Goal: Task Accomplishment & Management: Manage account settings

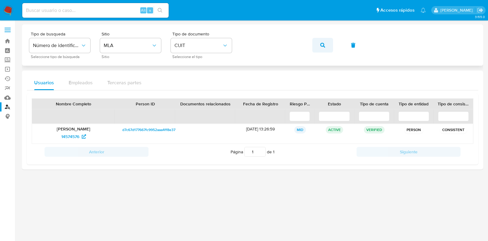
click at [320, 46] on icon "button" at bounding box center [322, 45] width 5 height 5
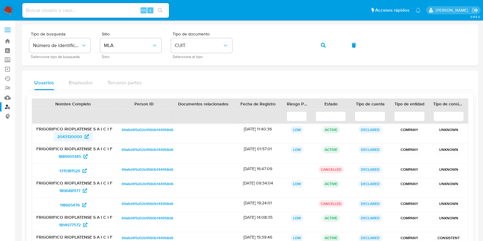
click at [83, 138] on span "2043120000" at bounding box center [73, 137] width 32 height 10
click at [74, 154] on span "1889955145" at bounding box center [69, 156] width 23 height 10
click at [71, 173] on span "1315181529" at bounding box center [69, 171] width 21 height 10
click at [75, 191] on span "1896481177" at bounding box center [69, 191] width 21 height 10
click at [77, 201] on span "118665476" at bounding box center [70, 205] width 20 height 10
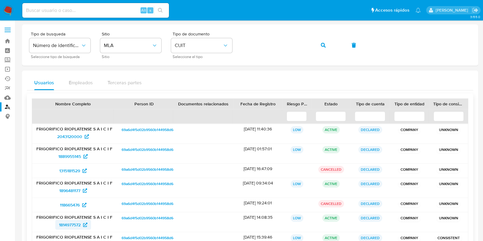
click at [78, 227] on span "1814977572" at bounding box center [70, 225] width 22 height 10
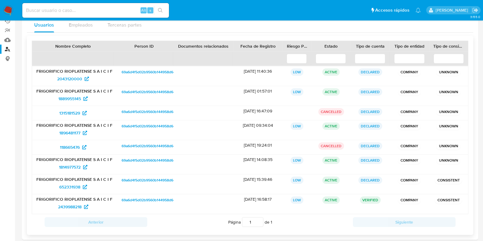
scroll to position [64, 0]
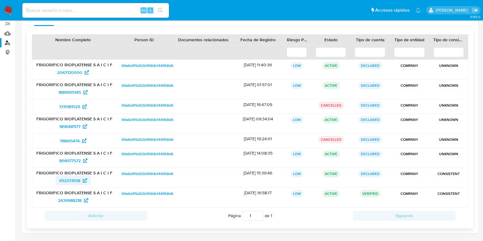
click at [74, 178] on span "652331938" at bounding box center [69, 180] width 21 height 10
click at [74, 200] on span "2439988218" at bounding box center [69, 200] width 23 height 10
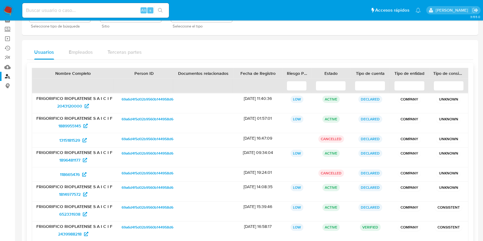
scroll to position [0, 0]
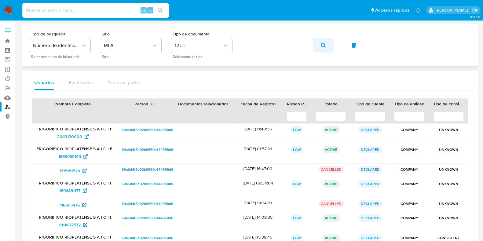
click at [320, 43] on icon "button" at bounding box center [322, 45] width 5 height 5
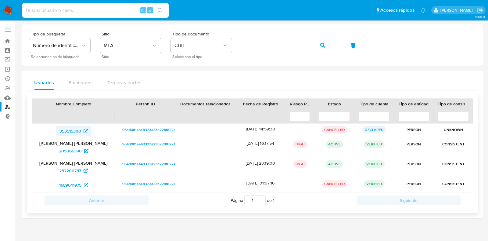
click at [84, 131] on icon at bounding box center [86, 131] width 4 height 4
click at [70, 150] on span "205066390" at bounding box center [70, 151] width 23 height 10
click at [75, 173] on span "282200787" at bounding box center [70, 171] width 22 height 10
click at [79, 188] on span "1689641975" at bounding box center [70, 185] width 22 height 10
click at [326, 46] on button "button" at bounding box center [323, 45] width 21 height 15
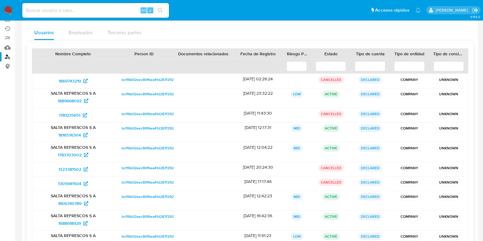
scroll to position [76, 0]
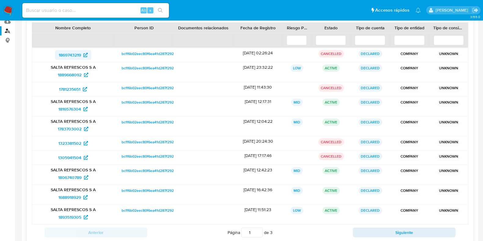
click at [76, 52] on span "1869743219" at bounding box center [70, 55] width 22 height 10
click at [75, 76] on span "1889668092" at bounding box center [70, 75] width 24 height 10
click at [66, 89] on span "1781235651" at bounding box center [69, 89] width 21 height 10
click at [64, 107] on span "1816576304" at bounding box center [69, 109] width 23 height 10
click at [61, 128] on span "1783703002" at bounding box center [70, 129] width 24 height 10
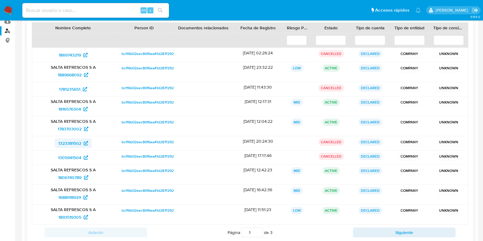
click at [65, 141] on span "1323381502" at bounding box center [69, 143] width 23 height 10
click at [73, 155] on span "1305941504" at bounding box center [69, 158] width 23 height 10
click at [74, 176] on span "1806740789" at bounding box center [69, 177] width 23 height 10
click at [75, 196] on span "1688918929" at bounding box center [69, 197] width 23 height 10
click at [69, 214] on span "1893519305" at bounding box center [69, 217] width 23 height 10
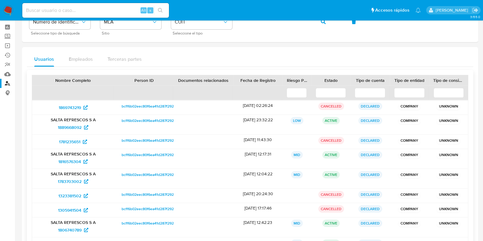
scroll to position [0, 0]
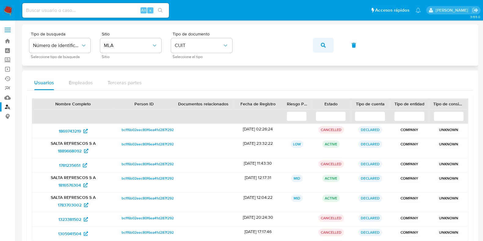
click at [321, 43] on icon "button" at bounding box center [322, 45] width 5 height 5
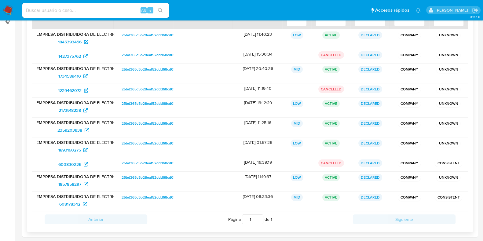
scroll to position [98, 0]
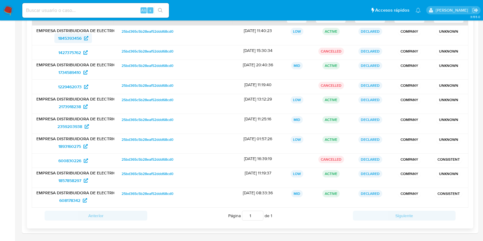
click at [62, 37] on span "1845393456" at bounding box center [69, 38] width 23 height 10
click at [69, 52] on span "1427375762" at bounding box center [69, 53] width 23 height 10
click at [63, 71] on span "1734589410" at bounding box center [69, 72] width 23 height 10
click at [64, 87] on span "1229462073" at bounding box center [69, 87] width 23 height 10
click at [65, 108] on span "2173918238" at bounding box center [70, 107] width 22 height 10
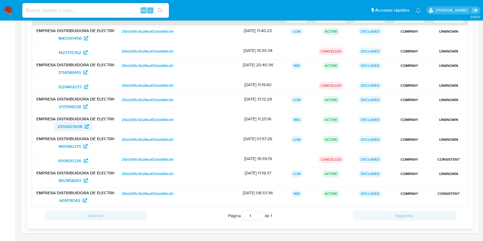
click at [64, 129] on span "2359203938" at bounding box center [69, 126] width 25 height 10
click at [73, 144] on span "1893160275" at bounding box center [69, 146] width 23 height 10
click at [72, 154] on div "600830226" at bounding box center [73, 161] width 82 height 14
click at [72, 157] on span "600830226" at bounding box center [69, 161] width 23 height 10
click at [75, 178] on span "1857858297" at bounding box center [69, 180] width 23 height 10
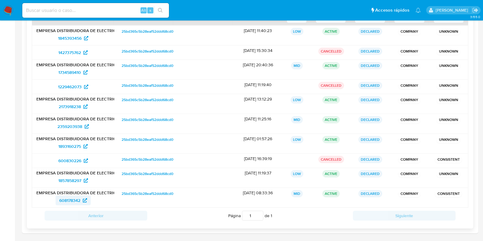
click at [70, 201] on span "608178342" at bounding box center [69, 200] width 21 height 10
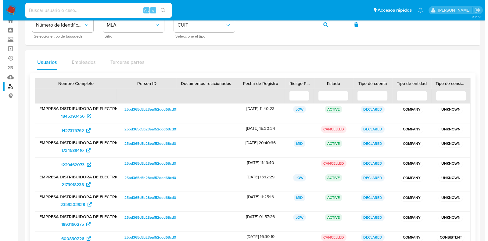
scroll to position [0, 0]
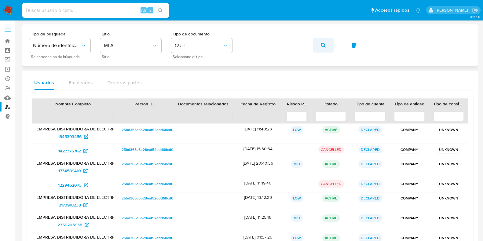
click at [323, 41] on span "button" at bounding box center [322, 44] width 5 height 13
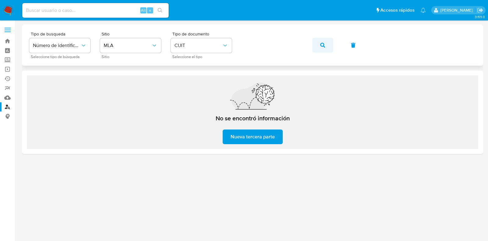
click at [322, 47] on icon "button" at bounding box center [322, 45] width 5 height 5
click at [322, 46] on icon "button" at bounding box center [322, 45] width 5 height 5
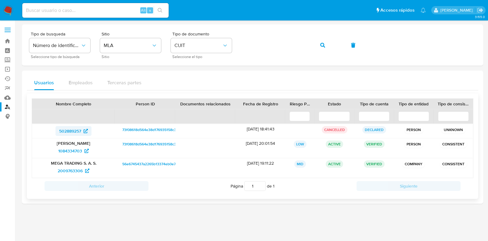
click at [78, 130] on span "502889257" at bounding box center [70, 131] width 22 height 10
click at [72, 153] on span "1084334703" at bounding box center [70, 151] width 24 height 10
click at [72, 168] on span "2009763306" at bounding box center [70, 171] width 25 height 10
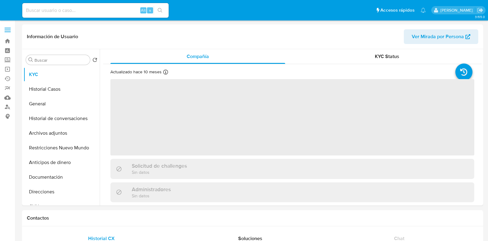
select select "10"
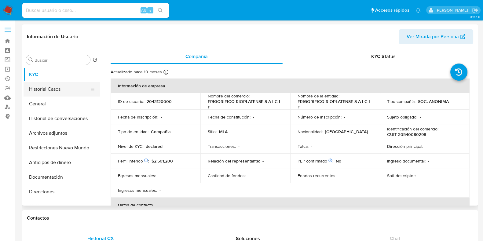
click at [53, 84] on button "Historial Casos" at bounding box center [58, 89] width 71 height 15
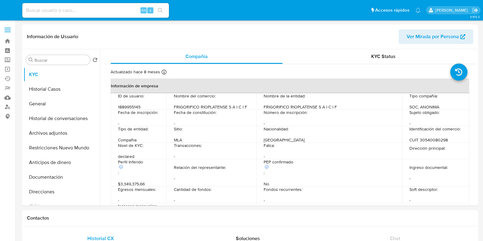
select select "10"
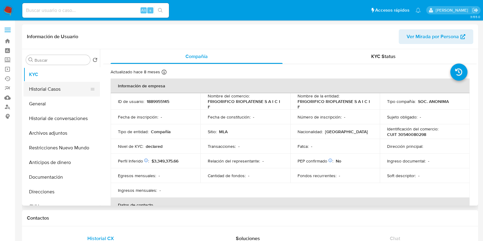
click at [53, 93] on button "Historial Casos" at bounding box center [58, 89] width 71 height 15
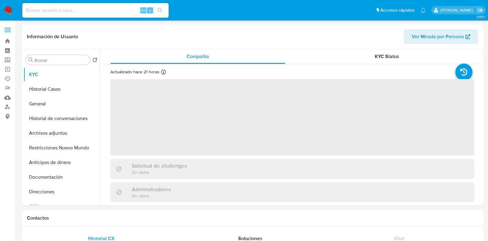
select select "10"
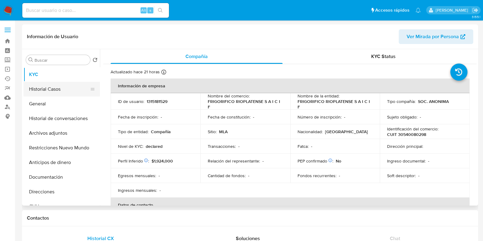
click at [63, 85] on button "Historial Casos" at bounding box center [58, 89] width 71 height 15
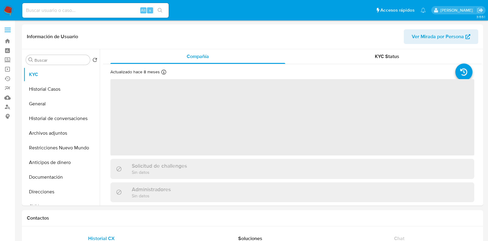
select select "10"
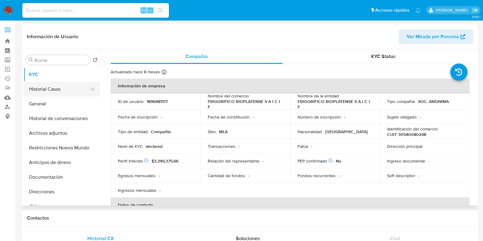
click at [49, 87] on button "Historial Casos" at bounding box center [58, 89] width 71 height 15
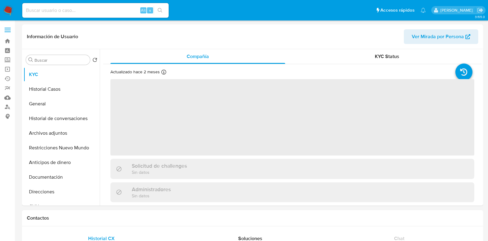
select select "10"
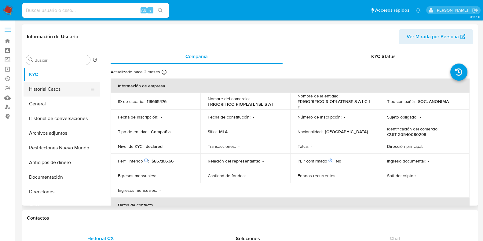
click at [46, 91] on button "Historial Casos" at bounding box center [58, 89] width 71 height 15
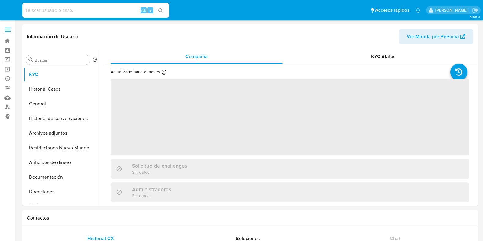
select select "10"
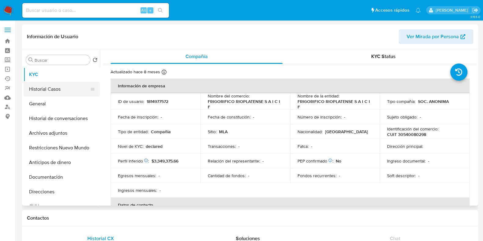
click at [51, 85] on button "Historial Casos" at bounding box center [58, 89] width 71 height 15
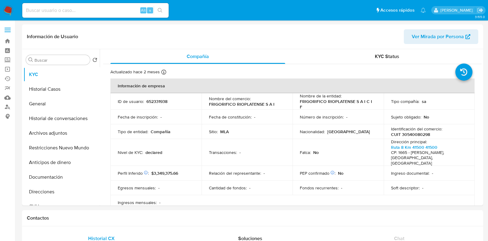
select select "10"
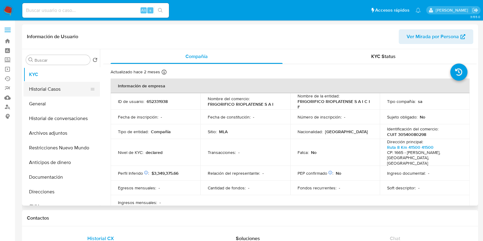
click at [48, 83] on button "Historial Casos" at bounding box center [58, 89] width 71 height 15
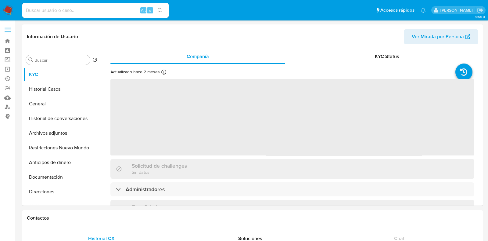
select select "10"
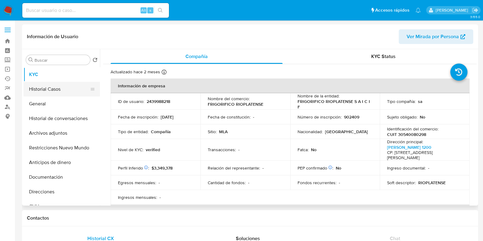
click at [62, 89] on button "Historial Casos" at bounding box center [58, 89] width 71 height 15
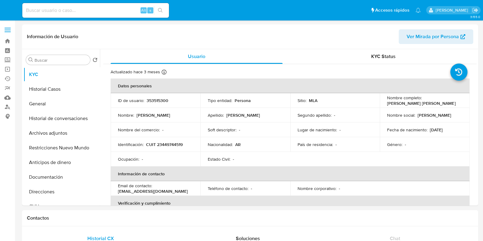
select select "10"
click at [62, 85] on button "Historial Casos" at bounding box center [58, 89] width 71 height 15
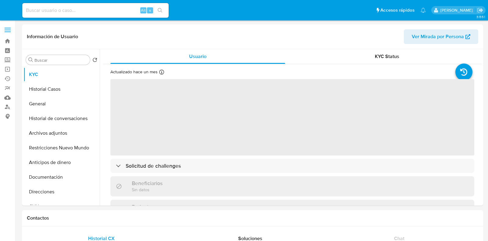
select select "10"
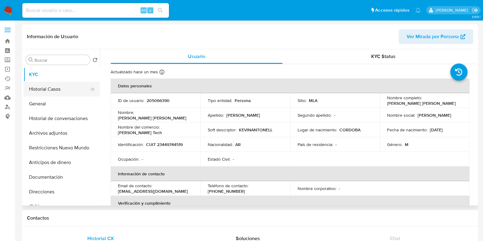
click at [66, 92] on button "Historial Casos" at bounding box center [58, 89] width 71 height 15
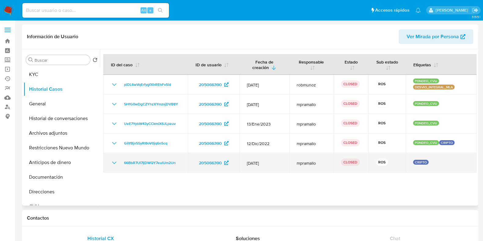
click at [115, 162] on icon "Mostrar/Ocultar" at bounding box center [114, 162] width 4 height 2
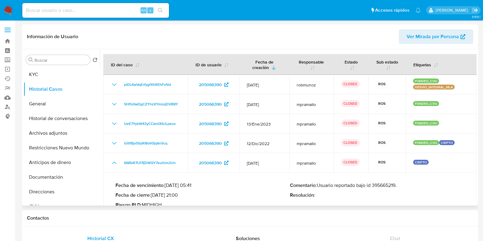
drag, startPoint x: 318, startPoint y: 186, endPoint x: 397, endPoint y: 185, distance: 79.0
click at [397, 185] on p "Comentario : Usuario reportado bajo id 395665219." at bounding box center [377, 185] width 174 height 6
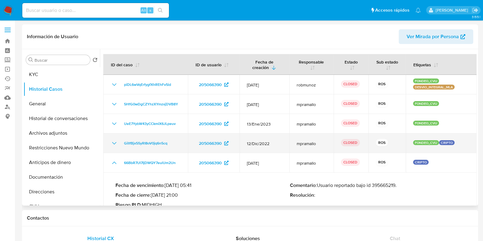
click at [114, 144] on icon "Mostrar/Ocultar" at bounding box center [114, 143] width 4 height 2
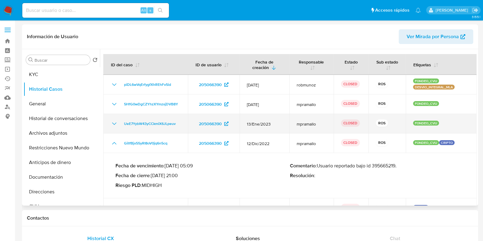
click at [113, 125] on icon "Mostrar/Ocultar" at bounding box center [113, 123] width 7 height 7
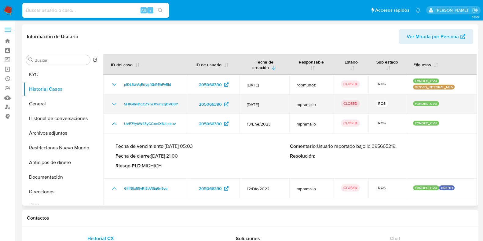
click at [112, 104] on icon "Mostrar/Ocultar" at bounding box center [113, 103] width 7 height 7
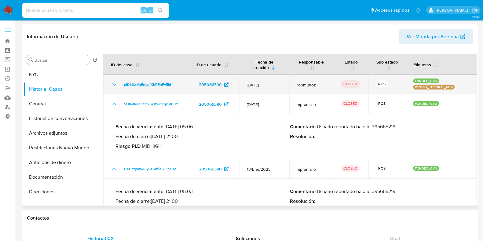
click at [114, 85] on icon "Mostrar/Ocultar" at bounding box center [113, 84] width 7 height 7
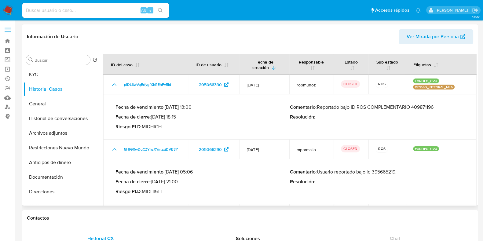
drag, startPoint x: 359, startPoint y: 108, endPoint x: 434, endPoint y: 111, distance: 75.8
click at [434, 111] on div "Comentario : Reportado bajo ID ROS COMPLEMENTARIO 409871196 Resolución :" at bounding box center [377, 117] width 174 height 26
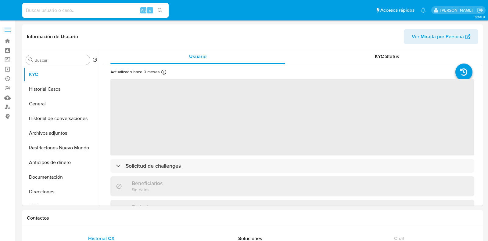
select select "10"
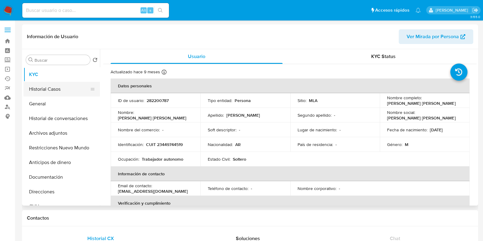
click at [51, 89] on button "Historial Casos" at bounding box center [58, 89] width 71 height 15
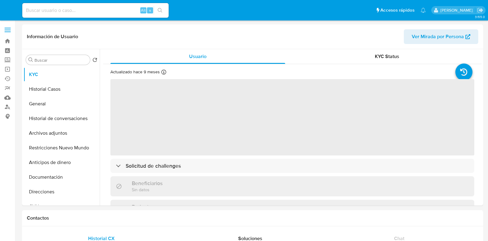
select select "10"
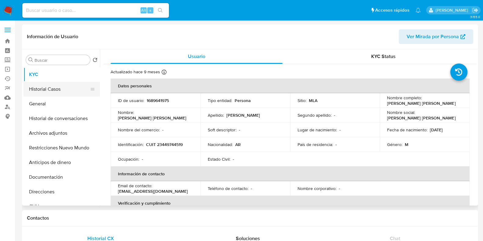
click at [52, 92] on button "Historial Casos" at bounding box center [58, 89] width 71 height 15
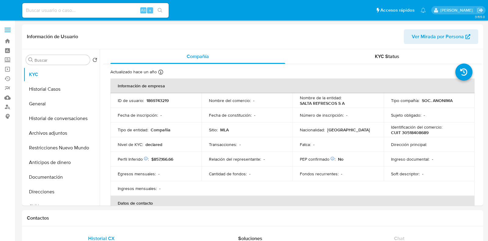
select select "10"
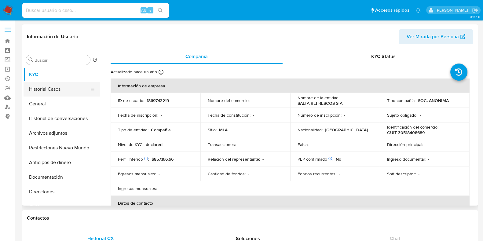
click at [56, 92] on button "Historial Casos" at bounding box center [58, 89] width 71 height 15
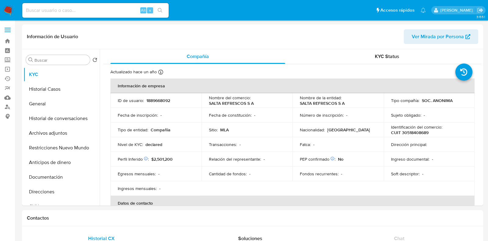
select select "10"
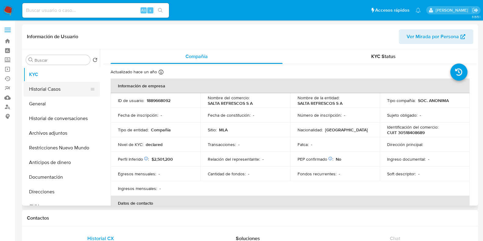
click at [45, 96] on button "Historial Casos" at bounding box center [58, 89] width 71 height 15
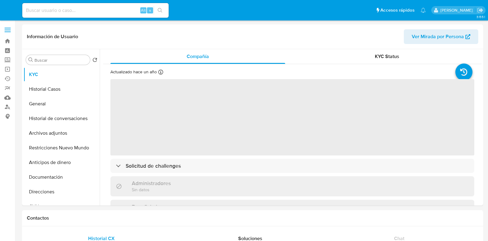
select select "10"
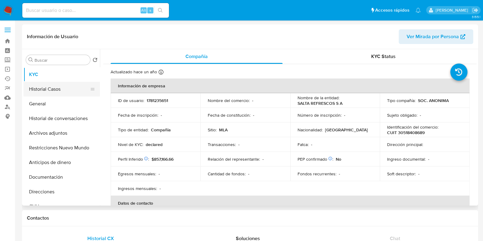
click at [55, 91] on button "Historial Casos" at bounding box center [58, 89] width 71 height 15
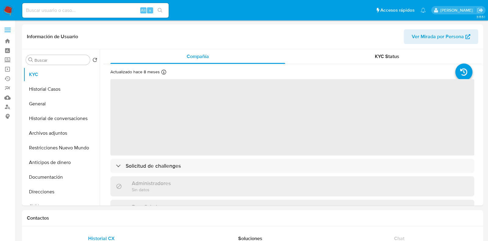
select select "10"
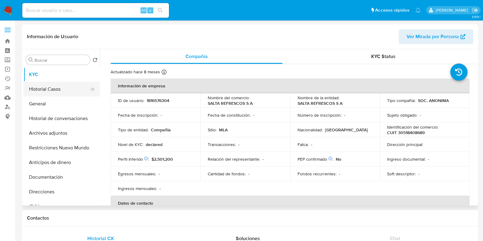
click at [50, 86] on button "Historial Casos" at bounding box center [58, 89] width 71 height 15
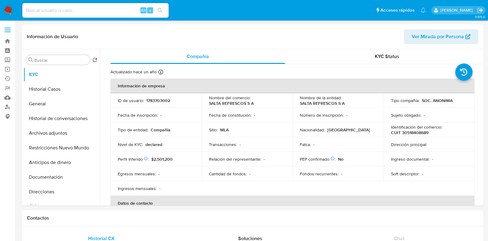
select select "10"
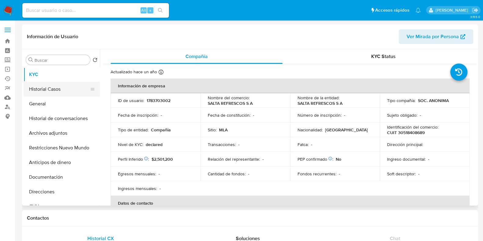
click at [52, 91] on button "Historial Casos" at bounding box center [58, 89] width 71 height 15
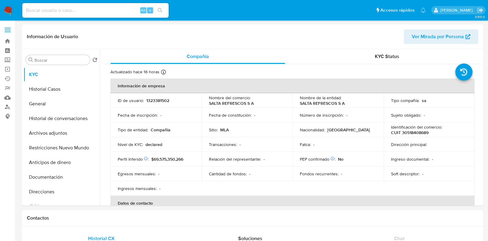
select select "10"
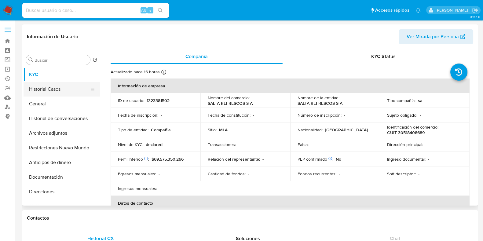
click at [53, 89] on button "Historial Casos" at bounding box center [58, 89] width 71 height 15
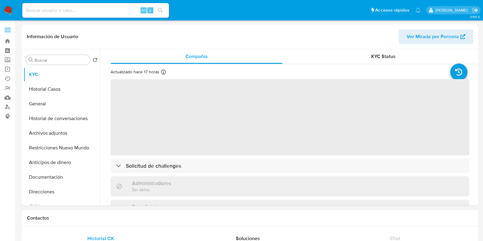
select select "10"
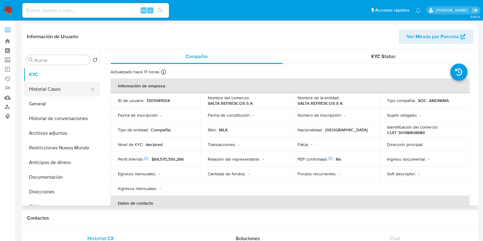
click at [45, 85] on button "Historial Casos" at bounding box center [58, 89] width 71 height 15
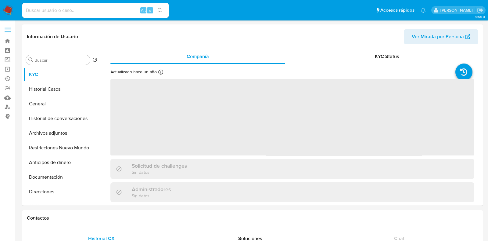
select select "10"
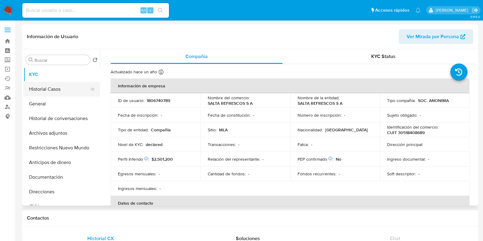
click at [49, 91] on button "Historial Casos" at bounding box center [58, 89] width 71 height 15
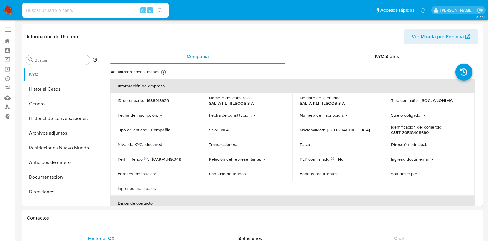
select select "10"
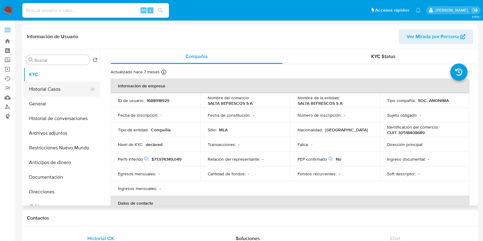
click at [48, 90] on button "Historial Casos" at bounding box center [58, 89] width 71 height 15
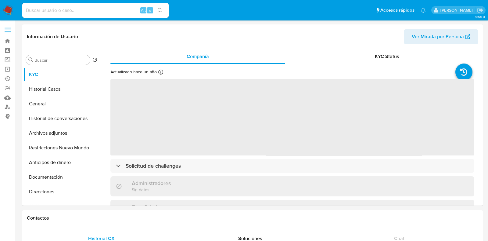
select select "10"
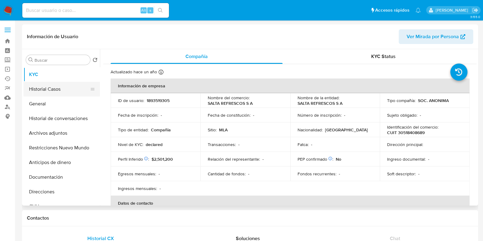
click at [53, 90] on button "Historial Casos" at bounding box center [58, 89] width 71 height 15
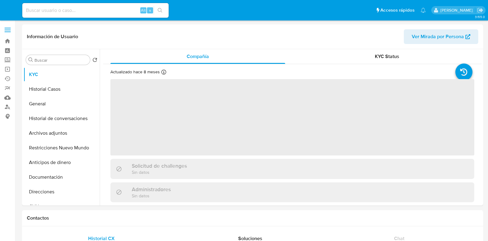
select select "10"
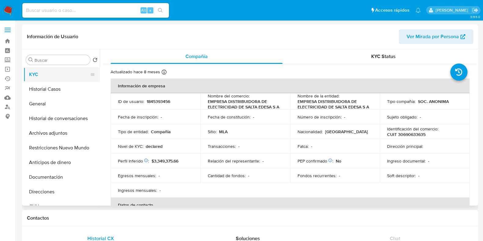
drag, startPoint x: 46, startPoint y: 85, endPoint x: 52, endPoint y: 79, distance: 8.6
click at [47, 85] on button "Historial Casos" at bounding box center [61, 89] width 76 height 15
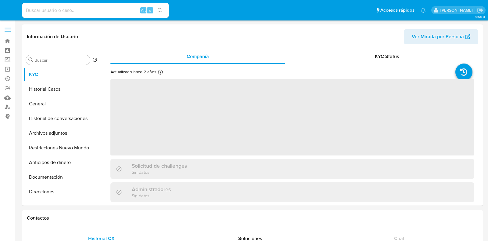
select select "10"
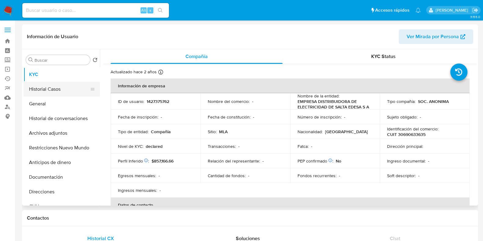
click at [46, 93] on button "Historial Casos" at bounding box center [58, 89] width 71 height 15
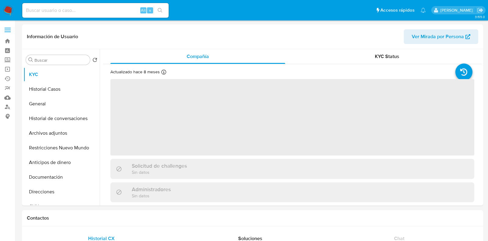
select select "10"
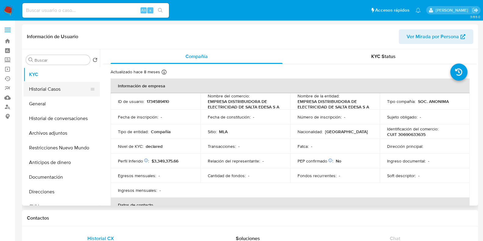
click at [50, 92] on button "Historial Casos" at bounding box center [58, 89] width 71 height 15
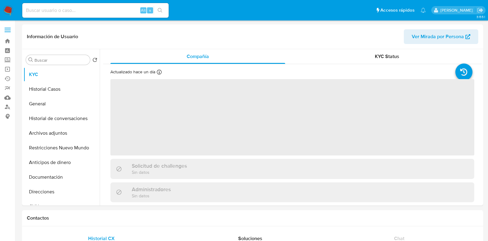
select select "10"
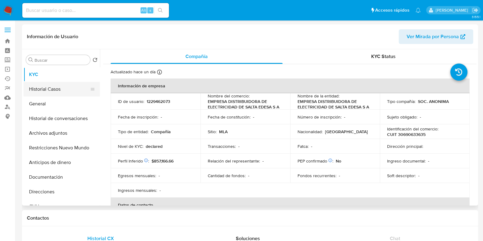
click at [39, 91] on button "Historial Casos" at bounding box center [58, 89] width 71 height 15
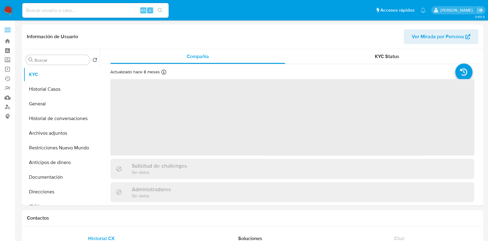
select select "10"
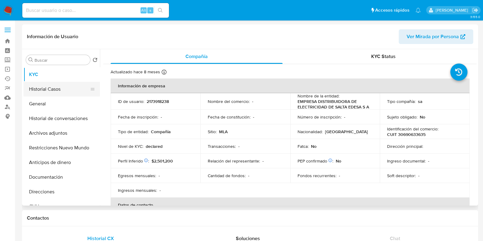
click at [64, 92] on button "Historial Casos" at bounding box center [58, 89] width 71 height 15
select select "10"
click at [48, 95] on button "Historial Casos" at bounding box center [58, 89] width 71 height 15
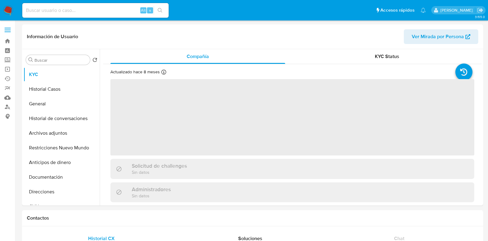
select select "10"
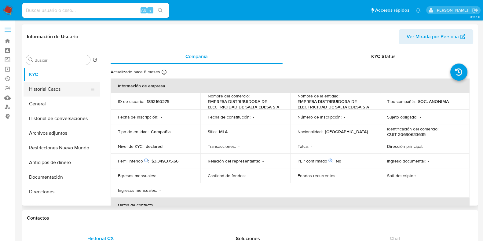
click at [69, 89] on button "Historial Casos" at bounding box center [58, 89] width 71 height 15
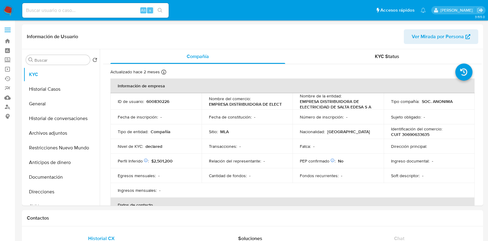
select select "10"
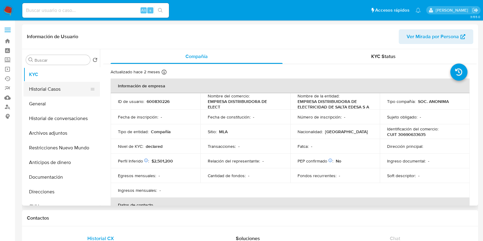
click at [46, 90] on button "Historial Casos" at bounding box center [58, 89] width 71 height 15
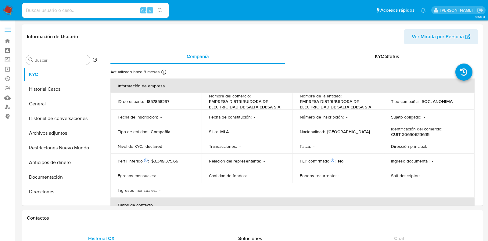
select select "10"
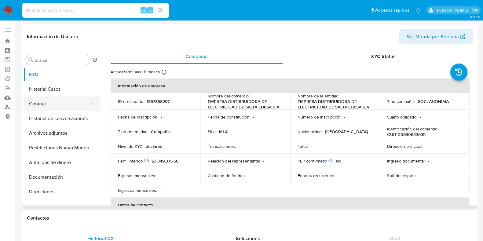
click at [50, 97] on button "General" at bounding box center [58, 103] width 71 height 15
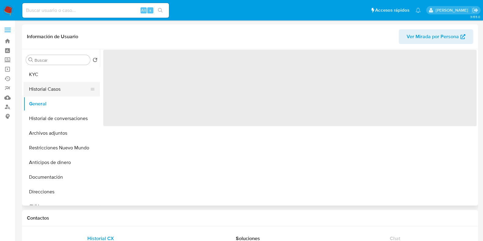
click at [60, 88] on button "Historial Casos" at bounding box center [58, 89] width 71 height 15
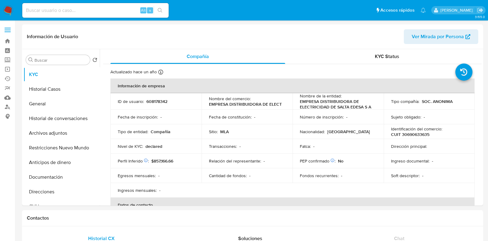
select select "10"
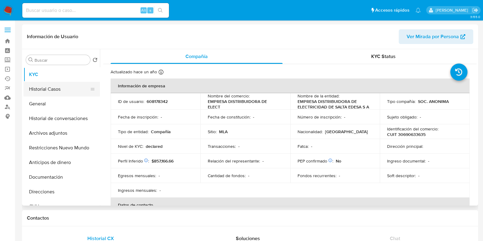
click at [56, 91] on button "Historial Casos" at bounding box center [58, 89] width 71 height 15
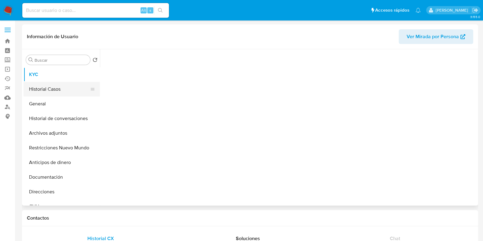
click at [53, 86] on button "Historial Casos" at bounding box center [58, 89] width 71 height 15
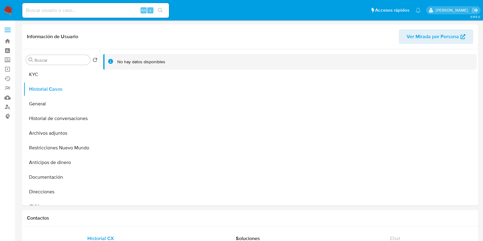
select select "10"
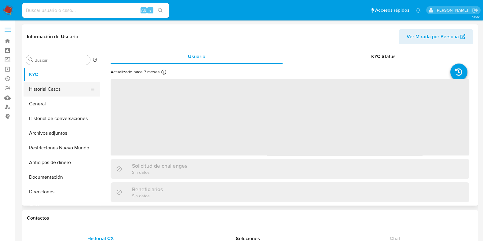
click at [67, 88] on button "Historial Casos" at bounding box center [58, 89] width 71 height 15
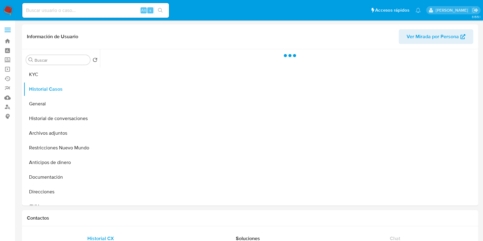
select select "10"
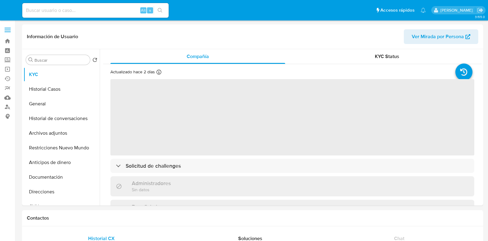
select select "10"
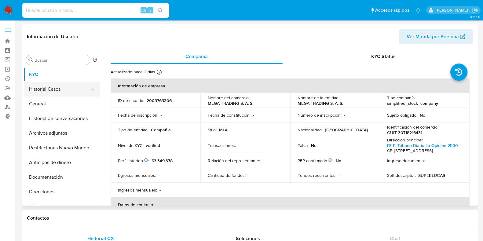
click at [59, 87] on button "Historial Casos" at bounding box center [58, 89] width 71 height 15
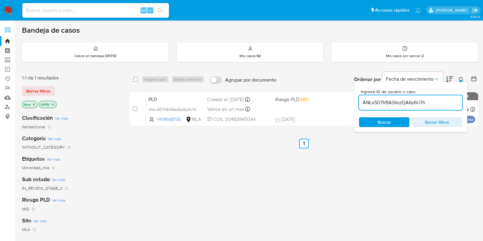
click at [407, 103] on input "ANLx5D7IrBASfezEjA6y6U7h" at bounding box center [410, 103] width 103 height 8
paste input "WQkDsRqfdYUUVkjKoBLEcA2w"
type input "WQkDsRqfdYUUVkjKoBLEcA2w"
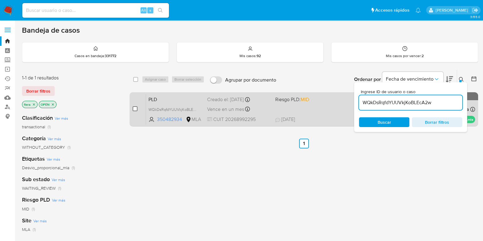
click at [134, 107] on input "checkbox" at bounding box center [134, 108] width 5 height 5
checkbox input "true"
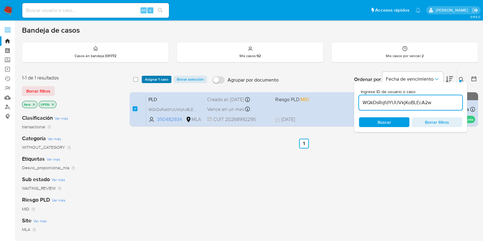
click at [161, 78] on span "Asignar 1 caso" at bounding box center [156, 79] width 23 height 6
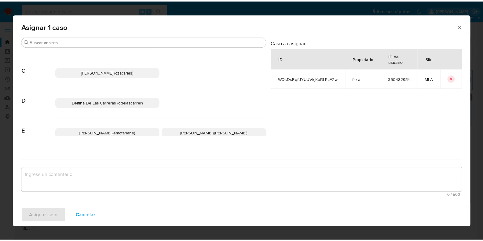
scroll to position [114, 0]
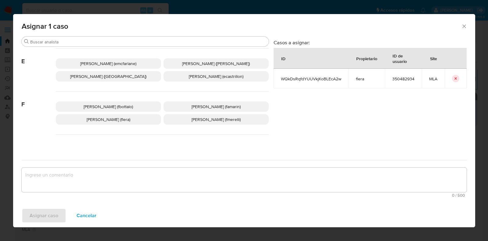
click at [104, 118] on span "Florencia Cecilia Lera (flera)" at bounding box center [109, 119] width 44 height 6
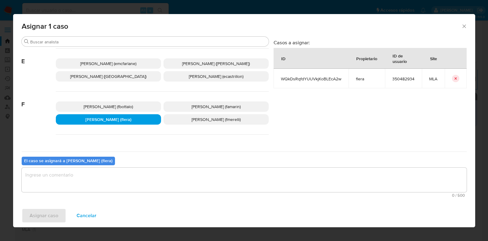
click at [113, 177] on textarea "assign-modal" at bounding box center [244, 180] width 445 height 24
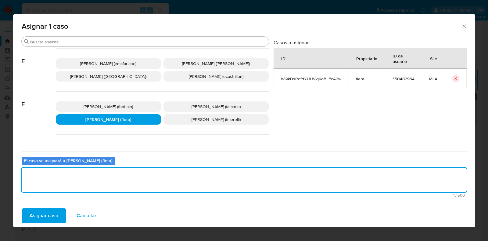
click at [49, 216] on span "Asignar caso" at bounding box center [44, 215] width 29 height 13
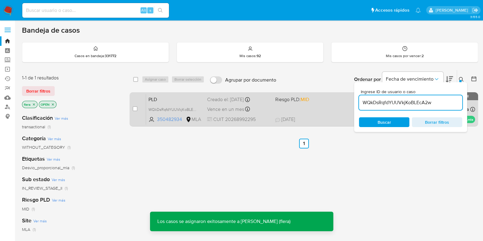
click at [182, 94] on div "PLD WQkDsRqfdYUUVkjKoBLEcA2w 350482934 MLA Riesgo PLD: MID Creado el: 12/07/202…" at bounding box center [310, 109] width 329 height 31
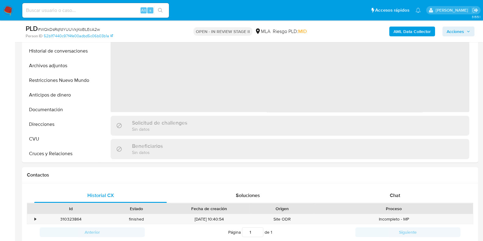
scroll to position [114, 0]
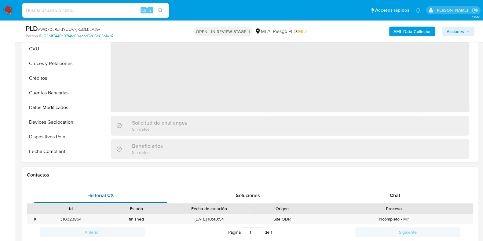
click at [101, 193] on span "Historial CX" at bounding box center [100, 195] width 27 height 7
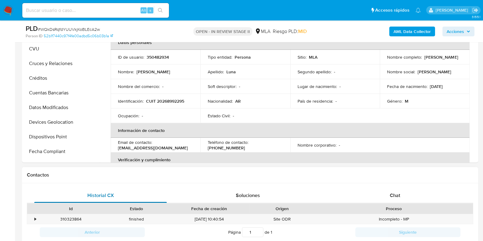
select select "10"
click at [394, 193] on span "Chat" at bounding box center [394, 195] width 10 height 7
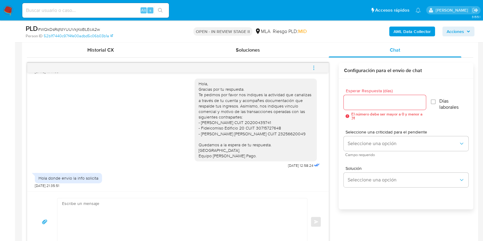
scroll to position [305, 0]
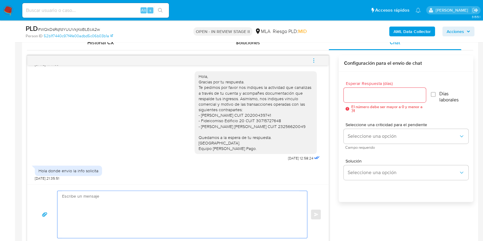
click at [197, 202] on textarea at bounding box center [180, 214] width 237 height 47
click at [66, 202] on textarea "Hola, La documentación" at bounding box center [180, 214] width 237 height 47
click at [103, 191] on textarea "Hola, Podes documentación" at bounding box center [180, 214] width 237 height 47
drag, startPoint x: 116, startPoint y: 208, endPoint x: 74, endPoint y: 208, distance: 42.4
click at [74, 208] on textarea "Hola, Gracias por tu respuesta. Podes documentación" at bounding box center [180, 214] width 237 height 47
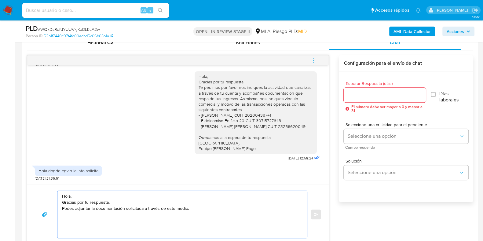
click at [102, 223] on textarea "Hola, Gracias por tu respuesta. Podes adjuntar la documentación solicitada a tr…" at bounding box center [180, 214] width 237 height 47
click at [200, 208] on textarea "Hola, Gracias por tu respuesta. Podes adjuntar la documentación solicitada a tr…" at bounding box center [180, 214] width 237 height 47
paste textarea "Formatos admitidos: PDF, JPG, JPEG, TXT, DOC, DOCX, XLS, PNG, XLSX, con un tama…"
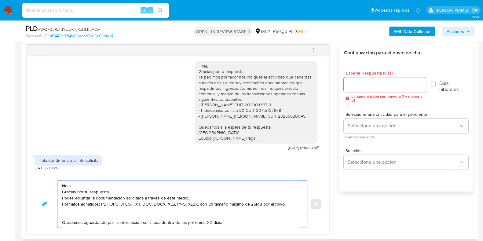
scroll to position [45, 0]
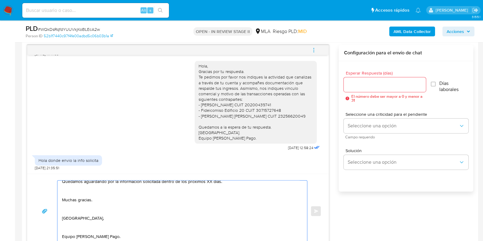
click at [63, 225] on textarea "Hola, Gracias por tu respuesta. Podes adjuntar la documentación solicitada a tr…" at bounding box center [180, 210] width 237 height 61
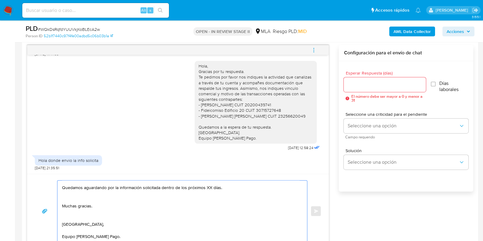
click at [64, 212] on textarea "Hola, Gracias por tu respuesta. Podes adjuntar la documentación solicitada a tr…" at bounding box center [180, 210] width 237 height 61
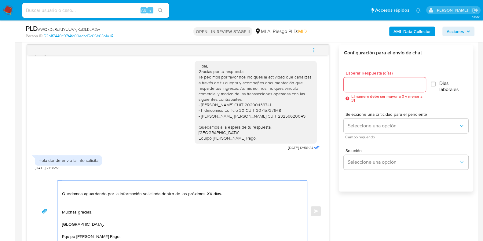
click at [64, 197] on textarea "Hola, Gracias por tu respuesta. Podes adjuntar la documentación solicitada a tr…" at bounding box center [180, 210] width 237 height 61
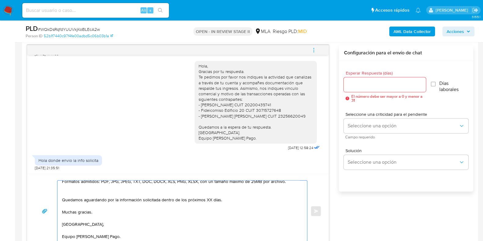
click at [66, 189] on textarea "Hola, Gracias por tu respuesta. Podes adjuntar la documentación solicitada a tr…" at bounding box center [180, 210] width 237 height 61
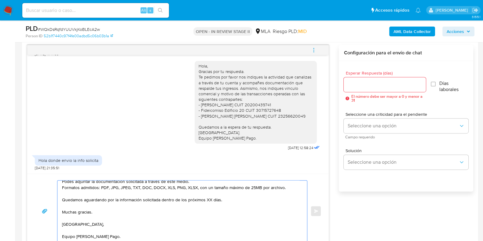
scroll to position [16, 0]
click at [58, 199] on div "Hola, Gracias por tu respuesta. Podes adjuntar la documentación solicitada a tr…" at bounding box center [180, 210] width 246 height 61
click at [62, 199] on textarea "Hola, Gracias por tu respuesta. Podes adjuntar la documentación solicitada a tr…" at bounding box center [180, 210] width 237 height 61
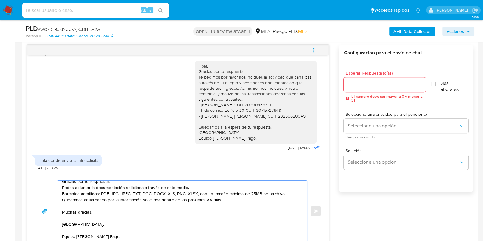
scroll to position [10, 0]
click at [210, 199] on textarea "Hola, Gracias por tu respuesta. Podes adjuntar la documentación solicitada a tr…" at bounding box center [180, 210] width 237 height 61
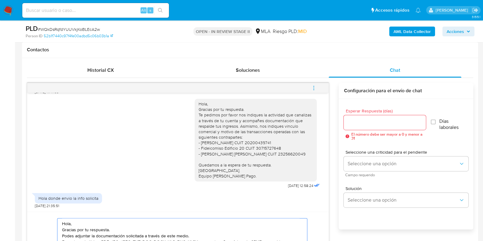
scroll to position [277, 0]
type textarea "Hola, Gracias por tu respuesta. Podes adjuntar la documentación solicitada a tr…"
click at [349, 123] on input "Esperar Respuesta (días)" at bounding box center [384, 123] width 82 height 8
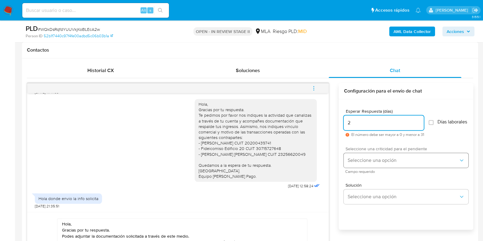
type input "2"
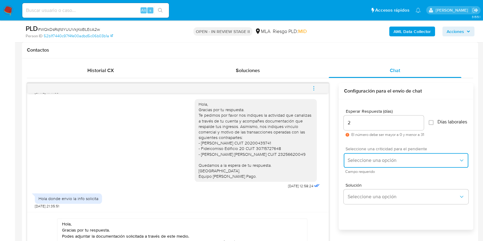
click at [364, 163] on span "Seleccione una opción" at bounding box center [402, 160] width 111 height 6
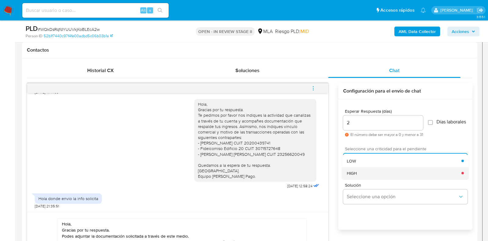
click at [365, 176] on div "HIGH" at bounding box center [404, 173] width 115 height 12
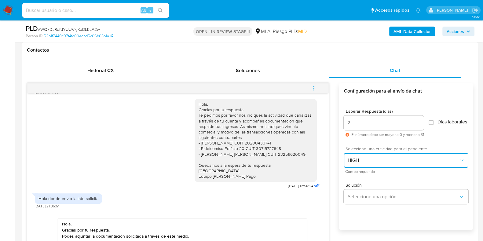
scroll to position [353, 0]
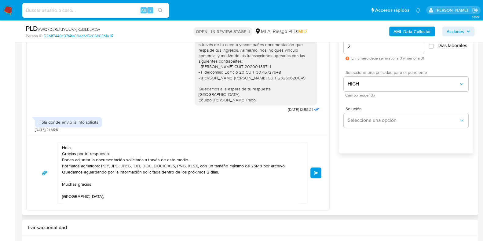
click at [313, 174] on button "Enviar" at bounding box center [315, 172] width 11 height 11
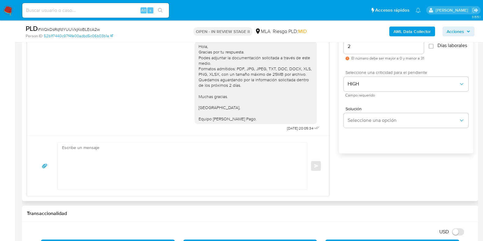
scroll to position [277, 0]
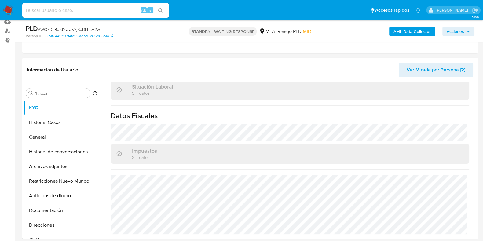
scroll to position [327, 0]
select select "10"
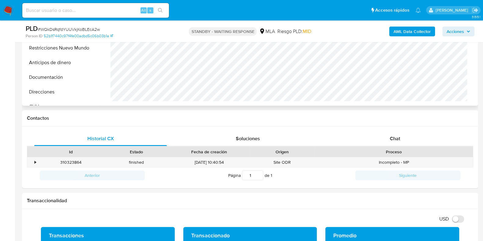
scroll to position [267, 0]
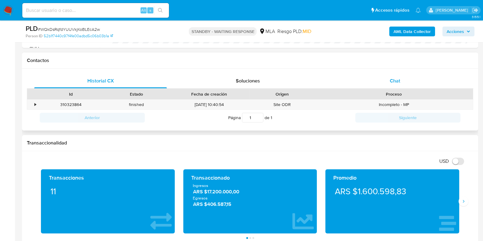
click at [389, 80] on span "Chat" at bounding box center [394, 80] width 10 height 7
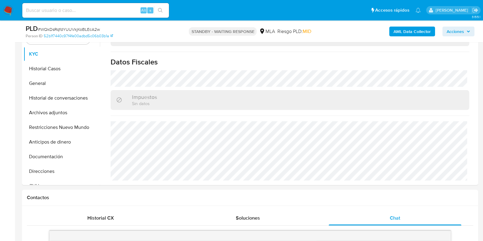
scroll to position [114, 0]
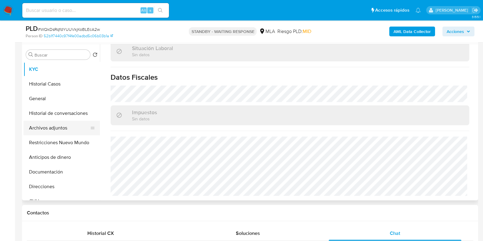
click at [50, 126] on button "Archivos adjuntos" at bounding box center [58, 128] width 71 height 15
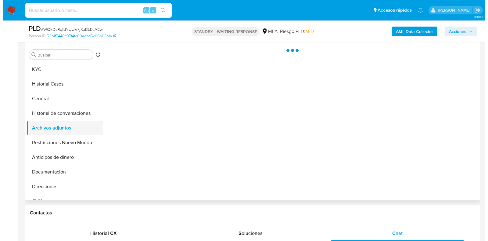
scroll to position [0, 0]
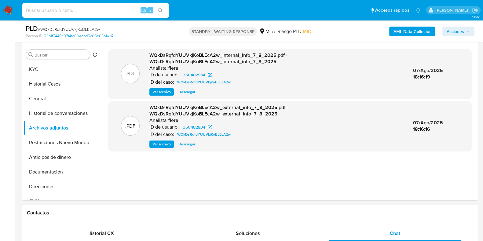
click at [412, 29] on b "AML Data Collector" at bounding box center [411, 32] width 37 height 10
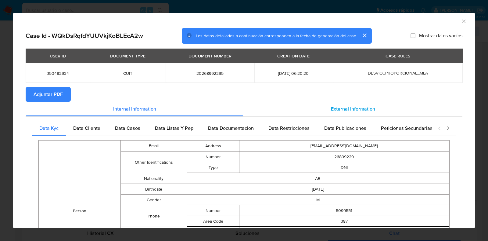
click at [357, 107] on span "External information" at bounding box center [353, 108] width 44 height 7
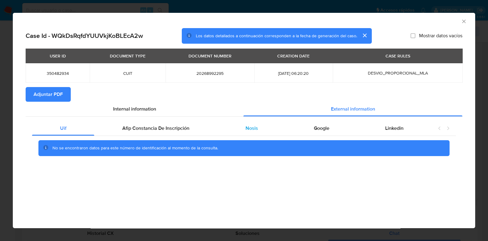
click at [254, 126] on span "Nosis" at bounding box center [252, 128] width 13 height 7
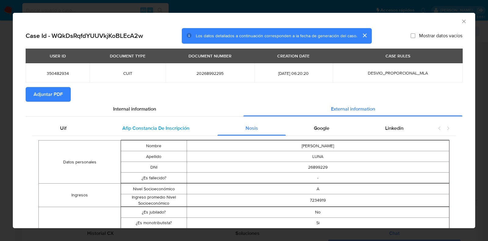
click at [146, 130] on span "Afip Constancia De Inscripción" at bounding box center [155, 128] width 67 height 7
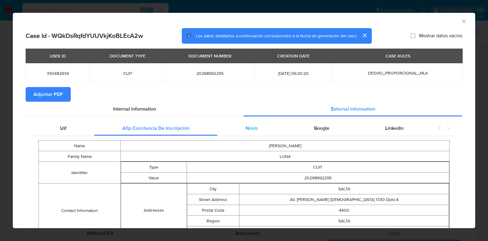
click at [230, 123] on div "Nosis" at bounding box center [252, 128] width 68 height 15
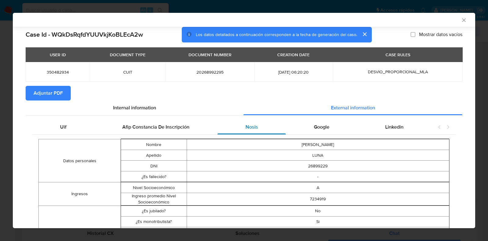
scroll to position [151, 0]
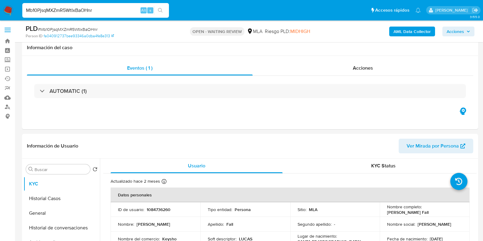
select select "10"
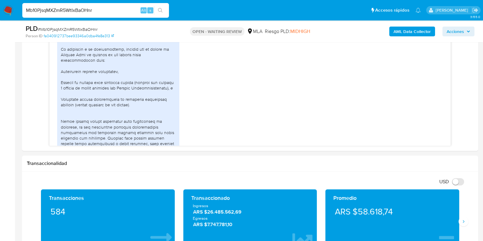
scroll to position [627, 0]
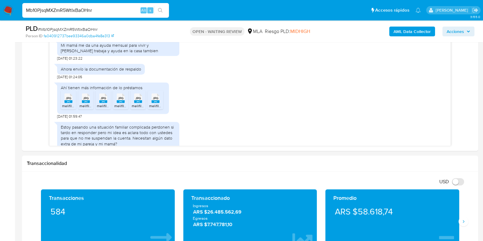
click at [63, 7] on input "Mb10PjsqMXZmR5WtIxBaOHnr" at bounding box center [95, 10] width 146 height 8
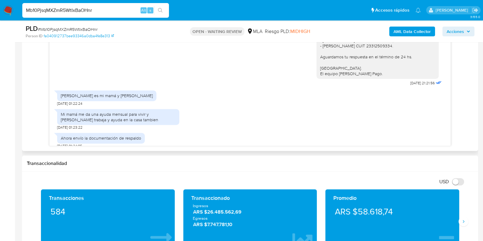
scroll to position [551, 0]
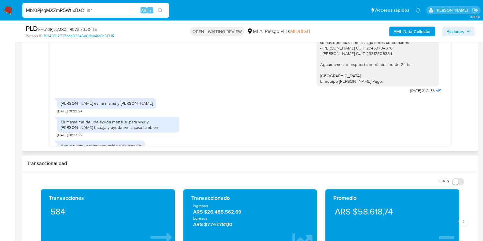
paste input "a2G081VW6DUnmRDavOVXgptb"
type input "a2G081VW6DUnmRDavOVXgptb"
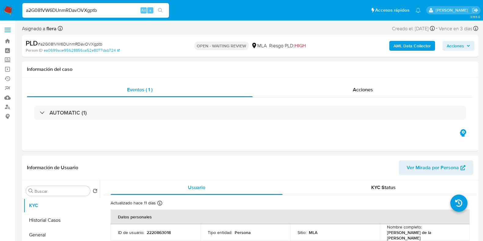
select select "10"
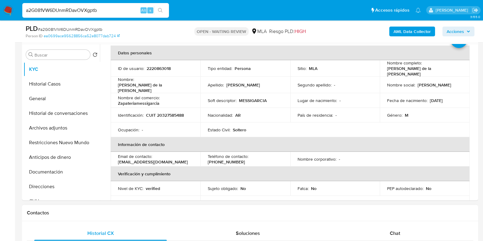
scroll to position [76, 0]
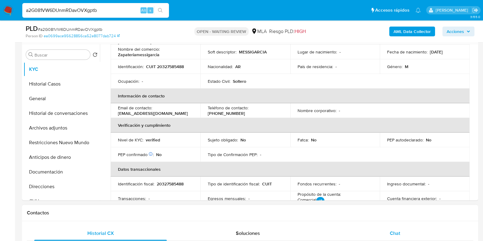
click at [387, 234] on div "Chat" at bounding box center [394, 233] width 132 height 15
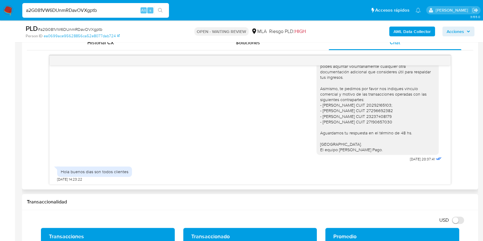
scroll to position [483, 0]
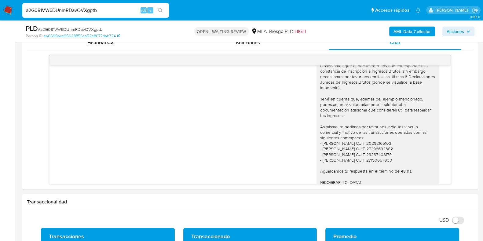
click at [69, 10] on input "a2G081VW6DUnmRDavOVXgptb" at bounding box center [95, 10] width 146 height 8
paste input "VMvv4UidPBZVSHPMPg8Rb89y"
type input "VMvv4UidPBZVSHPMPg8Rb89y"
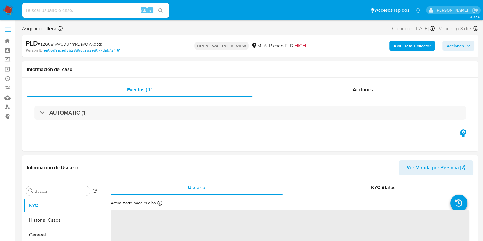
click at [89, 7] on input at bounding box center [95, 10] width 146 height 8
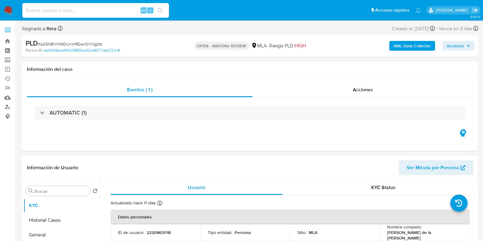
paste input "VMvv4UidPBZVSHPMPg8Rb89y"
type input "VMvv4UidPBZVSHPMPg8Rb89y"
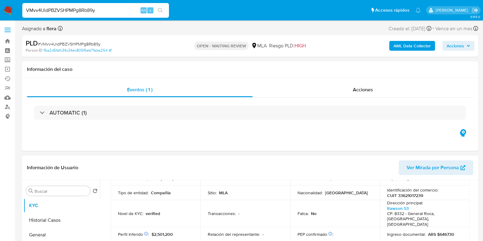
select select "10"
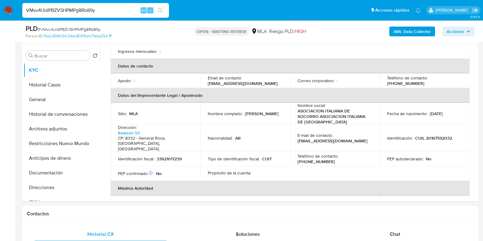
scroll to position [114, 0]
click at [396, 234] on span "Chat" at bounding box center [394, 233] width 10 height 7
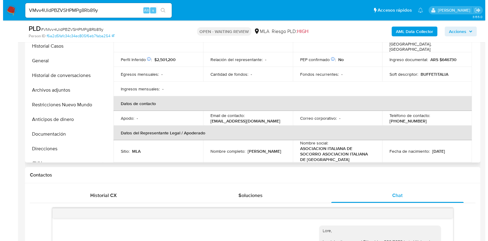
scroll to position [0, 0]
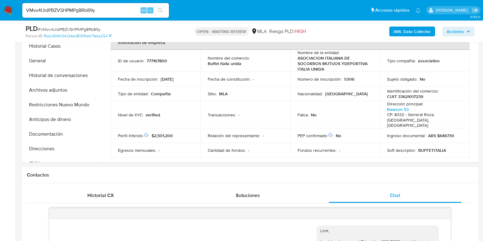
click at [408, 33] on b "AML Data Collector" at bounding box center [411, 32] width 37 height 10
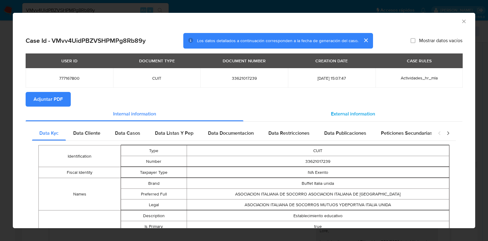
click at [340, 111] on span "External information" at bounding box center [353, 113] width 44 height 7
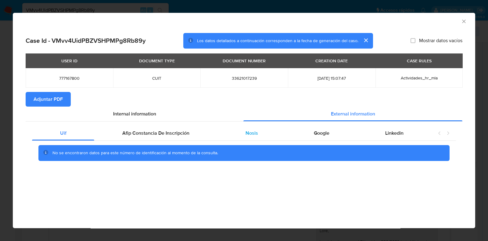
click at [255, 133] on span "Nosis" at bounding box center [252, 132] width 13 height 7
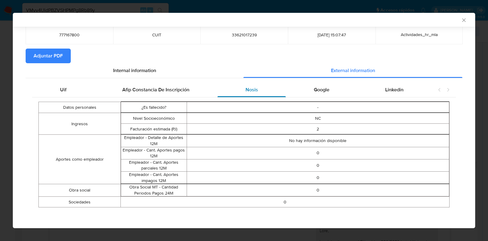
scroll to position [43, 0]
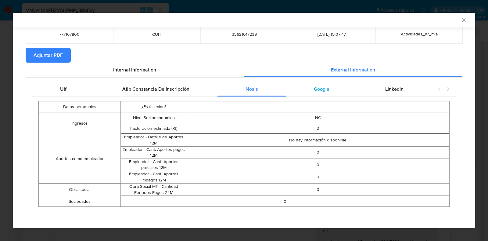
click at [320, 87] on span "Google" at bounding box center [322, 88] width 16 height 7
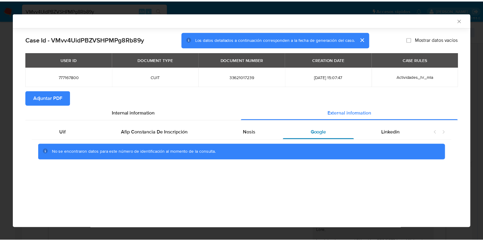
scroll to position [0, 0]
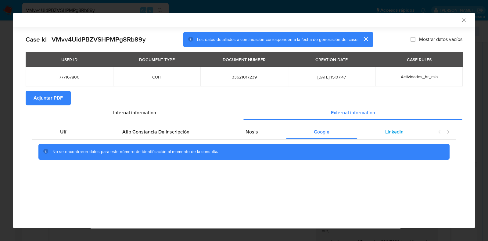
click at [386, 128] on div "Linkedin" at bounding box center [395, 132] width 74 height 15
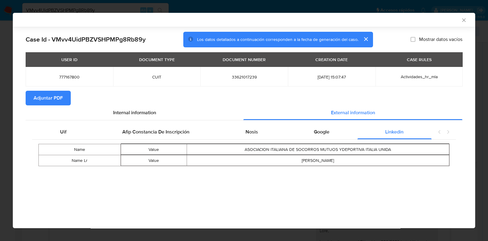
click at [43, 94] on span "Adjuntar PDF" at bounding box center [48, 97] width 29 height 13
click at [464, 18] on icon "Cerrar ventana" at bounding box center [464, 20] width 6 height 6
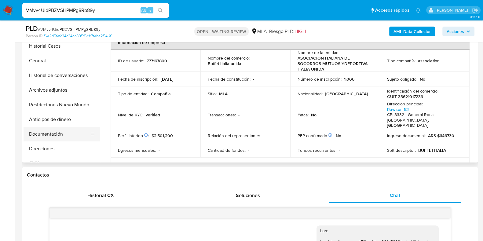
click at [47, 133] on button "Documentación" at bounding box center [58, 134] width 71 height 15
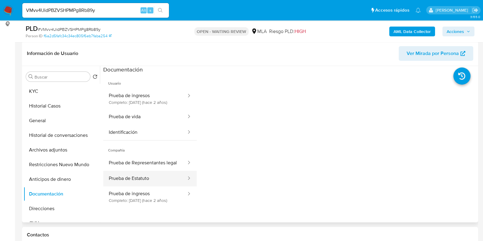
scroll to position [76, 0]
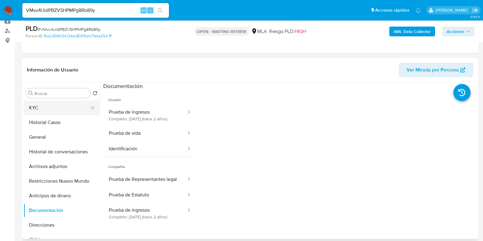
click at [66, 107] on button "KYC" at bounding box center [58, 107] width 71 height 15
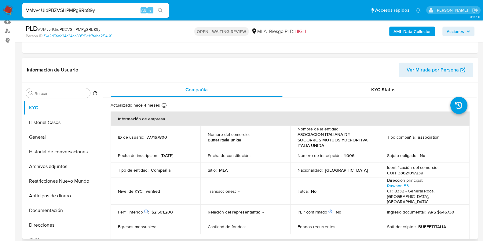
click at [412, 172] on p "CUIT 33621017239" at bounding box center [405, 172] width 36 height 5
copy p "33621017239"
click at [158, 138] on p "777167800" at bounding box center [156, 136] width 20 height 5
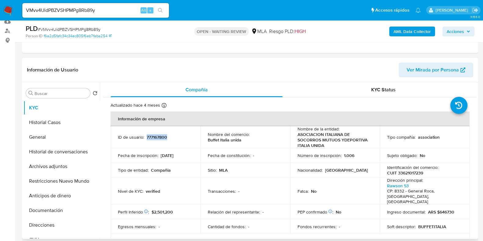
copy p "777167800"
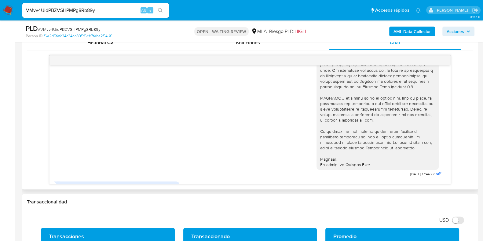
scroll to position [279, 0]
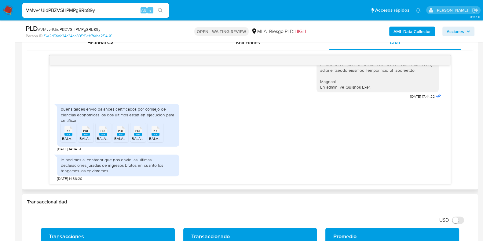
click at [69, 138] on span "BALANCE 2019.pdf" at bounding box center [77, 138] width 31 height 5
click at [83, 135] on icon "PDF" at bounding box center [86, 130] width 8 height 11
click at [106, 136] on span "BALANCE 2022.pdf" at bounding box center [113, 138] width 32 height 5
click at [118, 135] on icon "PDF" at bounding box center [121, 130] width 8 height 11
click at [139, 136] on span "BALANCE 2023.pdf" at bounding box center [148, 138] width 32 height 5
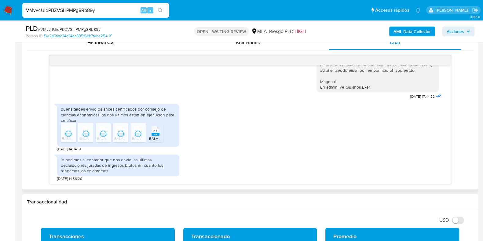
click at [153, 134] on rect at bounding box center [155, 134] width 8 height 3
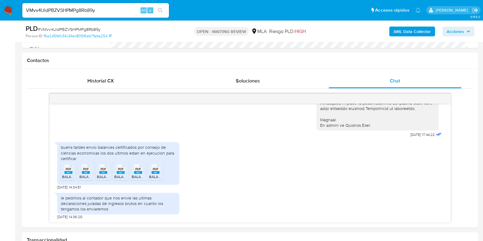
click at [85, 29] on span "# VMvv4UidPBZVSHPMPg8Rb89y" at bounding box center [69, 29] width 63 height 6
copy span "VMvv4UidPBZVSHPMPg8Rb89y"
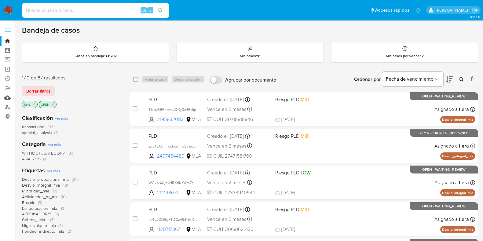
click at [7, 98] on link "Mulan" at bounding box center [36, 97] width 73 height 9
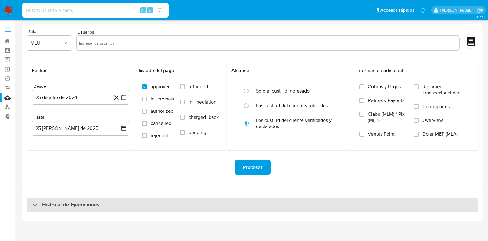
click at [59, 202] on h3 "Historial de Ejecuciones" at bounding box center [70, 204] width 57 height 7
select select "10"
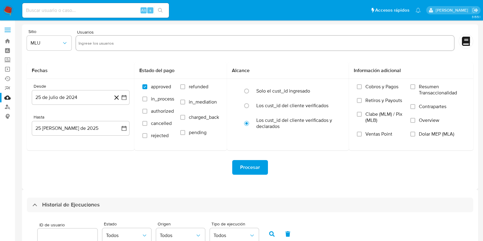
scroll to position [114, 0]
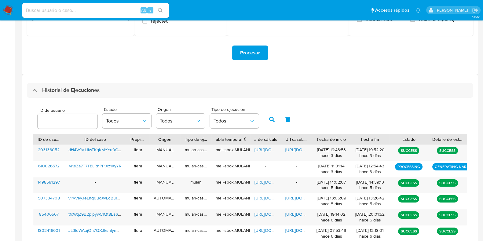
click at [53, 116] on div at bounding box center [68, 121] width 60 height 15
click at [54, 121] on input "number" at bounding box center [68, 121] width 60 height 8
paste input "777167800"
click at [269, 118] on icon "button" at bounding box center [271, 119] width 5 height 5
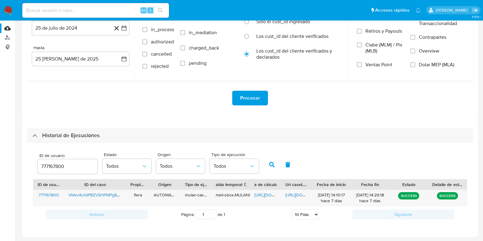
scroll to position [68, 0]
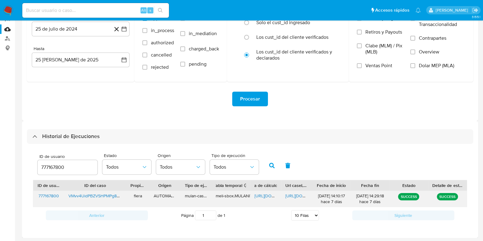
click at [267, 198] on div "https://docs.google.com/spreadsheets/d/1rU7jp6kJ4toMACeNu3o51anQHbx1qq3uIl-MeFv…" at bounding box center [265, 199] width 31 height 16
click at [267, 196] on span "https://docs.google.com/spreadsheets/d/1rU7jp6kJ4toMACeNu3o51anQHbx1qq3uIl-MeFv…" at bounding box center [275, 196] width 42 height 6
click at [296, 197] on span "https://docs.google.com/document/d/1VO-CvukAT4ywn5DUZJjb5fUBatPd4pNzQBeWkRWxZAY…" at bounding box center [306, 196] width 42 height 6
click at [45, 165] on input "777167800" at bounding box center [68, 167] width 60 height 8
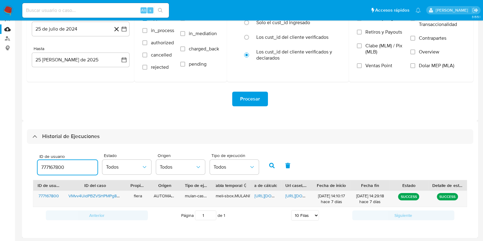
paste input "1146169436"
click at [273, 164] on icon "button" at bounding box center [271, 165] width 5 height 5
click at [299, 194] on span "https://docs.google.com/document/d/1jVlcTSMThkKYSR-Rg1_wphmXfg89bnHhUBPbbvHzVFk…" at bounding box center [306, 196] width 42 height 6
click at [52, 172] on div "1146169436" at bounding box center [68, 167] width 60 height 15
click at [54, 167] on input "1146169436" at bounding box center [68, 167] width 60 height 8
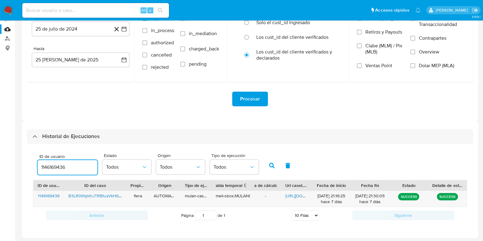
click at [54, 167] on input "1146169436" at bounding box center [68, 167] width 60 height 8
paste input "043541867"
type input "1043541867"
click at [273, 166] on button "button" at bounding box center [272, 165] width 16 height 15
click at [260, 193] on span "https://docs.google.com/spreadsheets/d/1sQH_JN7qCs1D2Fd9SfnS3D65i6jGGBXHqXLNERV…" at bounding box center [275, 196] width 42 height 6
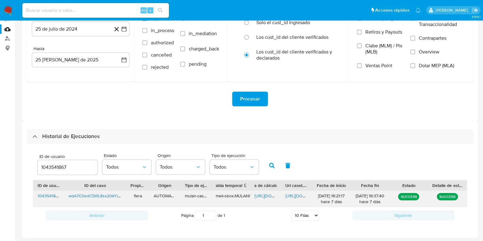
click at [292, 194] on span "https://docs.google.com/document/d/1F5Gfo8YIigGUEMvRqlP-CikPq-4H9zMyn_QR7eJ6wIo…" at bounding box center [306, 196] width 42 height 6
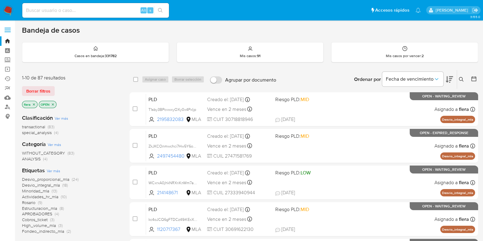
click at [461, 79] on icon at bounding box center [460, 79] width 5 height 5
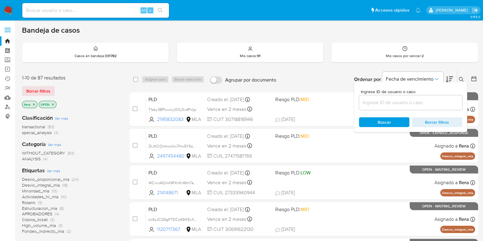
click at [412, 96] on div at bounding box center [410, 102] width 103 height 15
click at [405, 99] on input at bounding box center [410, 103] width 103 height 8
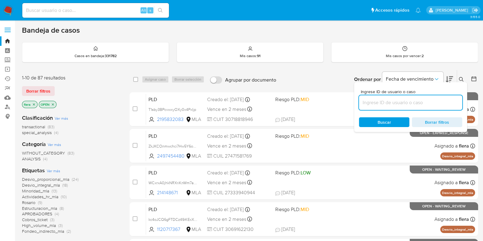
paste input "VMvv4UidPBZVSHPMPg8Rb89y"
type input "VMvv4UidPBZVSHPMPg8Rb89y"
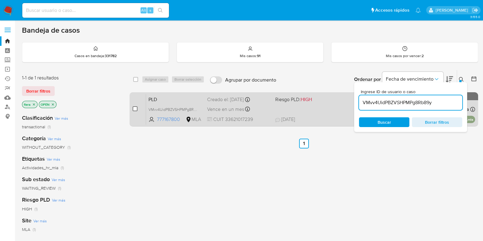
click at [134, 108] on input "checkbox" at bounding box center [134, 108] width 5 height 5
checkbox input "true"
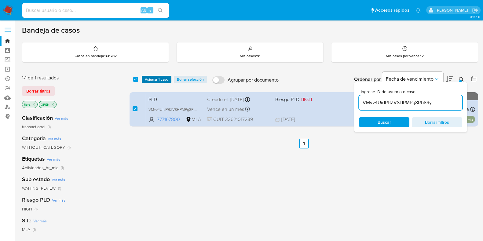
click at [159, 80] on span "Asignar 1 caso" at bounding box center [156, 79] width 23 height 6
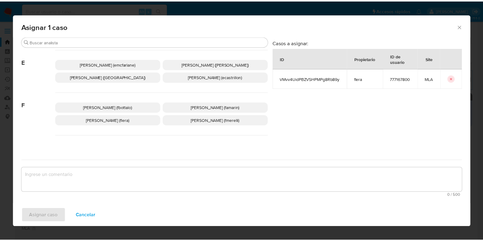
scroll to position [114, 0]
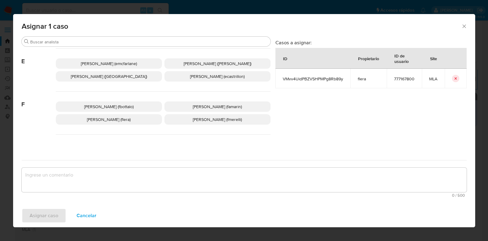
click at [128, 117] on span "Florencia Cecilia Lera (flera)" at bounding box center [109, 119] width 44 height 6
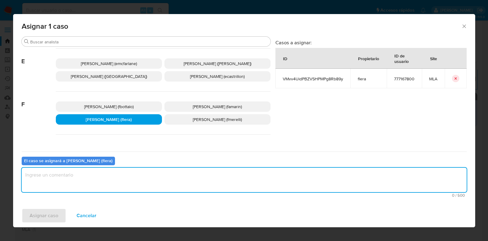
click at [122, 174] on textarea "assign-modal" at bounding box center [244, 180] width 445 height 24
click at [49, 213] on span "Asignar caso" at bounding box center [44, 215] width 29 height 13
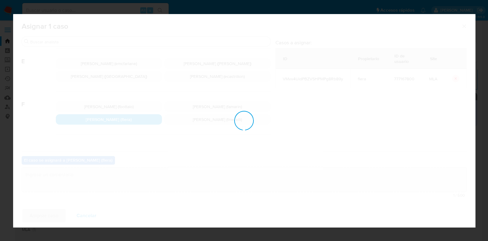
checkbox input "false"
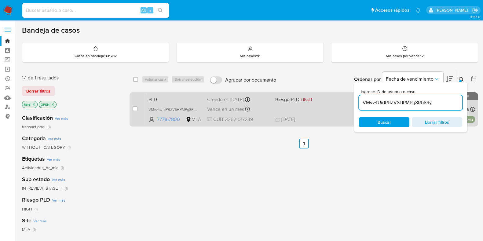
click at [177, 98] on span "PLD" at bounding box center [175, 99] width 54 height 8
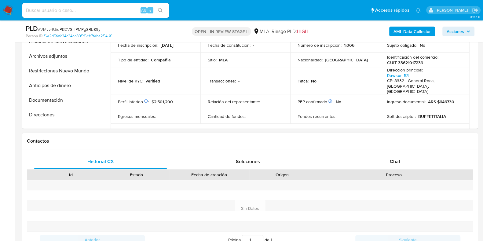
scroll to position [267, 0]
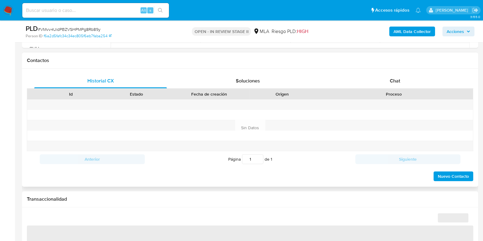
select select "10"
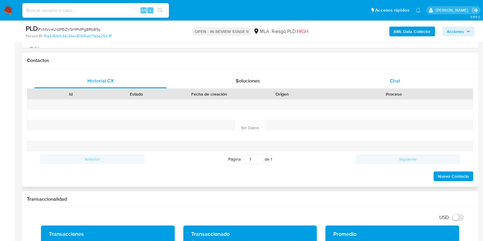
click at [392, 81] on span "Chat" at bounding box center [394, 80] width 10 height 7
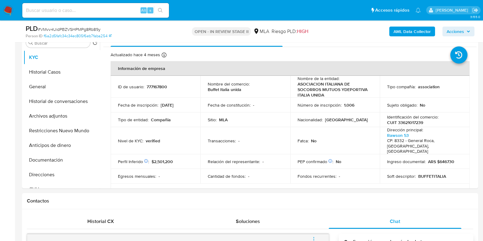
scroll to position [114, 0]
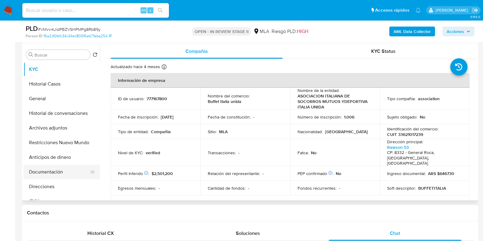
click at [51, 176] on button "Documentación" at bounding box center [58, 171] width 71 height 15
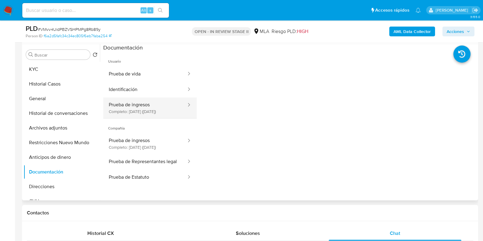
click at [141, 114] on button "Prueba de ingresos Completo: 03/02/2024 (hace 2 años)" at bounding box center [145, 107] width 84 height 21
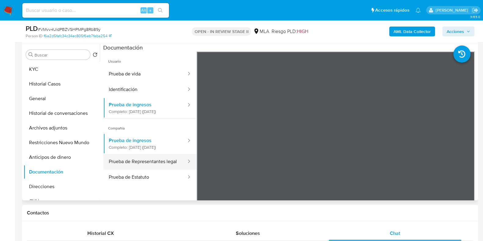
scroll to position [38, 0]
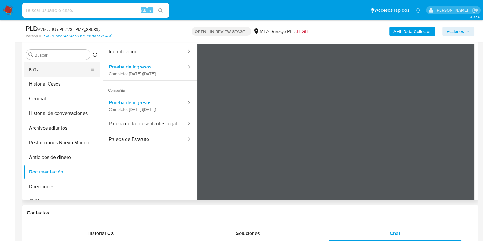
click at [39, 68] on button "KYC" at bounding box center [58, 69] width 71 height 15
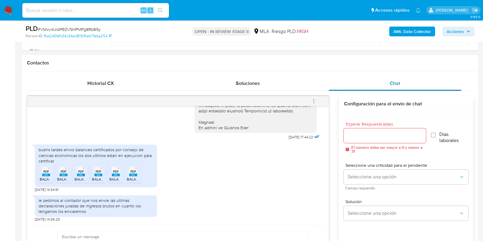
scroll to position [305, 0]
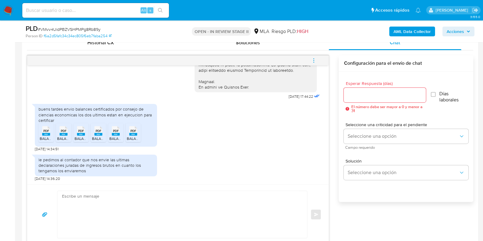
click at [182, 211] on textarea at bounding box center [180, 214] width 237 height 47
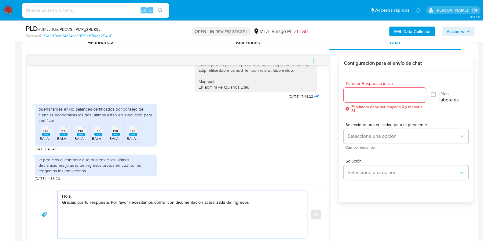
click at [190, 204] on textarea "Hola, Gracias por tu respuesta. Por favor necesitamos contar con dicumentación …" at bounding box center [180, 214] width 237 height 47
click at [260, 204] on textarea "Hola, Gracias por tu respuesta. Por favor necesitamos contar con documentación …" at bounding box center [180, 214] width 237 height 47
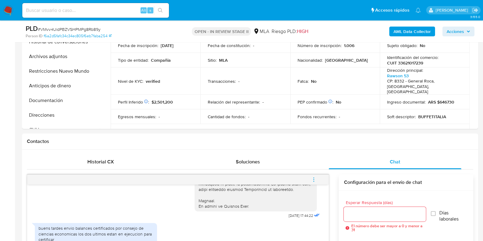
scroll to position [119, 0]
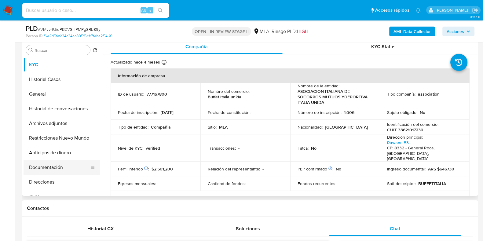
click at [47, 167] on button "Documentación" at bounding box center [58, 167] width 71 height 15
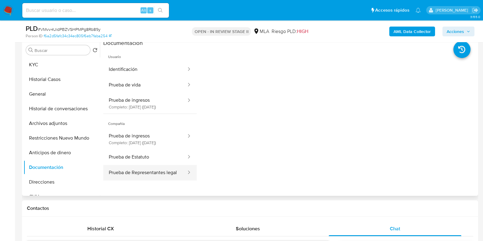
click at [140, 180] on button "Prueba de Representantes legal" at bounding box center [145, 173] width 84 height 16
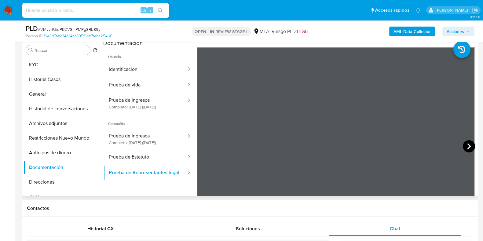
click at [464, 149] on icon at bounding box center [468, 146] width 12 height 12
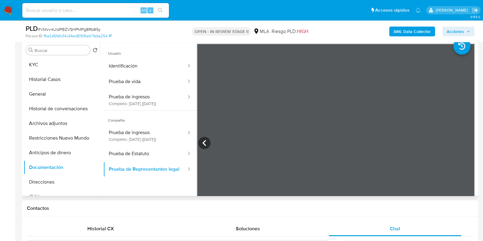
scroll to position [0, 0]
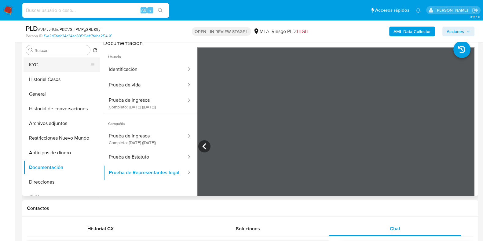
click at [49, 63] on button "KYC" at bounding box center [58, 64] width 71 height 15
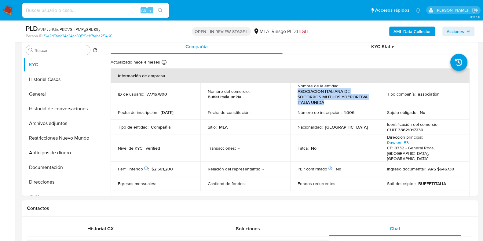
drag, startPoint x: 322, startPoint y: 100, endPoint x: 294, endPoint y: 92, distance: 29.2
click at [294, 92] on td "Nombre de la entidad : ASOCIACION ITALIANA DE SOCORROS MUTUOS YDEPORTIVA ITALIA…" at bounding box center [335, 94] width 90 height 22
copy p "ASOCIACION ITALIANA DE SOCORROS MUTUOS YDEPORTIVA ITALIA UNIDA"
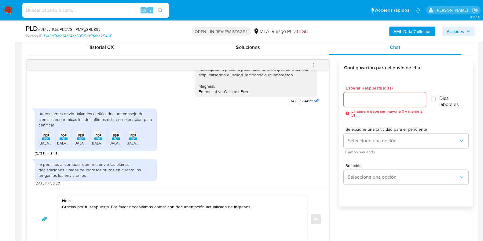
scroll to position [310, 0]
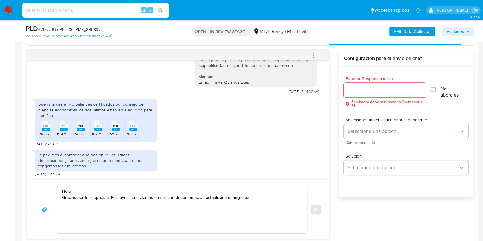
click at [285, 197] on textarea "Hola, Gracias por tu respuesta. Por favor necesitamos contar con documentación …" at bounding box center [180, 209] width 237 height 47
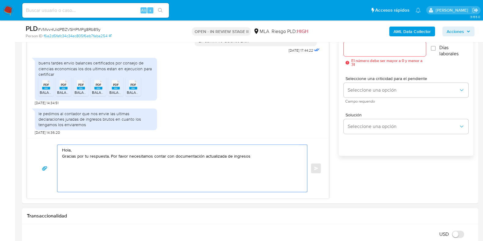
scroll to position [386, 0]
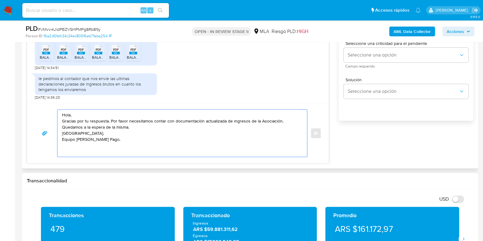
click at [75, 152] on textarea "Hola, Gracias por tu respuesta. Por favor necesitamos contar con documentación …" at bounding box center [180, 133] width 237 height 47
click at [62, 131] on textarea "Hola, Gracias por tu respuesta. Por favor necesitamos contar con documentación …" at bounding box center [180, 133] width 237 height 47
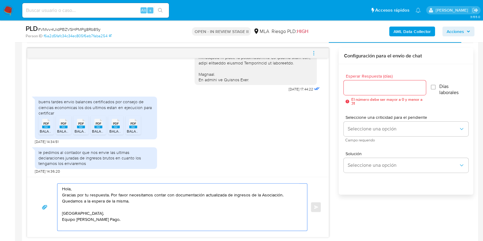
scroll to position [310, 0]
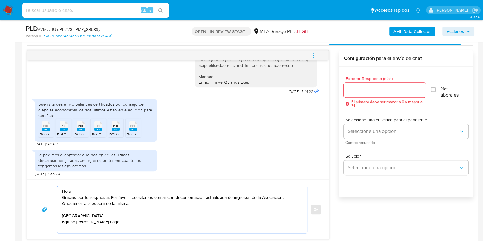
type textarea "Hola, Gracias por tu respuesta. Por favor necesitamos contar con documentación …"
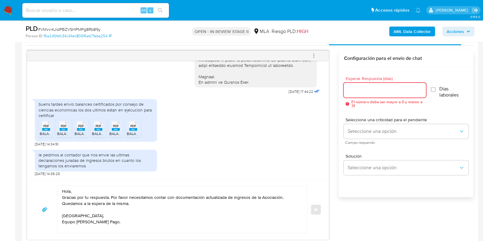
click at [345, 90] on input "Esperar Respuesta (días)" at bounding box center [384, 90] width 82 height 8
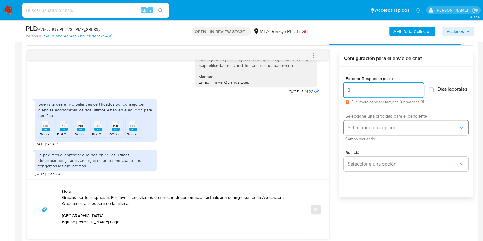
type input "3"
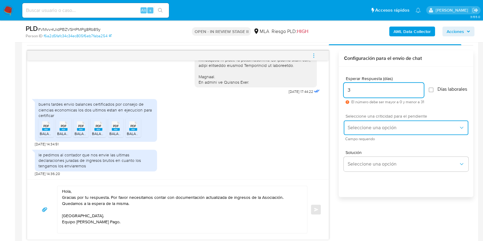
click at [346, 134] on button "Seleccione una opción" at bounding box center [405, 127] width 125 height 15
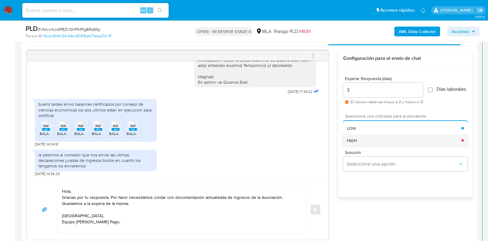
click at [354, 142] on span "HIGH" at bounding box center [352, 139] width 10 height 5
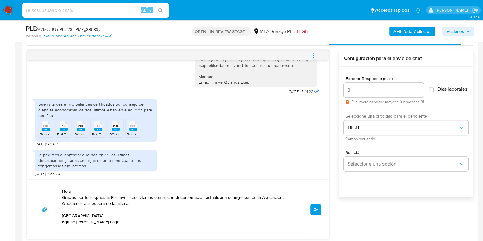
click at [316, 210] on span "Enviar" at bounding box center [316, 210] width 4 height 4
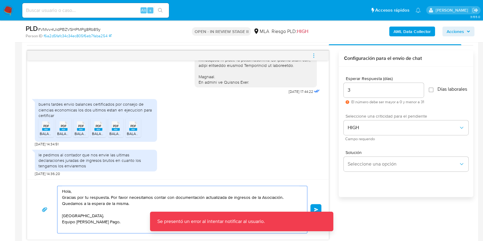
drag, startPoint x: 115, startPoint y: 221, endPoint x: 57, endPoint y: 185, distance: 68.6
click at [57, 186] on div "Hola, Gracias por tu respuesta. Por favor necesitamos contar con documentación …" at bounding box center [182, 210] width 250 height 48
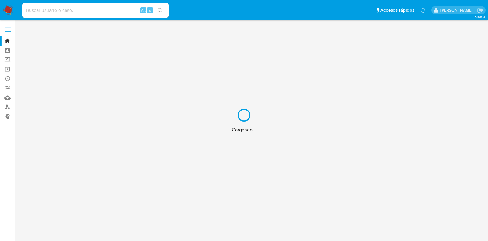
click at [8, 107] on div "Cargando..." at bounding box center [244, 120] width 488 height 241
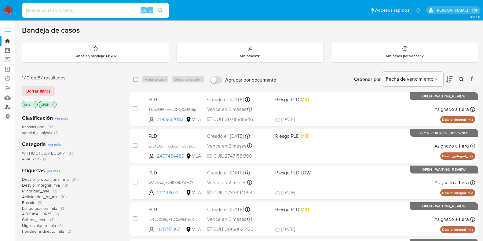
click at [8, 107] on link "Buscador de personas" at bounding box center [36, 106] width 73 height 9
click at [76, 19] on nav "Pausado Ver notificaciones Alt s Accesos rápidos Presiona las siguientes teclas…" at bounding box center [241, 10] width 483 height 20
click at [75, 13] on input at bounding box center [95, 10] width 146 height 8
paste input "VMvv4UidPBZVSHPMPg8Rb89y"
type input "VMvv4UidPBZVSHPMPg8Rb89y"
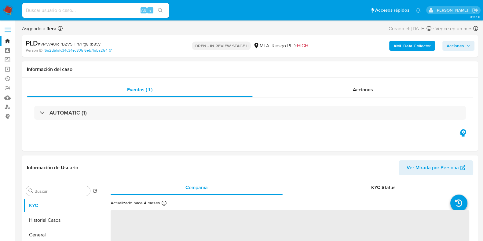
scroll to position [114, 0]
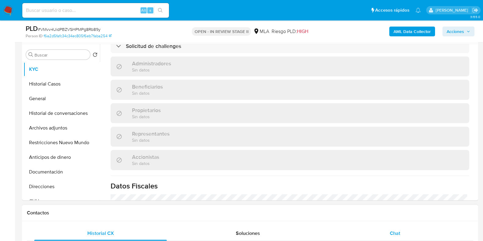
select select "10"
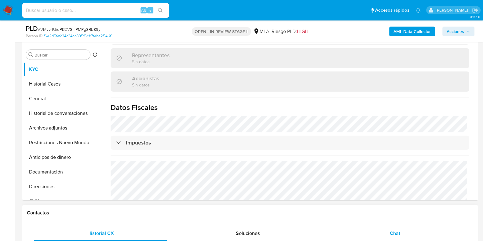
scroll to position [331, 0]
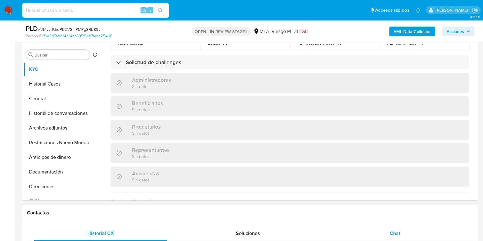
click at [396, 233] on span "Chat" at bounding box center [394, 233] width 10 height 7
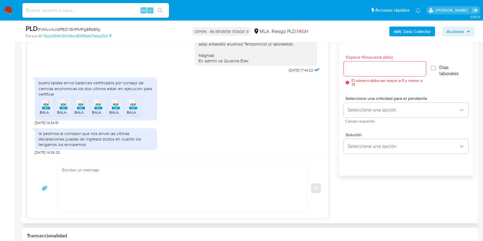
scroll to position [343, 0]
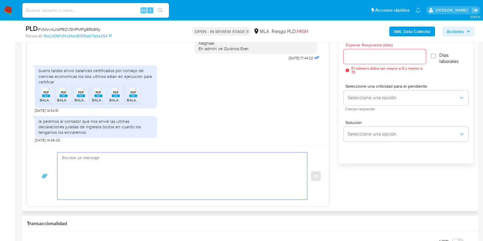
click at [104, 169] on textarea at bounding box center [180, 175] width 237 height 47
paste textarea "Hola, Gracias por tu respuesta. Por favor necesitamos contar con documentación …"
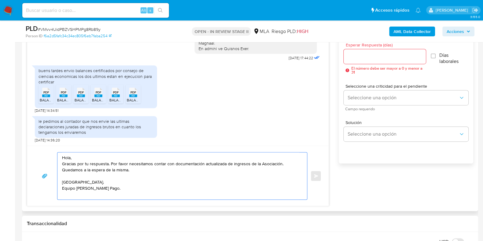
type textarea "Hola, Gracias por tu respuesta. Por favor necesitamos contar con documentación …"
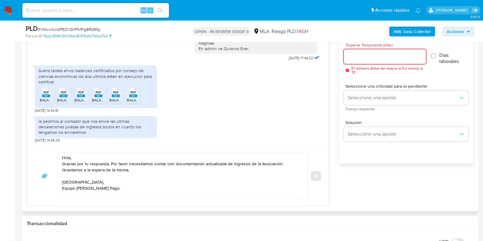
click at [356, 59] on input "Esperar Respuesta (días)" at bounding box center [384, 56] width 82 height 8
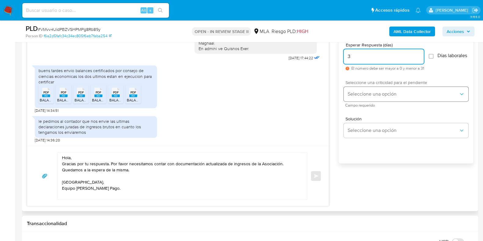
type input "3"
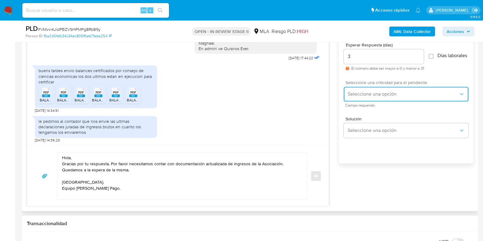
click at [369, 96] on span "Seleccione una opción" at bounding box center [402, 94] width 111 height 6
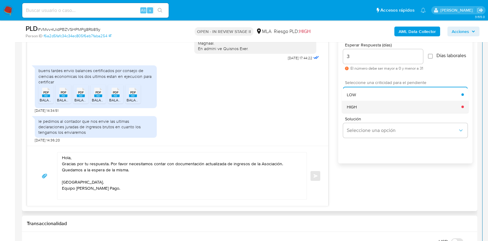
click at [366, 110] on div "HIGH" at bounding box center [404, 106] width 115 height 12
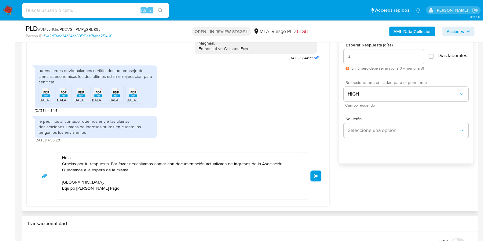
click at [316, 179] on button "Enviar" at bounding box center [315, 175] width 11 height 11
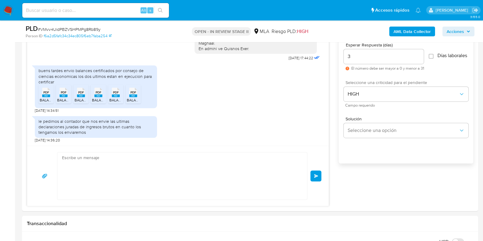
scroll to position [336, 0]
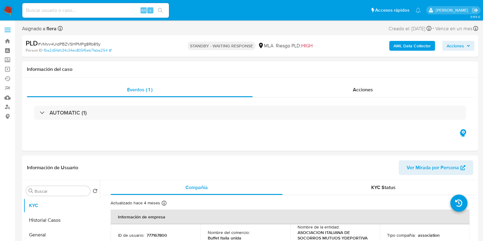
select select "10"
click at [92, 7] on input at bounding box center [95, 10] width 146 height 8
paste input "B3LR0tNpVnJTRBtuzVkH60Px"
type input "B3LR0tNpVnJTRBtuzVkH60Px"
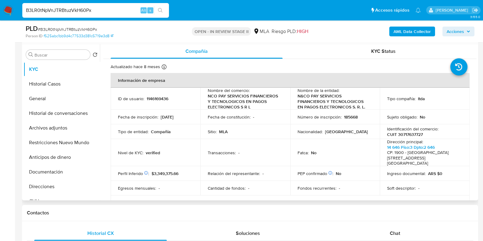
select select "10"
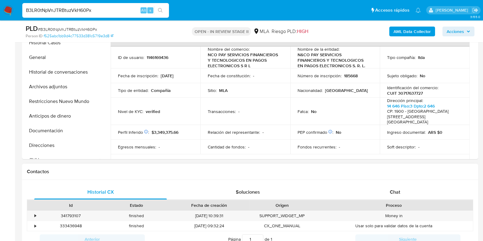
scroll to position [191, 0]
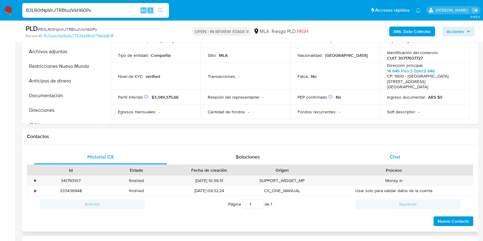
click at [398, 153] on span "Chat" at bounding box center [394, 156] width 10 height 7
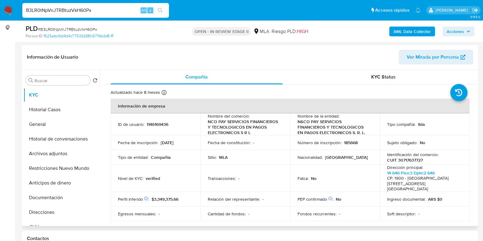
scroll to position [38, 0]
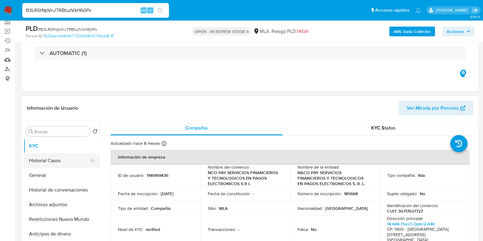
click at [45, 162] on button "Historial Casos" at bounding box center [58, 160] width 71 height 15
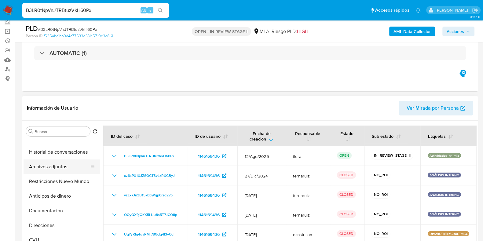
click at [38, 170] on button "Archivos adjuntos" at bounding box center [58, 166] width 71 height 15
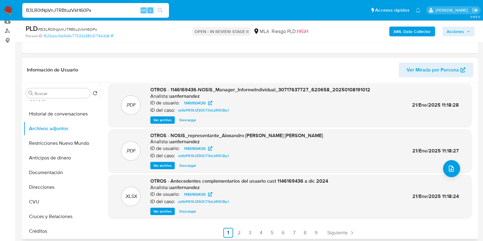
scroll to position [51, 0]
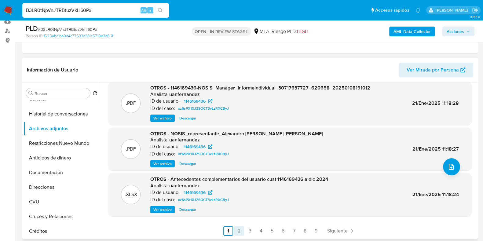
click at [238, 233] on link "2" at bounding box center [239, 231] width 10 height 10
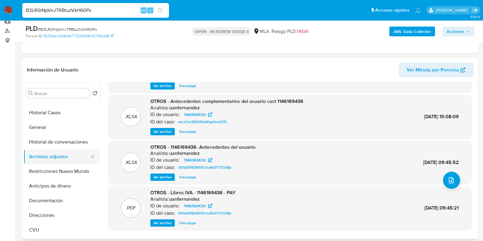
scroll to position [0, 0]
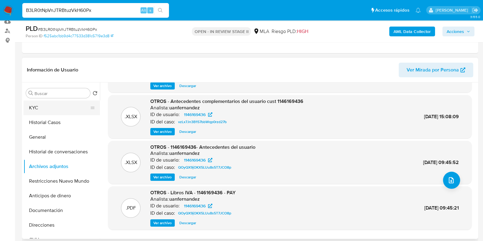
click at [54, 104] on button "KYC" at bounding box center [58, 107] width 71 height 15
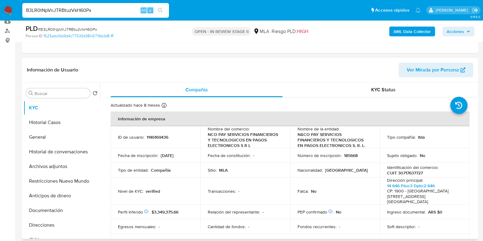
click at [409, 173] on p "CUIT 30717637727" at bounding box center [405, 172] width 36 height 5
copy p "30717637727"
click at [159, 138] on p "1146169436" at bounding box center [157, 136] width 22 height 5
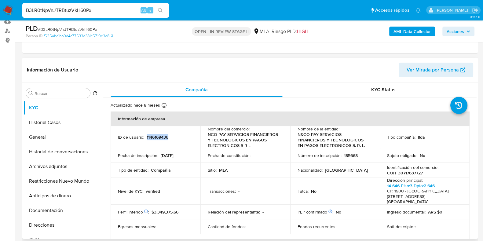
copy p "1146169436"
drag, startPoint x: 252, startPoint y: 145, endPoint x: 205, endPoint y: 135, distance: 48.7
click at [205, 135] on td "Nombre del comercio : NCO PAY SERVICIOS FINANCIEROS Y TECNOLOGICOS EN PAGOS ELE…" at bounding box center [245, 137] width 90 height 22
copy p "NCO PAY SERVICIOS FINANCIEROS Y TECNOLOGICOS EN PAGOS ELECTRONICOS S R L"
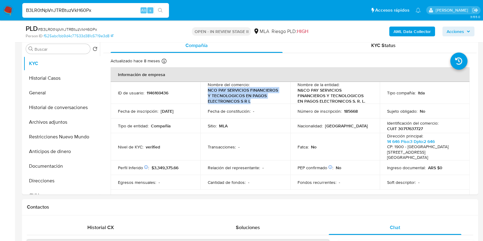
scroll to position [80, 0]
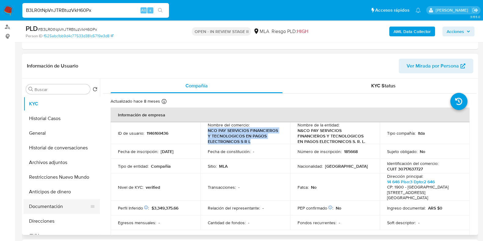
click at [55, 206] on button "Documentación" at bounding box center [58, 206] width 71 height 15
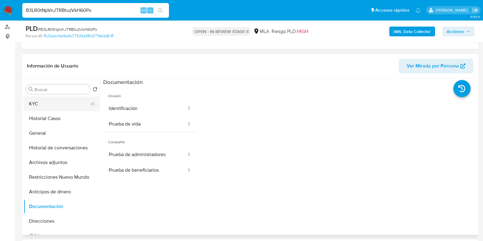
click at [54, 99] on button "KYC" at bounding box center [58, 103] width 71 height 15
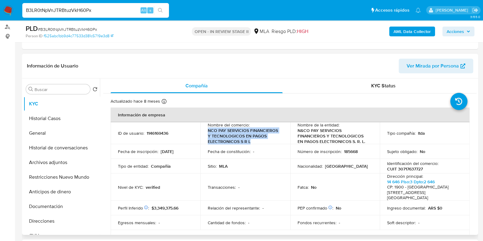
drag, startPoint x: 255, startPoint y: 141, endPoint x: 206, endPoint y: 132, distance: 49.4
click at [206, 132] on td "Nombre del comercio : NCO PAY SERVICIOS FINANCIEROS Y TECNOLOGICOS EN PAGOS ELE…" at bounding box center [245, 133] width 90 height 22
copy p "NCO PAY SERVICIOS FINANCIEROS Y TECNOLOGICOS EN PAGOS ELECTRONICOS S R L"
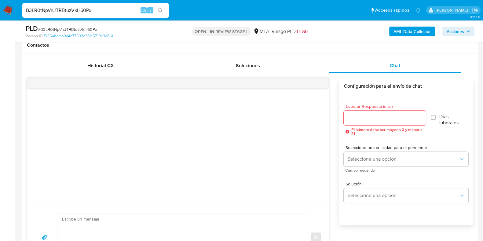
scroll to position [347, 0]
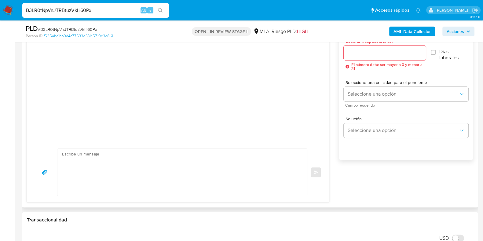
click at [182, 168] on textarea at bounding box center [180, 172] width 237 height 47
paste textarea "Hola XXX, En función de las operaciones registradas en la cuenta de la compañía…"
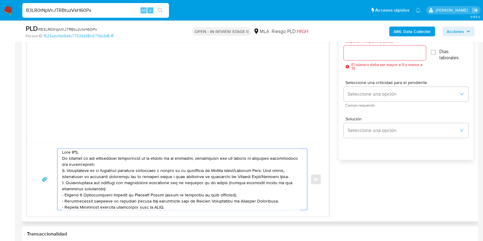
scroll to position [0, 0]
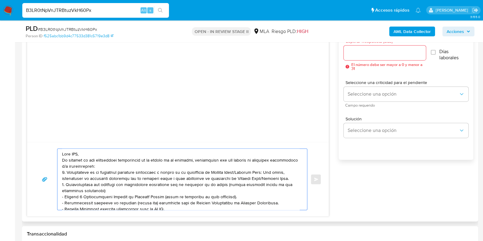
click at [78, 153] on textarea at bounding box center [180, 179] width 237 height 61
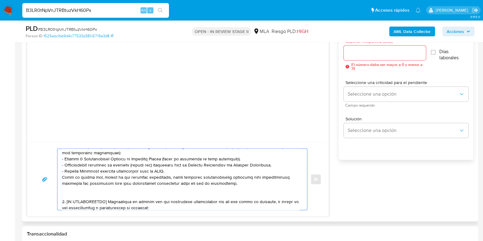
scroll to position [76, 0]
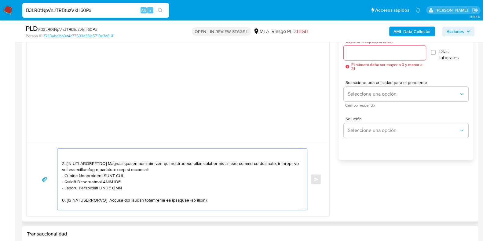
drag, startPoint x: 127, startPoint y: 189, endPoint x: 61, endPoint y: 163, distance: 70.8
click at [61, 163] on div at bounding box center [180, 179] width 246 height 61
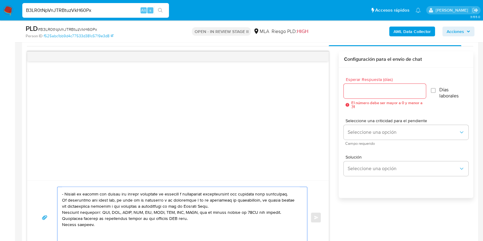
scroll to position [64, 0]
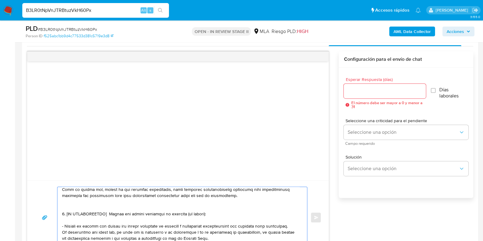
drag, startPoint x: 291, startPoint y: 224, endPoint x: 61, endPoint y: 211, distance: 230.2
click at [61, 211] on div at bounding box center [180, 217] width 246 height 61
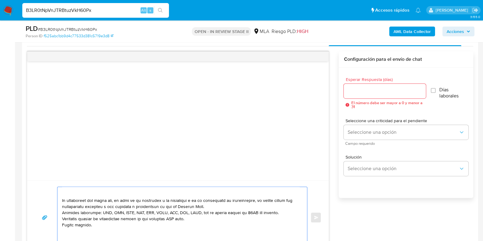
scroll to position [84, 0]
click at [176, 213] on textarea at bounding box center [180, 217] width 237 height 61
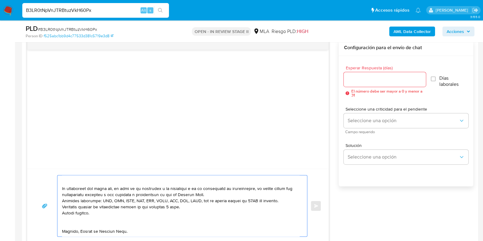
scroll to position [309, 0]
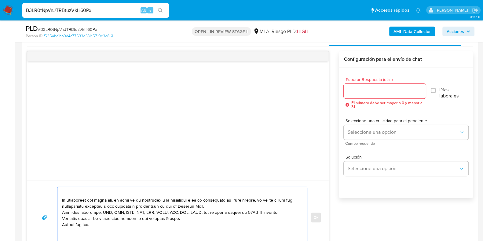
type textarea "Hola, En función de las operaciones registradas en la cuenta de la compañía, ne…"
click at [357, 88] on input "Esperar Respuesta (días)" at bounding box center [384, 91] width 82 height 8
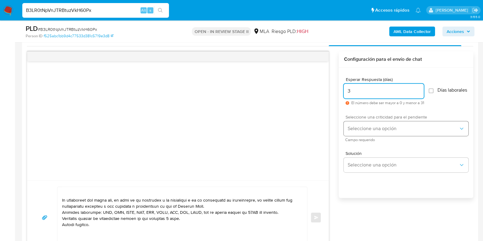
type input "3"
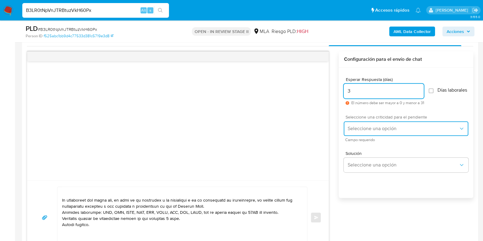
click at [370, 129] on span "Seleccione una opción" at bounding box center [402, 128] width 111 height 6
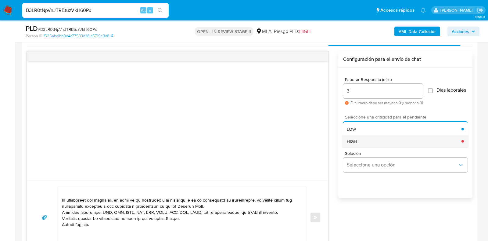
click at [366, 143] on div "HIGH" at bounding box center [404, 141] width 115 height 12
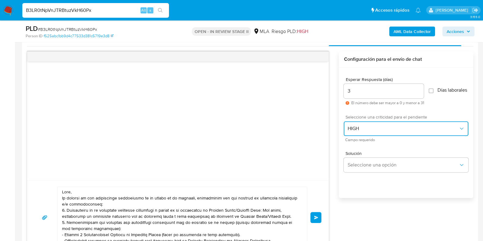
scroll to position [0, 0]
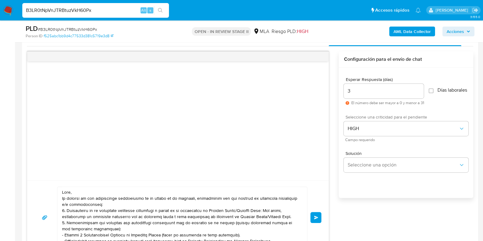
click at [314, 219] on button "Enviar" at bounding box center [315, 217] width 11 height 11
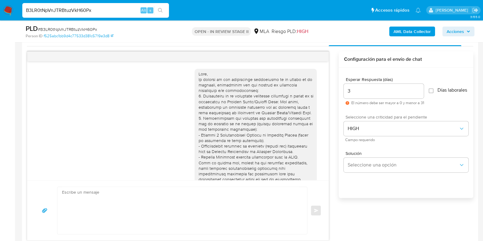
scroll to position [99, 0]
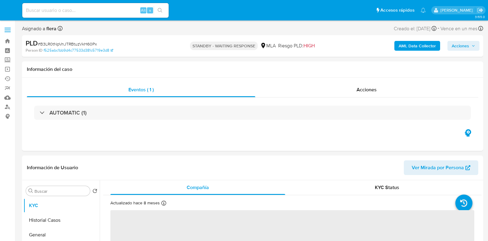
select select "10"
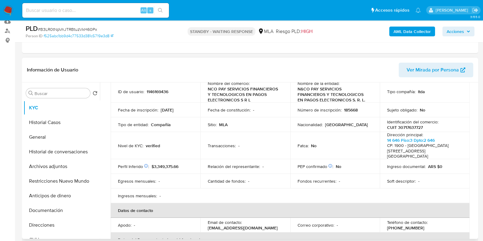
scroll to position [114, 0]
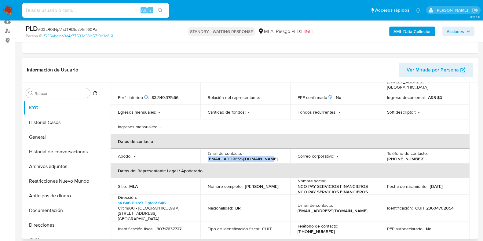
drag, startPoint x: 260, startPoint y: 154, endPoint x: 207, endPoint y: 154, distance: 53.4
click at [208, 154] on div "Email de contacto : [PERSON_NAME][EMAIL_ADDRESS][DOMAIN_NAME]" at bounding box center [245, 155] width 75 height 11
copy p "[EMAIL_ADDRESS][DOMAIN_NAME]"
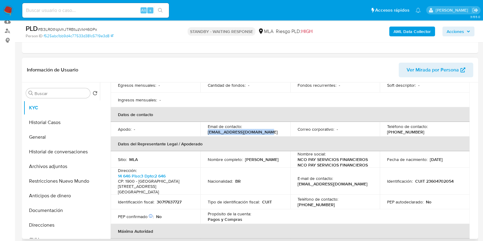
scroll to position [152, 0]
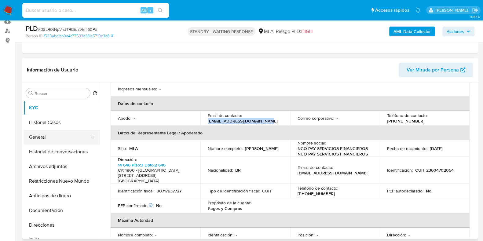
click at [46, 136] on button "General" at bounding box center [58, 137] width 71 height 15
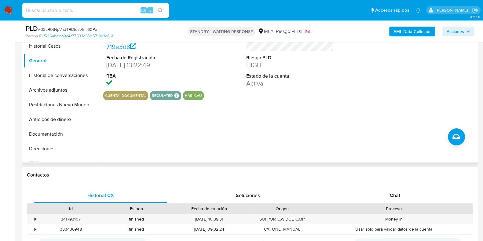
scroll to position [0, 0]
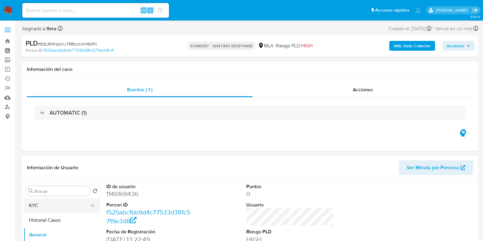
click at [44, 210] on button "KYC" at bounding box center [58, 205] width 71 height 15
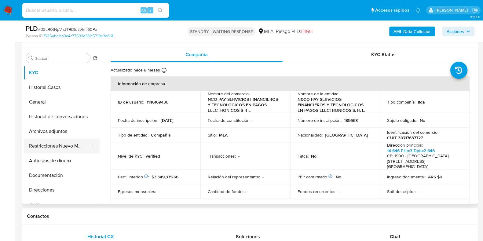
scroll to position [114, 0]
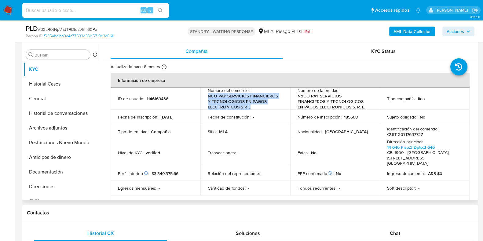
drag, startPoint x: 206, startPoint y: 96, endPoint x: 252, endPoint y: 107, distance: 46.7
click at [252, 107] on td "Nombre del comercio : NCO PAY SERVICIOS FINANCIEROS Y TECNOLOGICOS EN PAGOS ELE…" at bounding box center [245, 99] width 90 height 22
copy p "NCO PAY SERVICIOS FINANCIEROS Y TECNOLOGICOS EN PAGOS ELECTRONICOS S R L"
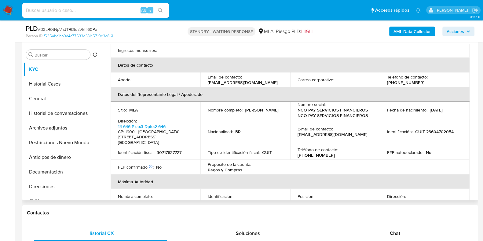
scroll to position [76, 0]
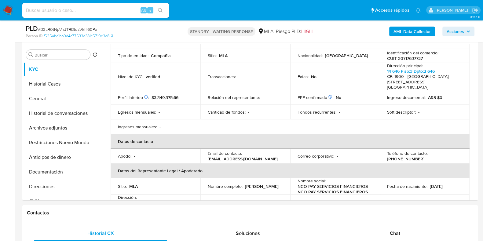
click at [58, 6] on input at bounding box center [95, 10] width 146 height 8
paste input "wdA7C0edCSWL8sx20kYIB2LS"
type input "wdA7C0edCSWL8sx20kYIB2LS"
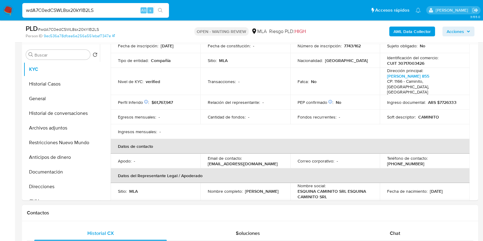
scroll to position [76, 0]
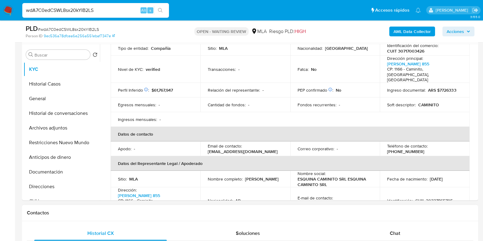
select select "10"
click at [400, 228] on div "Chat" at bounding box center [394, 233] width 132 height 15
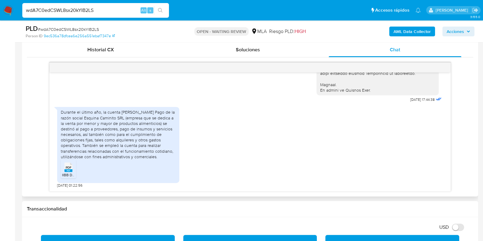
scroll to position [305, 0]
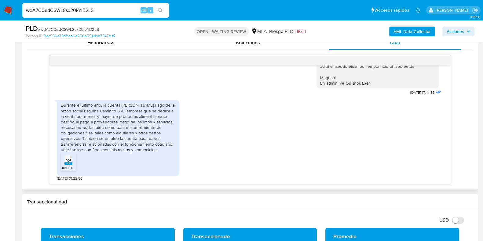
click at [65, 167] on span "IIBB DE LOS ULTIMOS 6 MESES-ESQUINA CAMINITO.pdf" at bounding box center [108, 167] width 92 height 5
click at [265, 128] on div "Durante el último año, la cuenta [PERSON_NAME] Pago de la razón social Esquina …" at bounding box center [249, 139] width 385 height 84
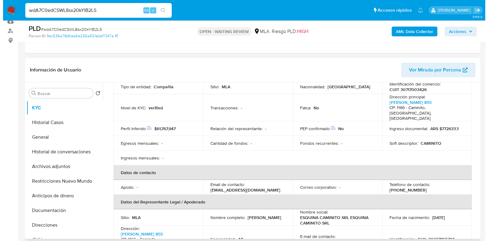
scroll to position [0, 0]
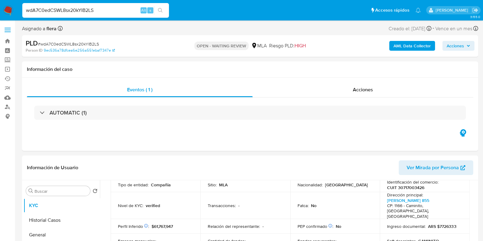
click at [413, 42] on b "AML Data Collector" at bounding box center [411, 46] width 37 height 10
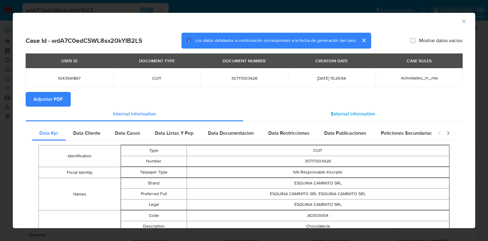
click at [352, 110] on span "External information" at bounding box center [353, 113] width 44 height 7
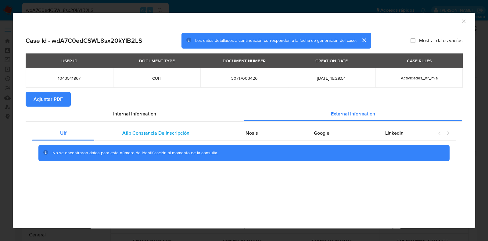
click at [160, 132] on span "Afip Constancia De Inscripción" at bounding box center [155, 132] width 67 height 7
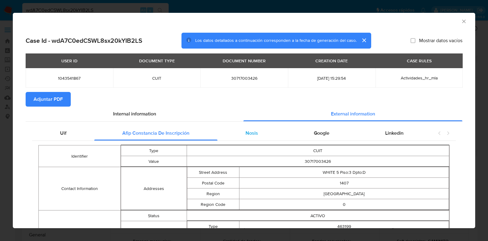
click at [249, 133] on span "Nosis" at bounding box center [252, 132] width 13 height 7
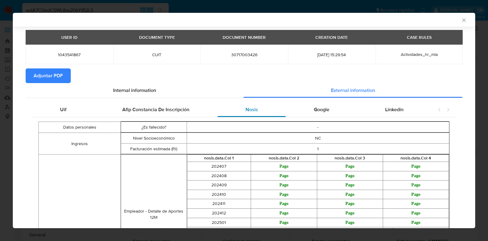
scroll to position [75, 0]
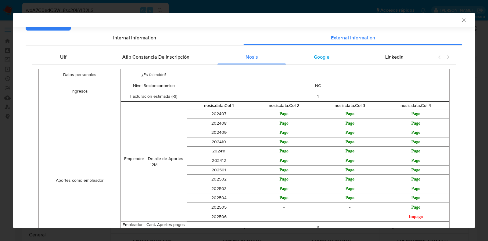
click at [325, 53] on span "Google" at bounding box center [322, 56] width 16 height 7
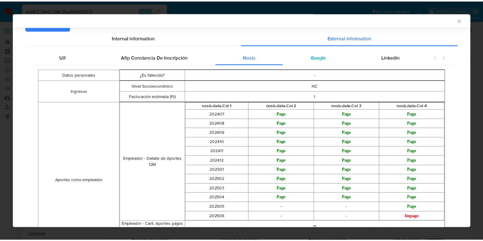
scroll to position [35, 0]
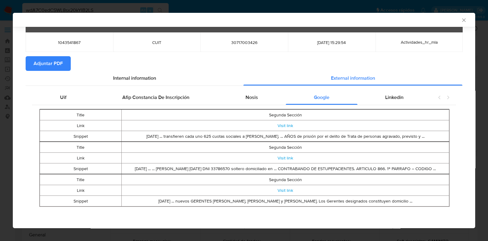
click at [50, 60] on span "Adjuntar PDF" at bounding box center [48, 63] width 29 height 13
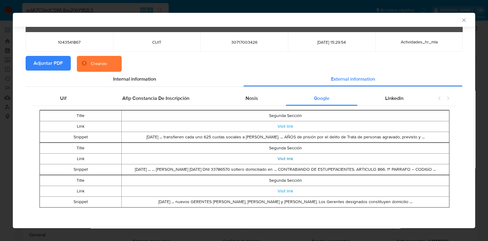
click at [284, 158] on link "Visit link" at bounding box center [286, 158] width 16 height 6
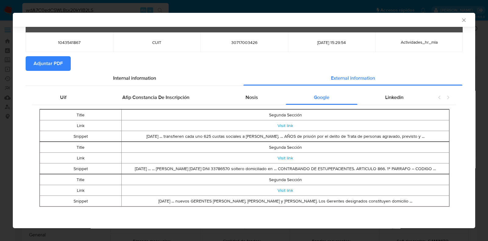
click at [461, 18] on icon "Cerrar ventana" at bounding box center [464, 20] width 6 height 6
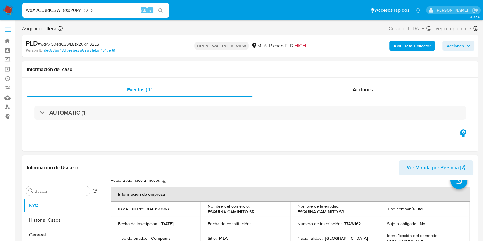
scroll to position [38, 0]
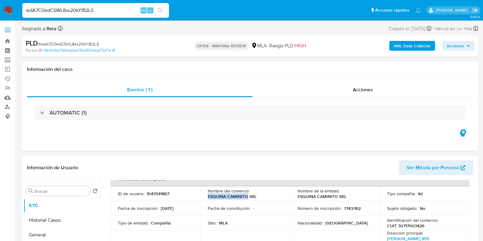
drag, startPoint x: 208, startPoint y: 196, endPoint x: 246, endPoint y: 196, distance: 38.1
click at [246, 196] on p "ESQUINA CAMINITO SRL" at bounding box center [232, 195] width 49 height 5
copy p "ESQUINA CAMINITO"
click at [162, 192] on p "1043541867" at bounding box center [157, 193] width 23 height 5
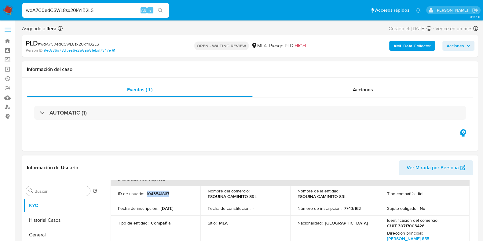
copy p "1043541867"
click at [201, 216] on td "Sitio : MLA" at bounding box center [245, 222] width 90 height 15
click at [417, 226] on p "CUIT 30717003426" at bounding box center [405, 225] width 37 height 5
copy p "30717003426"
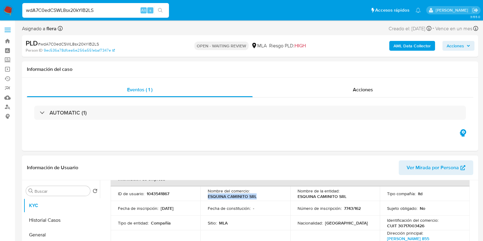
drag, startPoint x: 258, startPoint y: 197, endPoint x: 209, endPoint y: 197, distance: 49.1
click at [206, 197] on td "Nombre del comercio : ESQUINA CAMINITO SRL" at bounding box center [245, 193] width 90 height 15
copy p "ESQUINA CAMINITO SRL"
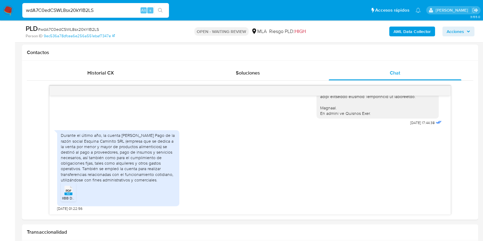
scroll to position [271, 0]
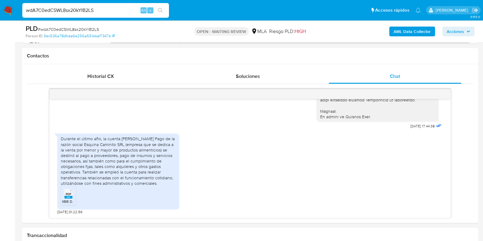
click at [95, 31] on span "# wdA7C0edCSWL8sx20kYIB2LS" at bounding box center [68, 29] width 61 height 6
copy span "wdA7C0edCSWL8sx20kYIB2LS"
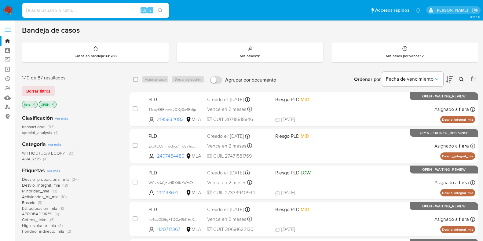
click at [461, 81] on icon at bounding box center [460, 79] width 5 height 5
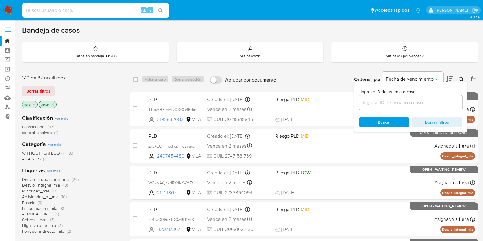
click at [390, 103] on input at bounding box center [410, 103] width 103 height 8
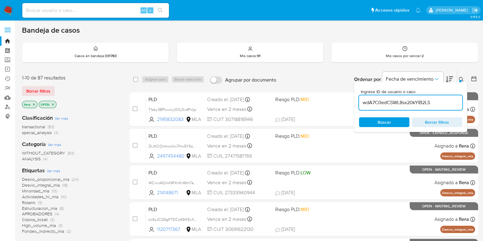
type input "wdA7C0edCSWL8sx20kYIB2LS"
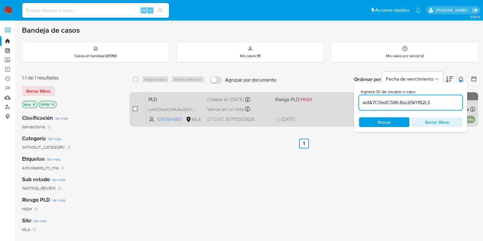
click at [135, 107] on input "checkbox" at bounding box center [134, 108] width 5 height 5
checkbox input "true"
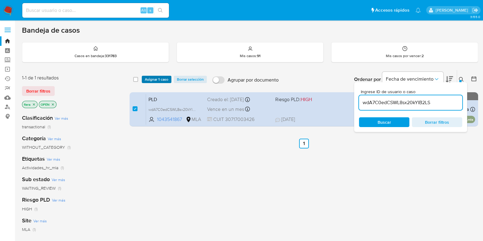
click at [148, 79] on span "Asignar 1 caso" at bounding box center [156, 79] width 23 height 6
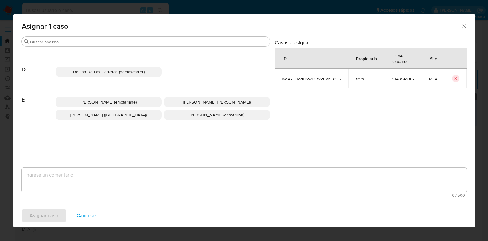
scroll to position [114, 0]
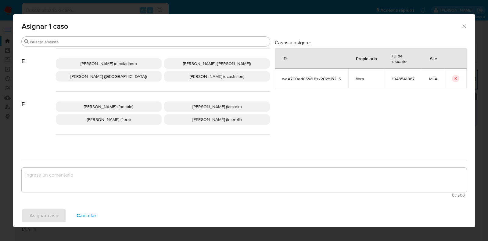
click at [121, 118] on span "Florencia Cecilia Lera (flera)" at bounding box center [109, 119] width 44 height 6
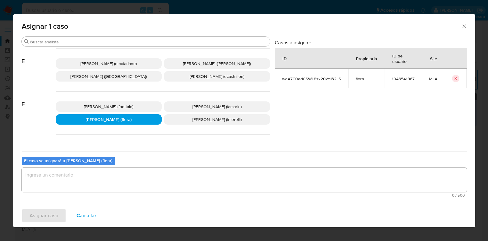
click at [109, 182] on textarea "assign-modal" at bounding box center [244, 180] width 445 height 24
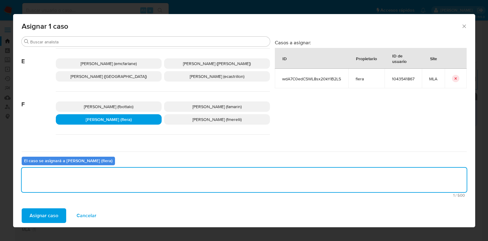
click at [47, 213] on span "Asignar caso" at bounding box center [44, 215] width 29 height 13
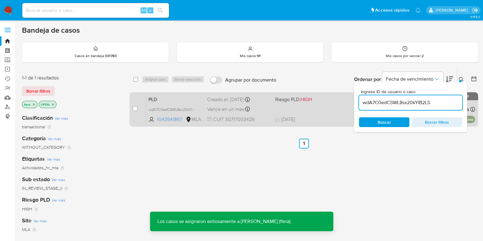
click at [169, 95] on span "PLD" at bounding box center [175, 99] width 54 height 8
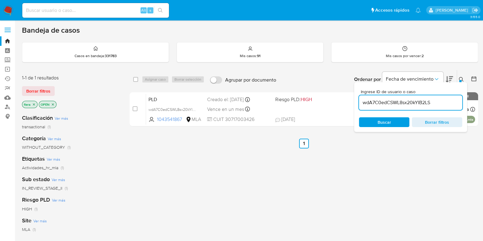
click at [408, 97] on div "wdA7C0edCSWL8sx20kYIB2LS" at bounding box center [410, 102] width 103 height 15
click at [406, 101] on input "wdA7C0edCSWL8sx20kYIB2LS" at bounding box center [410, 103] width 103 height 8
paste input "MNPlPEspHmB2s4G8wXxvU7rg"
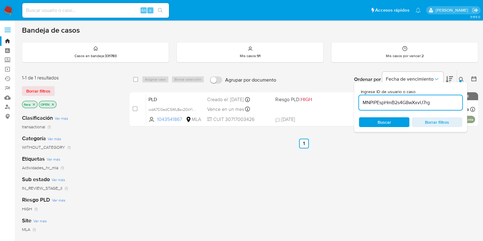
type input "MNPlPEspHmB2s4G8wXxvU7rg"
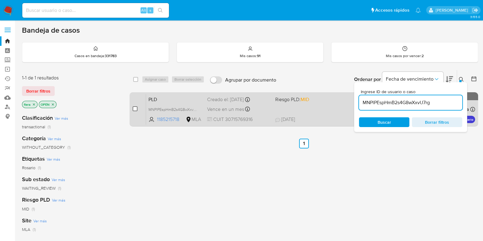
click at [135, 110] on input "checkbox" at bounding box center [134, 108] width 5 height 5
checkbox input "true"
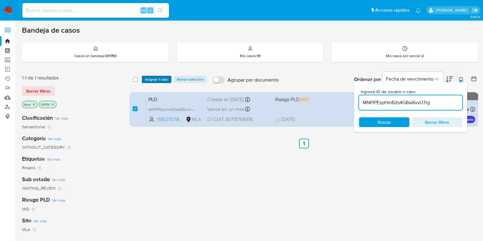
click at [151, 81] on span "Asignar 1 caso" at bounding box center [156, 79] width 23 height 6
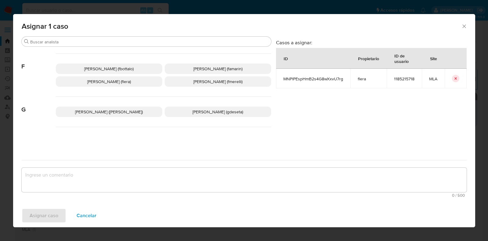
scroll to position [152, 0]
click at [143, 77] on p "Florencia Cecilia Lera (flera)" at bounding box center [109, 81] width 107 height 10
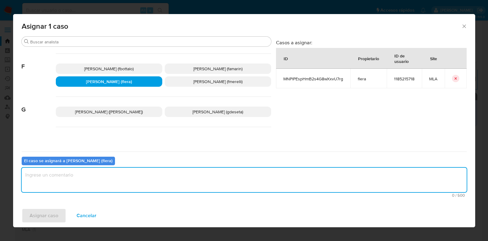
click at [110, 178] on textarea "assign-modal" at bounding box center [244, 180] width 445 height 24
click at [38, 212] on span "Asignar caso" at bounding box center [44, 215] width 29 height 13
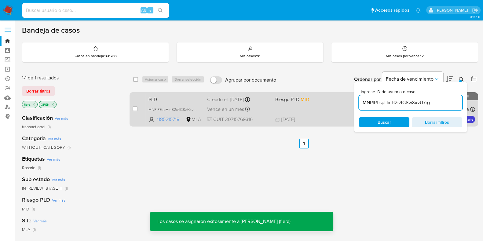
click at [192, 103] on div "PLD MNPlPEspHmB2s4G8wXxvU7rg 1185215718 MLA Riesgo PLD: MID Creado el: 12/08/20…" at bounding box center [310, 109] width 329 height 31
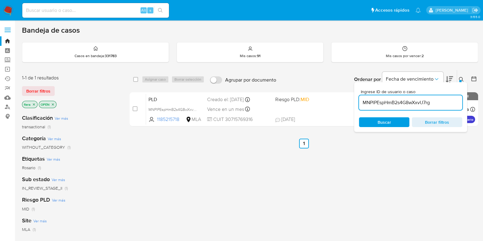
click at [387, 101] on input "MNPlPEspHmB2s4G8wXxvU7rg" at bounding box center [410, 103] width 103 height 8
paste input "aPB6sMx6leNOKAZ3KQJPSZWS"
type input "aPB6sMx6leNOKAZ3KQJPSZWS"
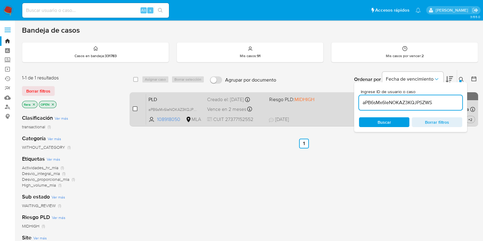
click at [136, 107] on input "checkbox" at bounding box center [134, 108] width 5 height 5
checkbox input "true"
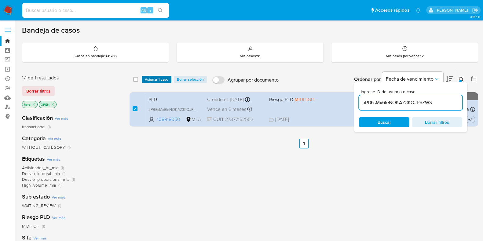
click at [165, 77] on span "Asignar 1 caso" at bounding box center [156, 79] width 23 height 6
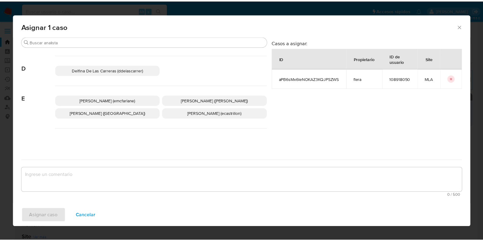
scroll to position [114, 0]
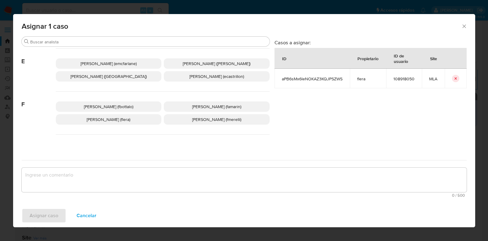
click at [111, 121] on span "Florencia Cecilia Lera (flera)" at bounding box center [109, 119] width 44 height 6
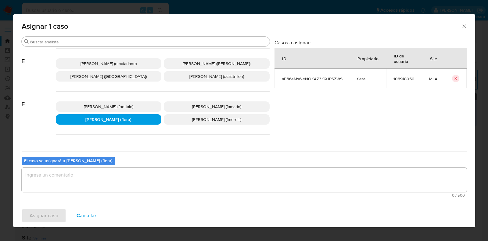
click at [112, 185] on textarea "assign-modal" at bounding box center [244, 180] width 445 height 24
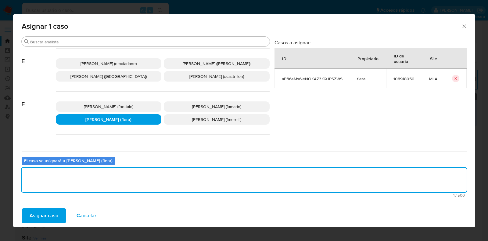
click at [47, 216] on span "Asignar caso" at bounding box center [44, 215] width 29 height 13
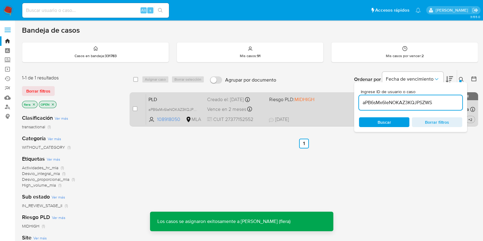
click at [164, 98] on span "PLD" at bounding box center [175, 99] width 54 height 8
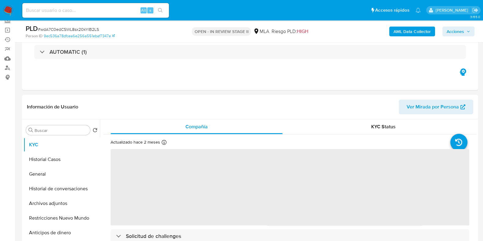
scroll to position [114, 0]
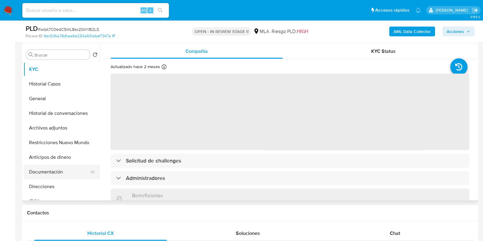
click at [44, 172] on button "Documentación" at bounding box center [58, 171] width 71 height 15
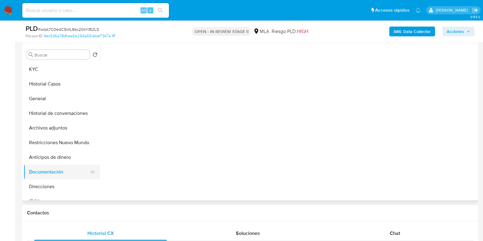
select select "10"
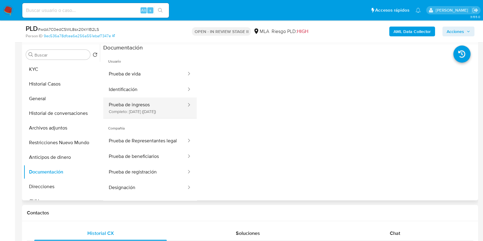
click at [147, 109] on button "Prueba de ingresos Completo: [DATE] ([DATE])" at bounding box center [145, 107] width 84 height 21
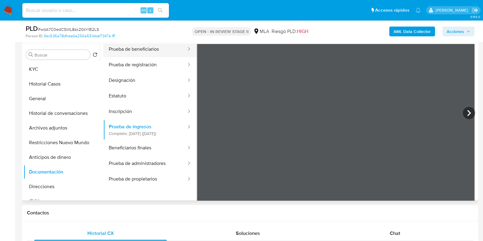
scroll to position [37, 0]
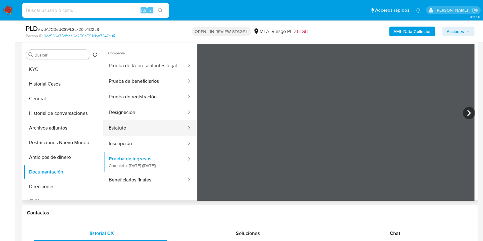
click at [157, 134] on button "Estatuto" at bounding box center [145, 128] width 84 height 16
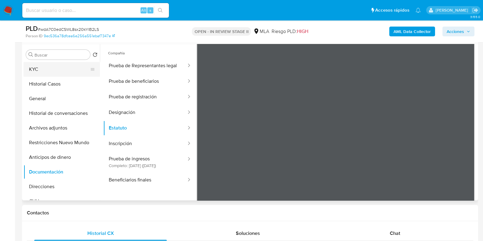
click at [56, 69] on button "KYC" at bounding box center [58, 69] width 71 height 15
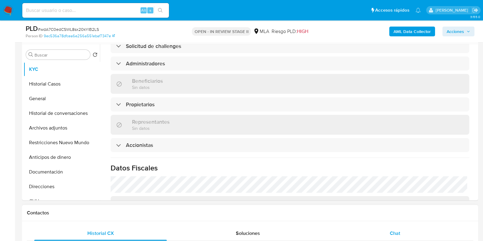
scroll to position [319, 0]
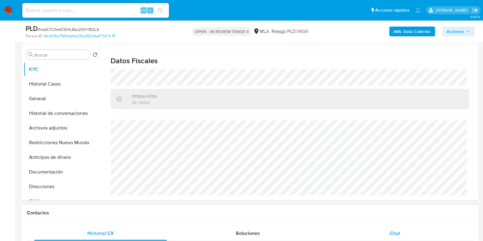
click at [399, 228] on div "Chat" at bounding box center [394, 233] width 132 height 15
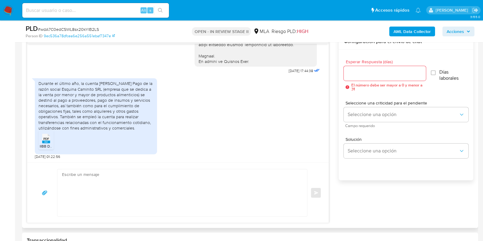
scroll to position [381, 0]
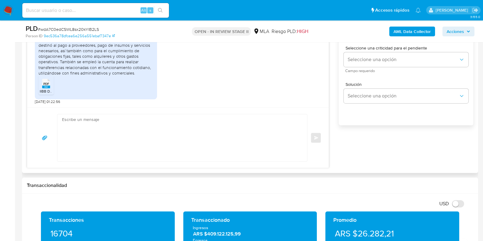
click at [181, 151] on textarea at bounding box center [180, 137] width 237 height 47
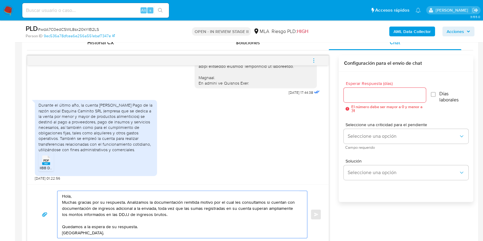
scroll to position [305, 0]
click at [198, 201] on textarea "Hola, Muchas gracias por su respuesta. Analizamos la documentación remitida mot…" at bounding box center [180, 216] width 237 height 53
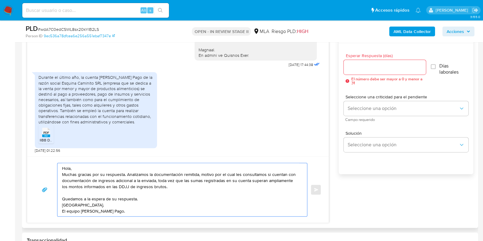
scroll to position [343, 0]
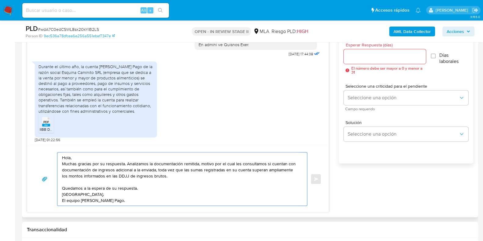
click at [67, 192] on textarea "Hola, Muchas gracias por su respuesta. Analizamos la documentación remitida, mo…" at bounding box center [180, 178] width 237 height 53
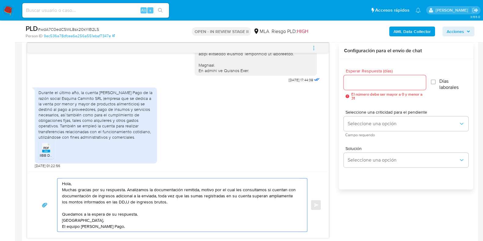
scroll to position [305, 0]
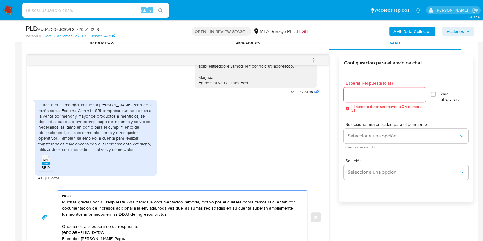
type textarea "Hola, Muchas gracias por su respuesta. Analizamos la documentación remitida, mo…"
click at [353, 91] on input "Esperar Respuesta (días)" at bounding box center [384, 95] width 82 height 8
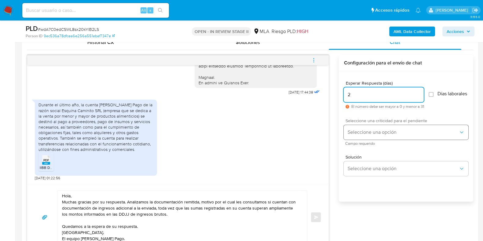
type input "2"
click at [362, 135] on span "Seleccione una opción" at bounding box center [402, 132] width 111 height 6
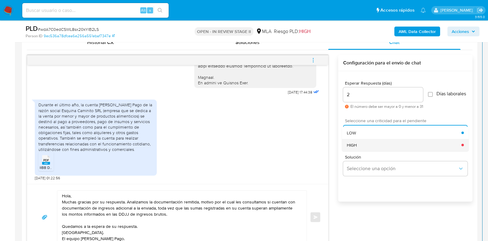
click at [361, 147] on div "HIGH" at bounding box center [404, 145] width 115 height 12
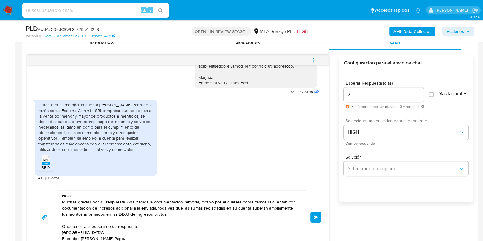
click at [320, 215] on button "Enviar" at bounding box center [315, 216] width 11 height 11
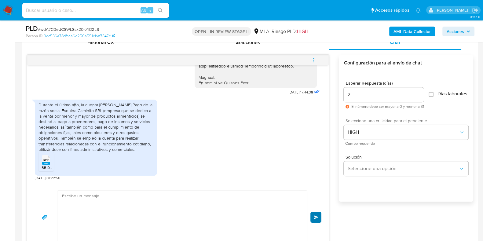
scroll to position [362, 0]
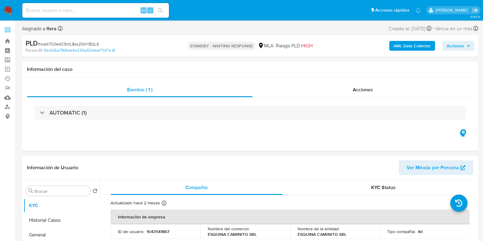
select select "10"
click at [74, 9] on input at bounding box center [95, 10] width 146 height 8
paste input "MNPlPEspHmB2s4G8wXxvU7rg"
type input "MNPlPEspHmB2s4G8wXxvU7rg"
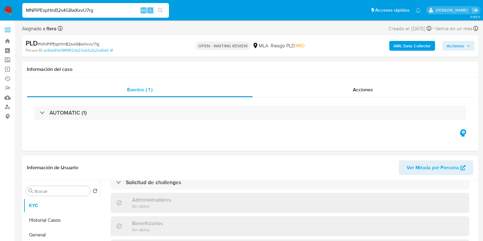
select select "10"
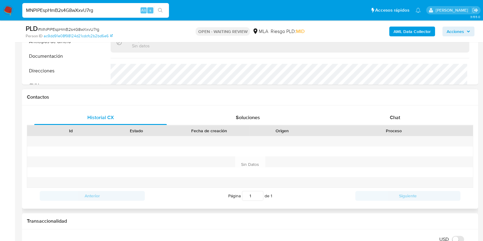
scroll to position [267, 0]
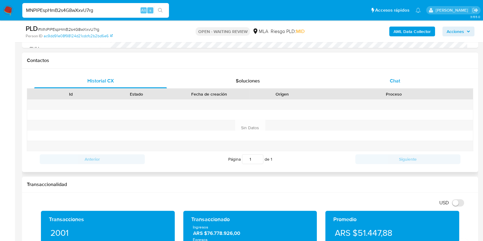
click at [386, 79] on div "Chat" at bounding box center [394, 81] width 132 height 15
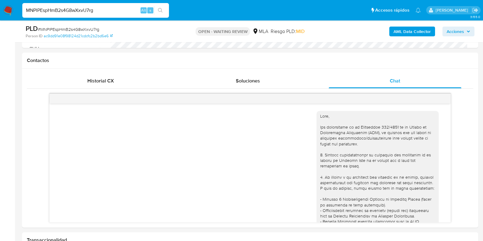
scroll to position [244, 0]
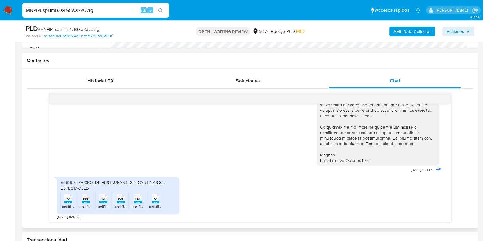
click at [66, 201] on rect at bounding box center [68, 202] width 8 height 3
click at [84, 200] on span "PDF" at bounding box center [86, 199] width 6 height 4
click at [105, 199] on span "PDF" at bounding box center [103, 199] width 6 height 4
click at [121, 199] on span "PDF" at bounding box center [121, 199] width 6 height 4
click at [138, 199] on span "PDF" at bounding box center [138, 199] width 6 height 4
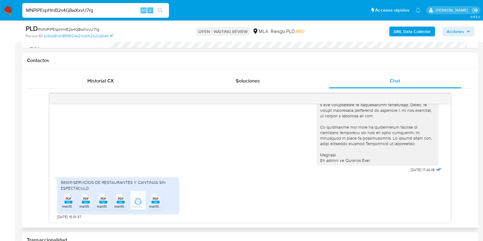
click at [154, 201] on rect at bounding box center [155, 202] width 8 height 3
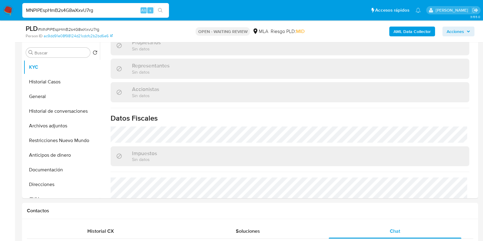
scroll to position [114, 0]
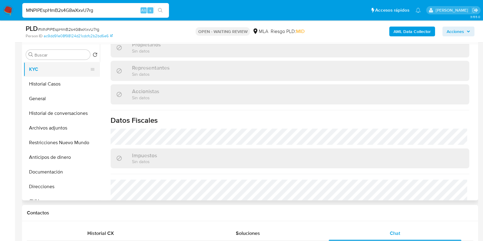
click at [53, 76] on button "KYC" at bounding box center [58, 69] width 71 height 15
click at [51, 86] on button "Historial Casos" at bounding box center [58, 84] width 71 height 15
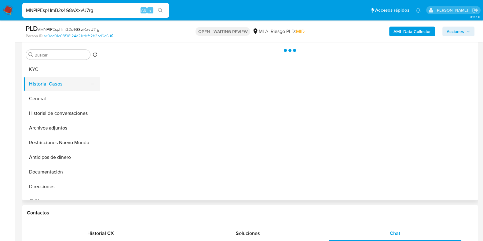
scroll to position [0, 0]
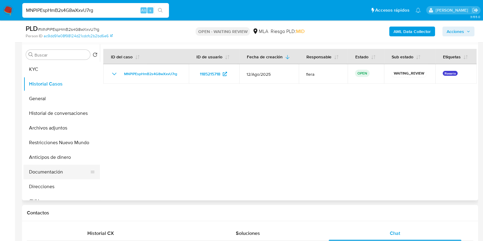
click at [57, 173] on button "Documentación" at bounding box center [58, 171] width 71 height 15
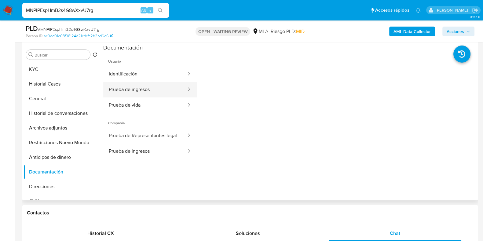
click at [146, 86] on button "Prueba de ingresos" at bounding box center [145, 90] width 84 height 16
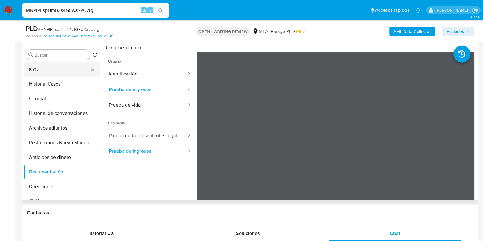
click at [59, 67] on button "KYC" at bounding box center [58, 69] width 71 height 15
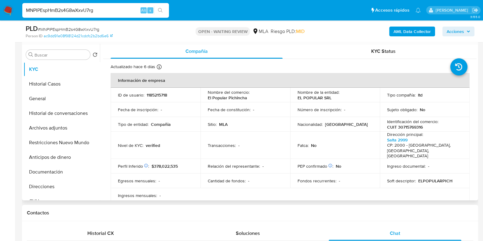
click at [163, 94] on p "1185215718" at bounding box center [156, 94] width 20 height 5
copy p "1185215718"
drag, startPoint x: 334, startPoint y: 98, endPoint x: 295, endPoint y: 100, distance: 39.1
click at [295, 100] on td "Nombre de la entidad : EL POPULAR SRL" at bounding box center [335, 95] width 90 height 15
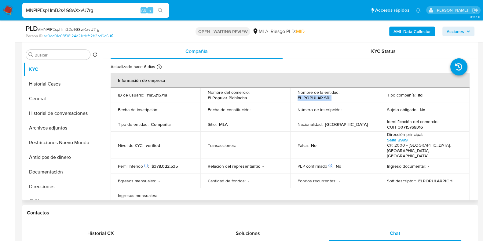
copy p "EL POPULAR SRL"
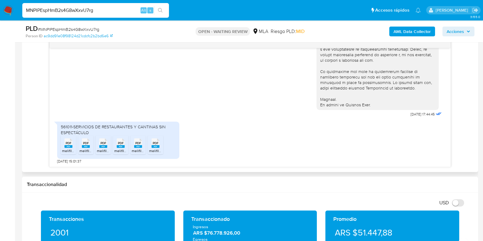
scroll to position [244, 0]
click at [77, 29] on span "# MNPlPEspHmB2s4G8wXxvU7rg" at bounding box center [68, 29] width 61 height 6
copy span "MNPlPEspHmB2s4G8wXxvU7rg"
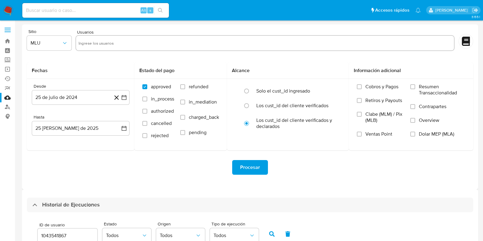
select select "10"
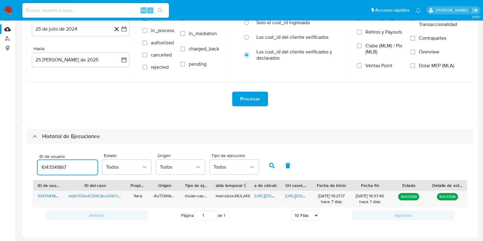
click at [46, 167] on input "1043541867" at bounding box center [68, 167] width 60 height 8
click at [269, 165] on icon "button" at bounding box center [271, 165] width 5 height 5
click at [261, 197] on span "[URL][DOMAIN_NAME]" at bounding box center [275, 196] width 42 height 6
click at [299, 197] on span "[URL][DOMAIN_NAME]" at bounding box center [306, 196] width 42 height 6
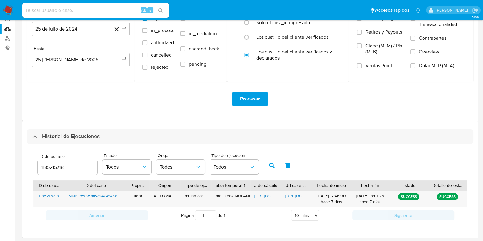
click at [50, 165] on input "1185215718" at bounding box center [68, 167] width 60 height 8
click at [270, 166] on icon "button" at bounding box center [271, 165] width 5 height 5
click at [265, 193] on span "[URL][DOMAIN_NAME]" at bounding box center [275, 196] width 42 height 6
click at [301, 195] on span "[URL][DOMAIN_NAME]" at bounding box center [306, 196] width 42 height 6
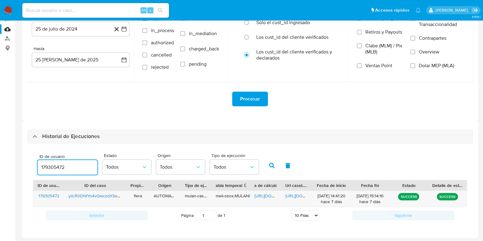
click at [64, 166] on input "179305472" at bounding box center [68, 167] width 60 height 8
click at [55, 166] on input "179305472" at bounding box center [68, 167] width 60 height 8
click at [273, 162] on button "button" at bounding box center [272, 165] width 16 height 15
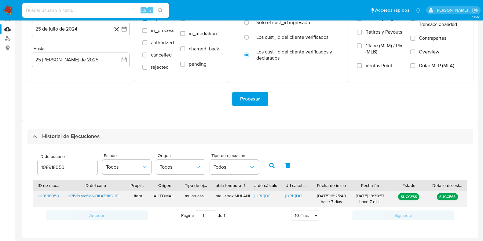
click at [266, 194] on span "[URL][DOMAIN_NAME]" at bounding box center [275, 196] width 42 height 6
click at [300, 195] on span "[URL][DOMAIN_NAME]" at bounding box center [306, 196] width 42 height 6
click at [60, 167] on input "108918050" at bounding box center [68, 167] width 60 height 8
type input "80552906"
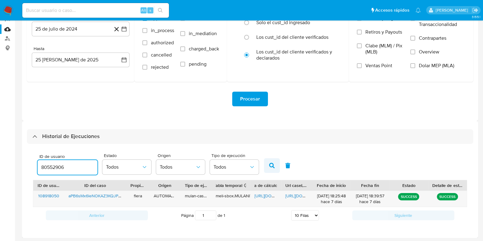
click at [270, 168] on icon "button" at bounding box center [271, 165] width 5 height 5
click at [260, 197] on span "[URL][DOMAIN_NAME]" at bounding box center [275, 196] width 42 height 6
click at [293, 196] on span "[URL][DOMAIN_NAME]" at bounding box center [306, 196] width 42 height 6
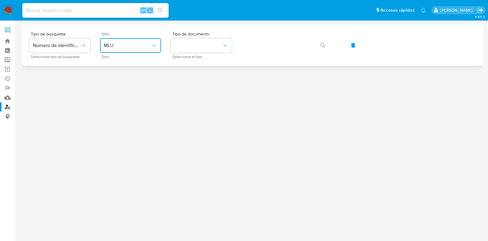
click at [114, 49] on button "MLU" at bounding box center [130, 45] width 61 height 15
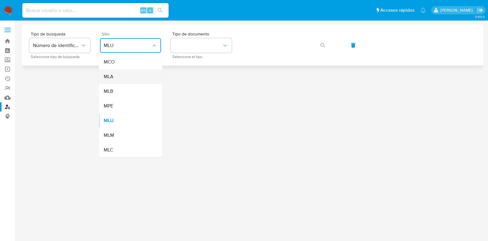
click at [139, 78] on div "MLA" at bounding box center [129, 76] width 50 height 15
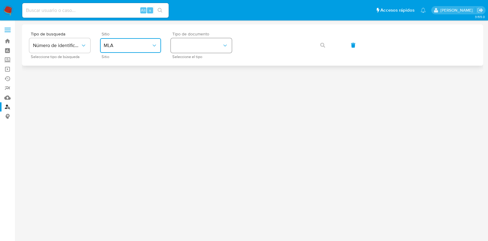
click at [195, 46] on button "identificationType" at bounding box center [201, 45] width 61 height 15
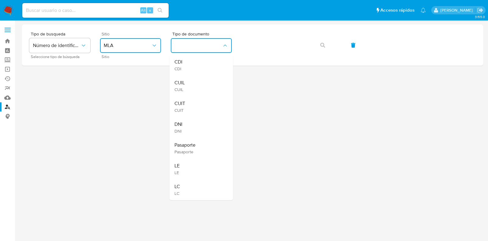
drag, startPoint x: 215, startPoint y: 104, endPoint x: 229, endPoint y: 82, distance: 26.5
click at [215, 103] on div "CUIT CUIT" at bounding box center [200, 106] width 50 height 21
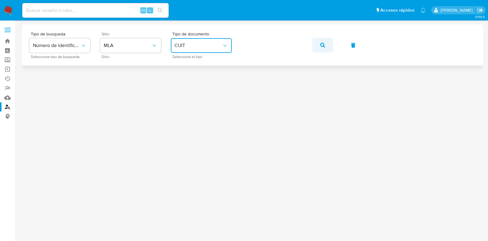
click at [322, 43] on icon "button" at bounding box center [322, 45] width 5 height 5
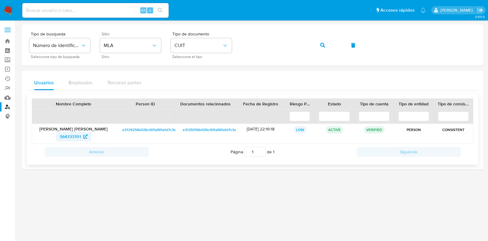
click at [81, 136] on span "564333701" at bounding box center [70, 137] width 21 height 10
click at [327, 40] on button "button" at bounding box center [323, 45] width 21 height 15
click at [76, 139] on span "1485395095" at bounding box center [70, 137] width 24 height 10
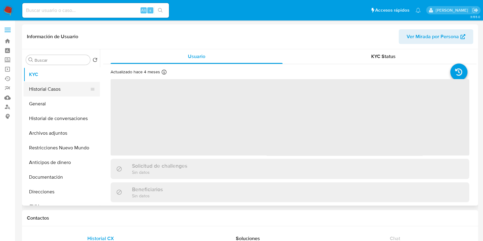
click at [45, 85] on button "Historial Casos" at bounding box center [58, 89] width 71 height 15
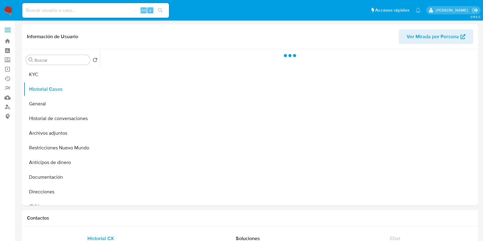
select select "10"
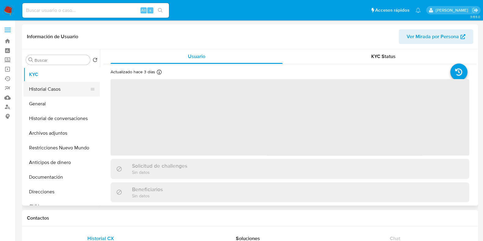
click at [43, 89] on button "Historial Casos" at bounding box center [58, 89] width 71 height 15
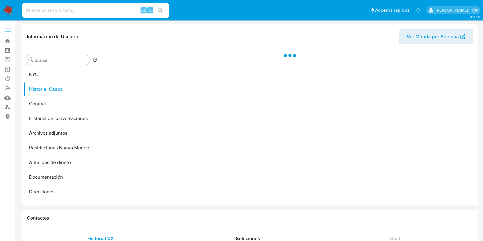
select select "10"
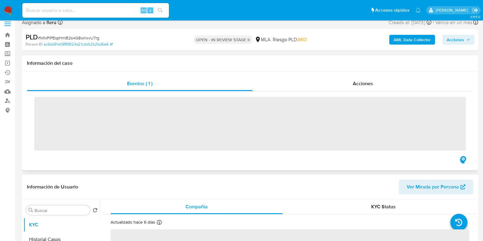
scroll to position [114, 0]
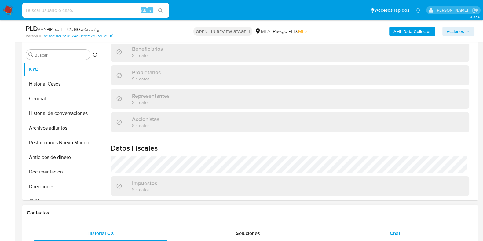
click at [404, 232] on div "Chat" at bounding box center [394, 233] width 132 height 15
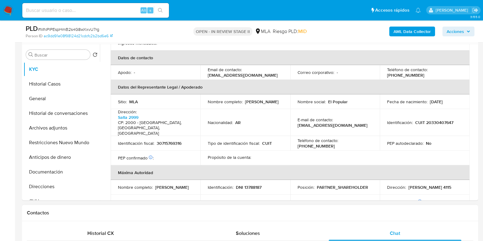
scroll to position [355, 0]
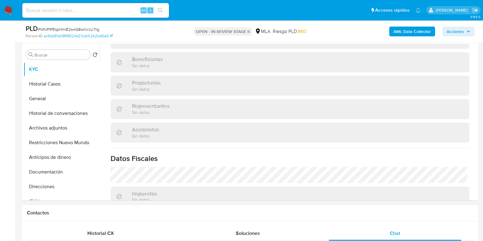
select select "10"
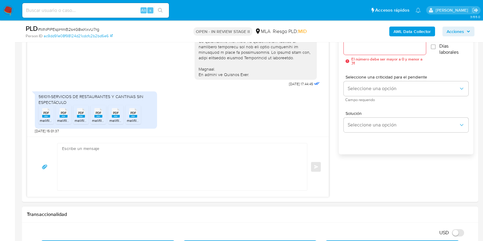
scroll to position [381, 0]
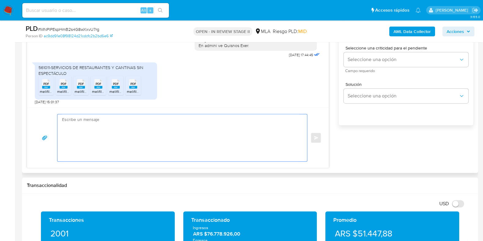
click at [178, 143] on textarea at bounding box center [180, 137] width 237 height 47
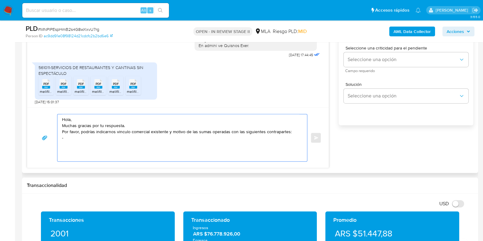
paste textarea "[PERSON_NAME]"
paste textarea "27455063332"
paste textarea "[PERSON_NAME]"
paste textarea "27440217902"
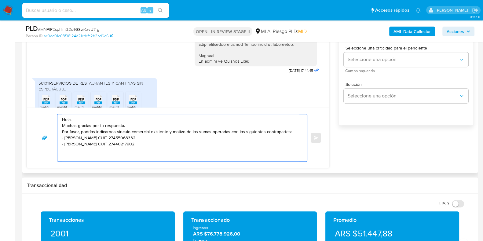
scroll to position [206, 0]
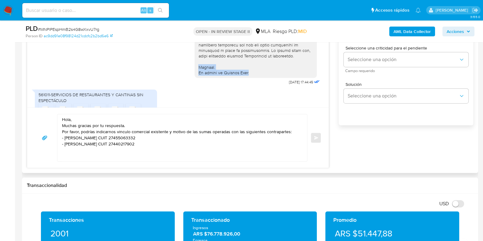
drag, startPoint x: 193, startPoint y: 78, endPoint x: 248, endPoint y: 85, distance: 55.4
copy div "Saludos. El equipo de Mercado Pago."
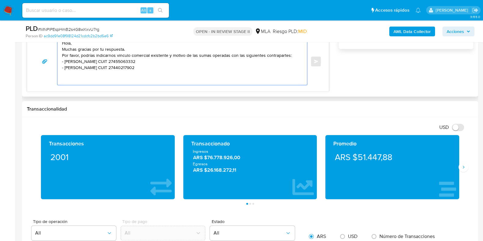
click at [71, 82] on textarea "Hola, Muchas gracias por tu respuesta. Por favor, podrías indicarnos vinculo co…" at bounding box center [180, 61] width 237 height 47
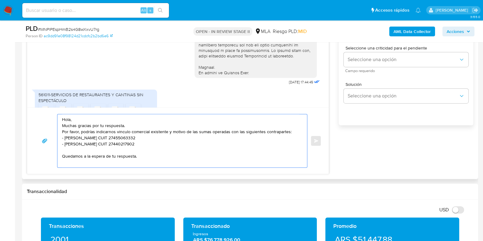
paste textarea "Saludos. El equipo de Mercado Pago."
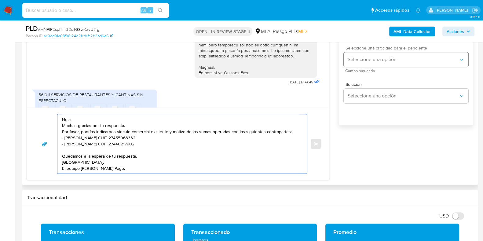
type textarea "Hola, Muchas gracias por tu respuesta. Por favor, podrías indicarnos vinculo co…"
click at [358, 61] on span "Seleccione una opción" at bounding box center [402, 59] width 111 height 6
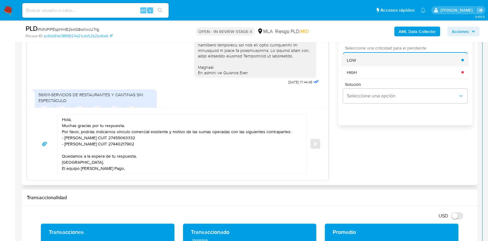
click at [360, 58] on div "LOW" at bounding box center [404, 60] width 115 height 12
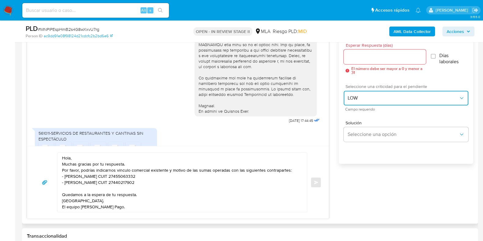
scroll to position [343, 0]
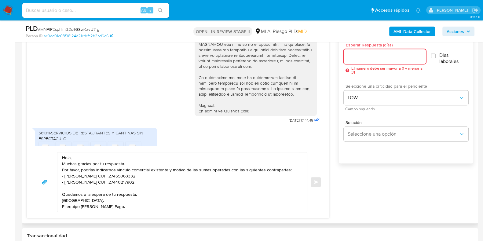
click at [353, 59] on input "Esperar Respuesta (días)" at bounding box center [384, 56] width 82 height 8
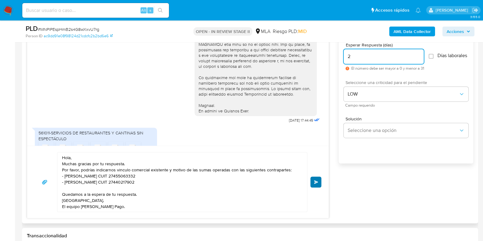
type input "2"
click at [320, 182] on button "Enviar" at bounding box center [315, 181] width 11 height 11
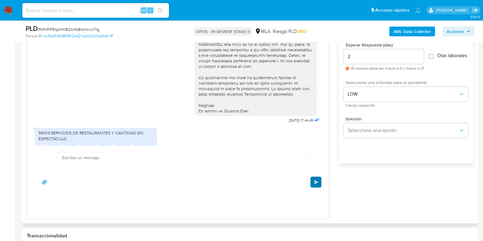
scroll to position [323, 0]
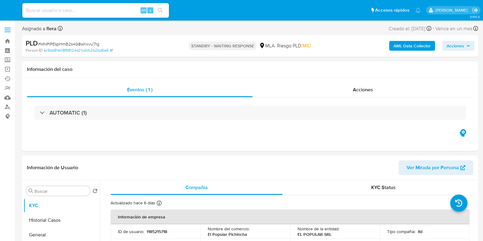
select select "10"
click at [94, 10] on input at bounding box center [95, 10] width 146 height 8
paste input "wdA7C0edCSWL8sx20kYIB2LS"
type input "wdA7C0edCSWL8sx20kYIB2LS"
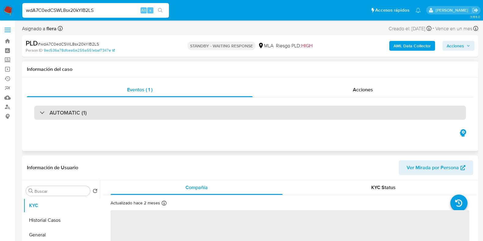
select select "10"
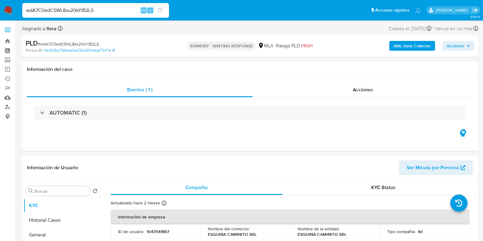
click at [68, 8] on input "wdA7C0edCSWL8sx20kYIB2LS" at bounding box center [95, 10] width 146 height 8
paste input "yiiLR0DNfYo4vQwczdXSeyMU"
type input "yiiLR0DNfYo4vQwczdXSeyMU"
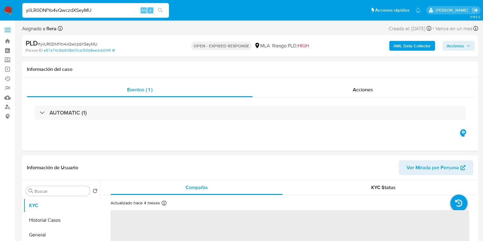
scroll to position [114, 0]
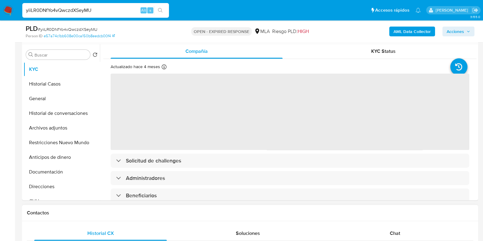
select select "10"
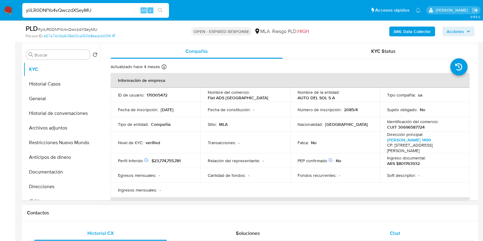
click at [399, 233] on span "Chat" at bounding box center [394, 233] width 10 height 7
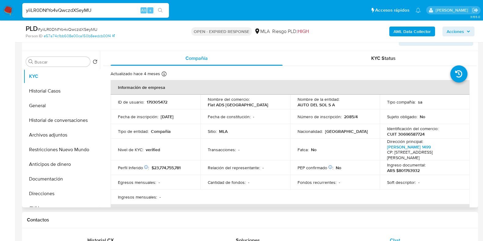
scroll to position [76, 0]
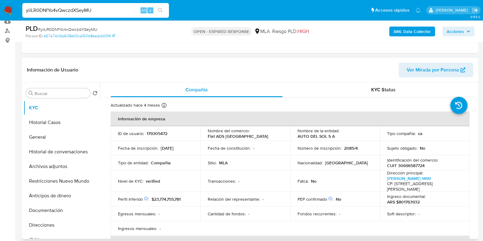
click at [160, 132] on p "179305472" at bounding box center [156, 133] width 21 height 5
drag, startPoint x: 296, startPoint y: 136, endPoint x: 340, endPoint y: 137, distance: 44.3
click at [340, 137] on div "Nombre de la entidad : AUTO DEL SOL S A" at bounding box center [334, 133] width 75 height 11
copy p "AUTO DEL SOL S A"
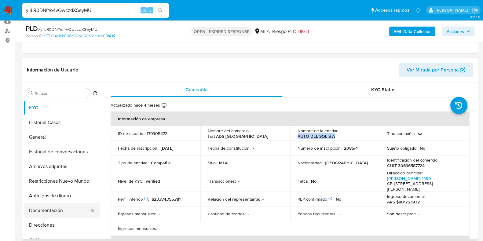
click at [50, 211] on button "Documentación" at bounding box center [58, 210] width 71 height 15
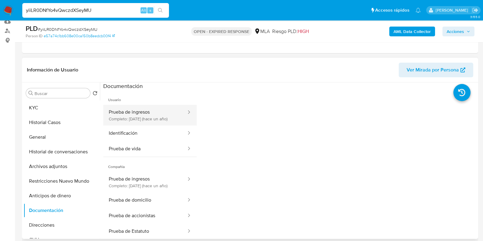
click at [136, 112] on button "Prueba de ingresos Completo: 07/03/2024 (hace un año)" at bounding box center [145, 115] width 84 height 21
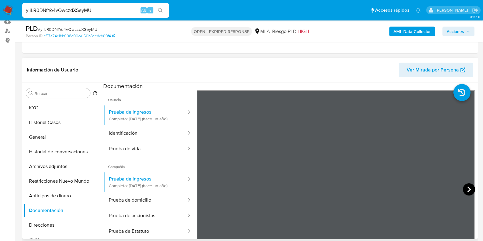
click at [465, 189] on icon at bounding box center [468, 189] width 12 height 12
click at [55, 116] on button "Historial Casos" at bounding box center [58, 122] width 71 height 15
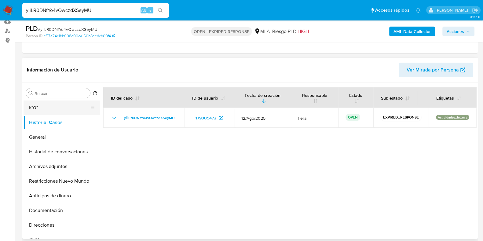
click at [52, 105] on button "KYC" at bounding box center [58, 107] width 71 height 15
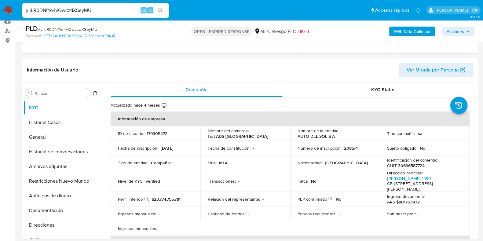
click at [159, 134] on p "179305472" at bounding box center [156, 133] width 21 height 5
copy p "179305472"
click at [414, 165] on p "CUIT 30696587724" at bounding box center [406, 165] width 38 height 5
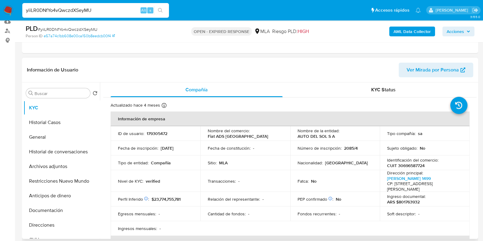
click at [414, 165] on p "CUIT 30696587724" at bounding box center [406, 165] width 38 height 5
copy p "30696587724"
drag, startPoint x: 337, startPoint y: 135, endPoint x: 296, endPoint y: 136, distance: 40.9
click at [297, 136] on div "Nombre de la entidad : AUTO DEL SOL S A" at bounding box center [334, 133] width 75 height 11
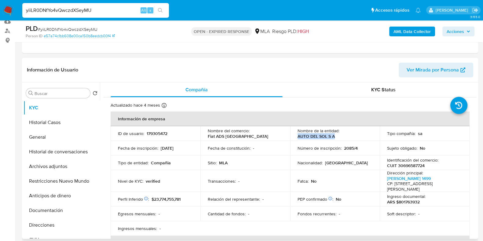
copy p "AUTO DEL SOL S A"
click at [42, 213] on button "Documentación" at bounding box center [58, 210] width 71 height 15
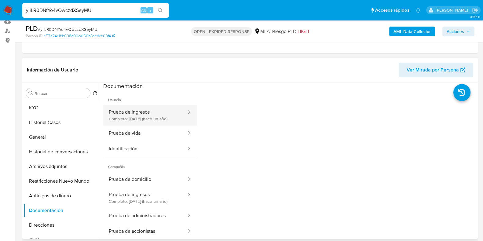
click at [136, 116] on button "Prueba de ingresos Completo: 07/03/2024 (hace un año)" at bounding box center [145, 115] width 84 height 21
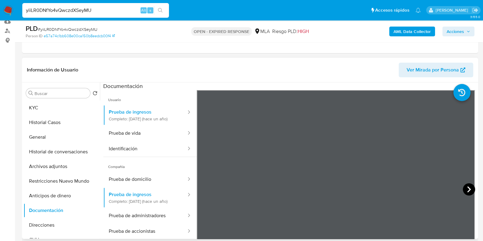
click at [462, 187] on icon at bounding box center [468, 189] width 12 height 12
click at [469, 188] on icon at bounding box center [468, 189] width 12 height 12
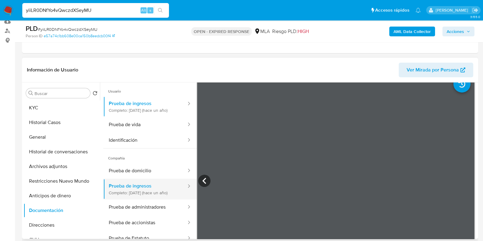
scroll to position [0, 0]
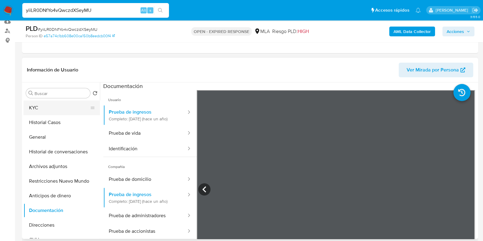
click at [61, 107] on button "KYC" at bounding box center [58, 107] width 71 height 15
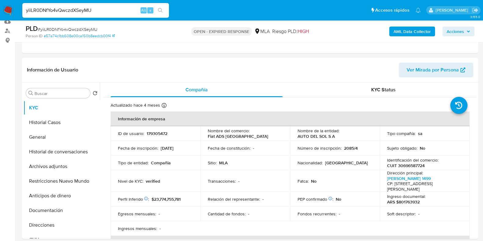
click at [90, 10] on input "yiiLR0DNfYo4vQwczdXSeyMU" at bounding box center [95, 10] width 146 height 8
paste input "aPB6sMx6leNOKAZ3KQJPSZWS"
type input "aPB6sMx6leNOKAZ3KQJPSZWS"
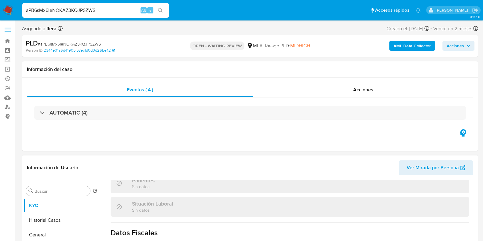
scroll to position [335, 0]
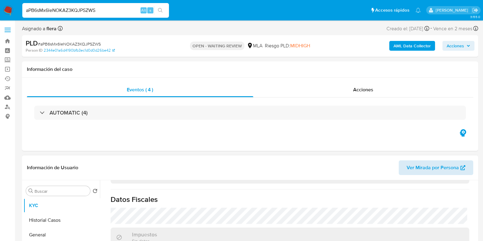
select select "10"
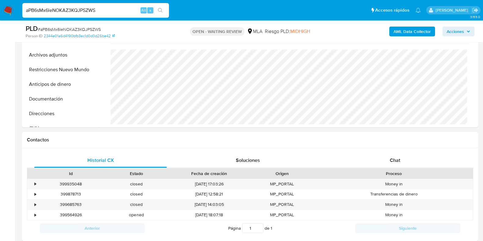
scroll to position [191, 0]
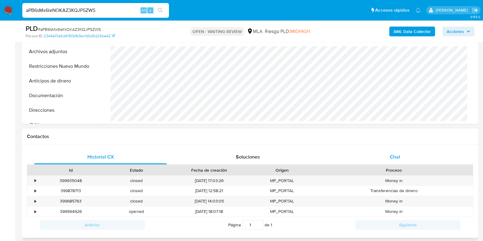
click at [388, 155] on div "Chat" at bounding box center [394, 157] width 132 height 15
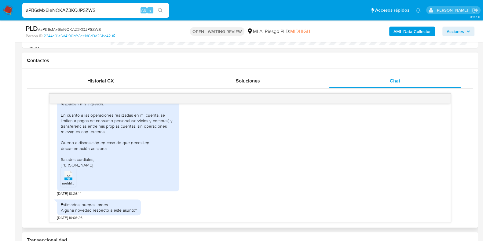
scroll to position [407, 0]
click at [72, 179] on icon "PDF" at bounding box center [68, 174] width 8 height 11
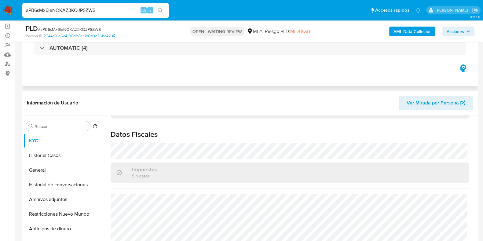
scroll to position [0, 0]
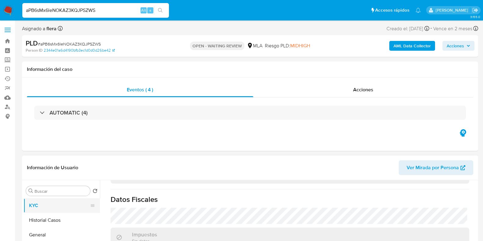
click at [34, 204] on button "KYC" at bounding box center [58, 205] width 71 height 15
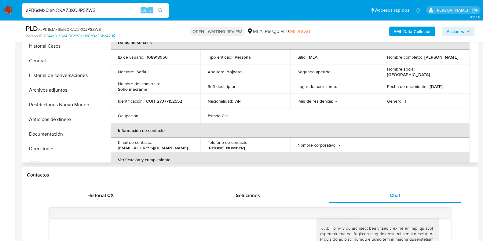
click at [159, 58] on p "108918050" at bounding box center [156, 56] width 21 height 5
copy p "108918050"
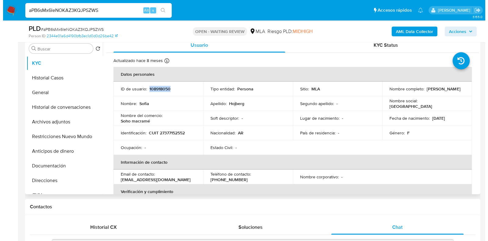
scroll to position [76, 0]
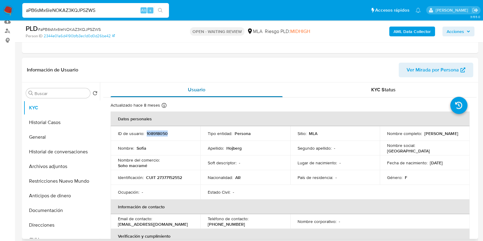
click at [256, 83] on div "Usuario" at bounding box center [196, 89] width 172 height 15
click at [396, 28] on b "AML Data Collector" at bounding box center [411, 32] width 37 height 10
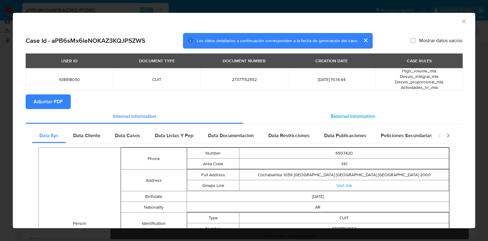
click at [342, 116] on span "External information" at bounding box center [353, 116] width 44 height 7
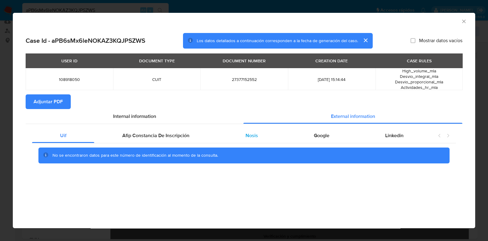
click at [251, 134] on span "Nosis" at bounding box center [252, 135] width 13 height 7
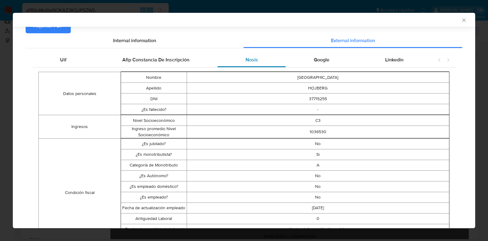
scroll to position [75, 0]
click at [317, 64] on div "Google" at bounding box center [321, 59] width 71 height 15
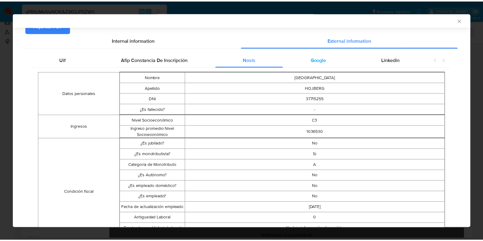
scroll to position [0, 0]
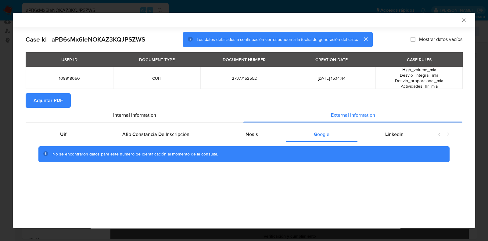
click at [49, 99] on span "Adjuntar PDF" at bounding box center [48, 100] width 29 height 13
click at [463, 19] on icon "Cerrar ventana" at bounding box center [463, 19] width 3 height 3
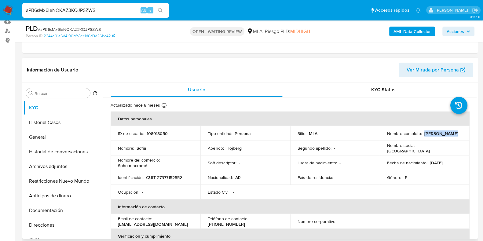
drag, startPoint x: 451, startPoint y: 134, endPoint x: 423, endPoint y: 134, distance: 28.4
click at [423, 134] on div "Nombre completo : Sofia Hojberg" at bounding box center [424, 133] width 75 height 5
copy p "[PERSON_NAME]"
click at [86, 28] on span "# aPB6sMx6leNOKAZ3KQJPSZWS" at bounding box center [69, 29] width 63 height 6
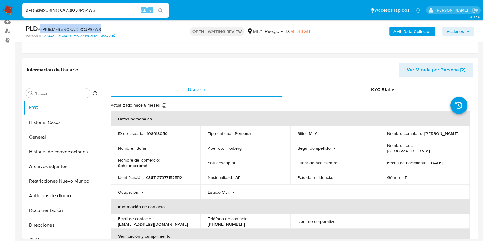
copy span "aPB6sMx6leNOKAZ3KQJPSZWS"
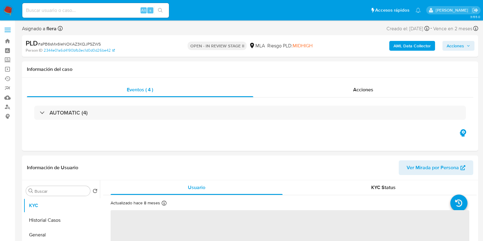
select select "10"
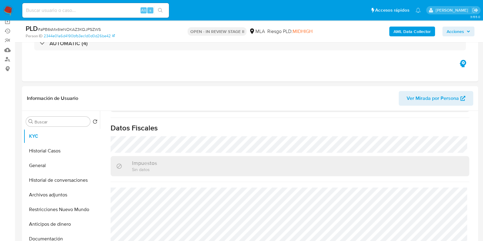
scroll to position [114, 0]
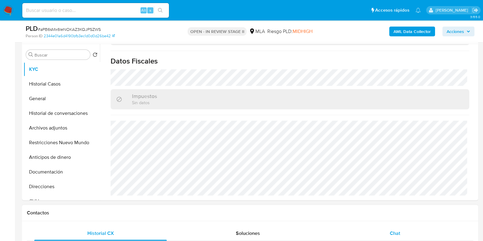
click at [404, 232] on div "Chat" at bounding box center [394, 233] width 132 height 15
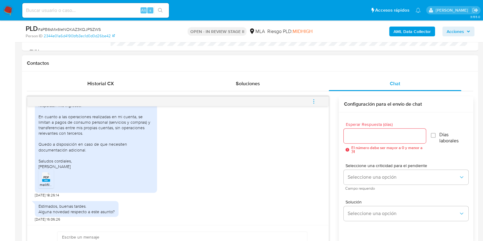
scroll to position [305, 0]
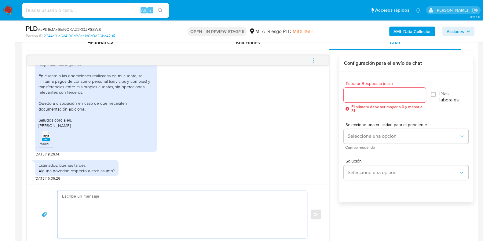
click at [130, 216] on textarea at bounding box center [180, 214] width 237 height 47
paste textarea "Hola, ¡Muchas gracias por tu respuesta! Confirmamos la recepción de la document…"
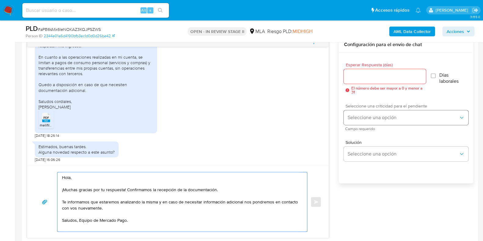
scroll to position [311, 0]
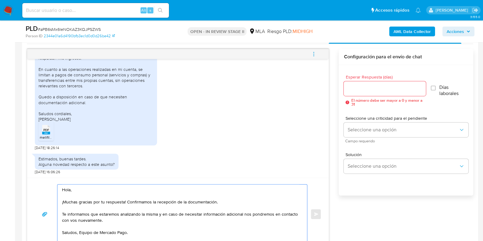
type textarea "Hola, ¡Muchas gracias por tu respuesta! Confirmamos la recepción de la document…"
click at [356, 86] on input "Esperar Respuesta (días)" at bounding box center [384, 89] width 82 height 8
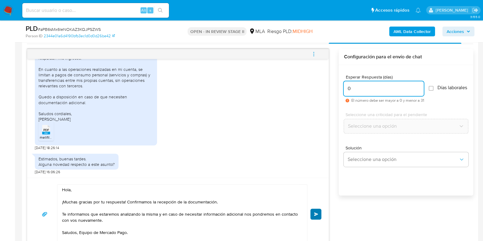
type input "0"
click at [313, 212] on button "Enviar" at bounding box center [315, 213] width 11 height 11
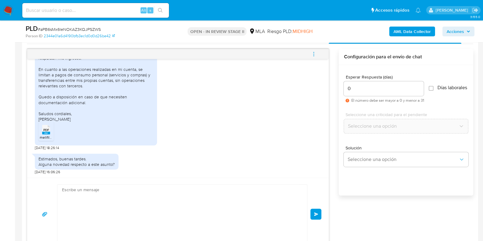
scroll to position [480, 0]
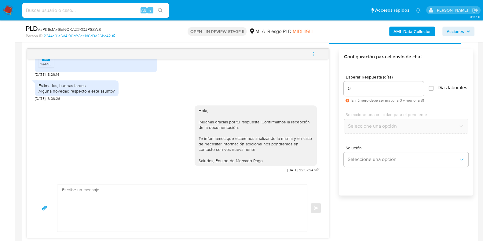
click at [312, 54] on icon "menu-action" at bounding box center [313, 53] width 5 height 5
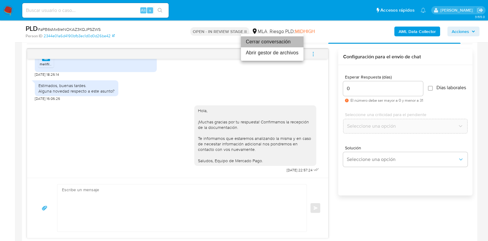
click at [267, 42] on li "Cerrar conversación" at bounding box center [272, 41] width 63 height 11
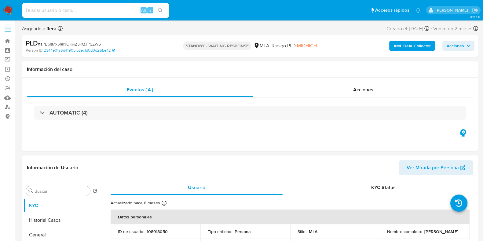
select select "10"
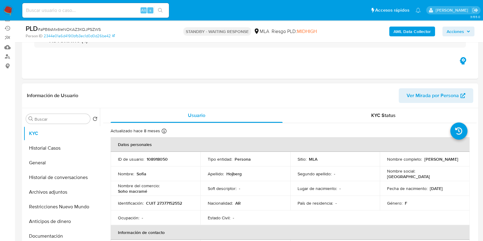
scroll to position [76, 0]
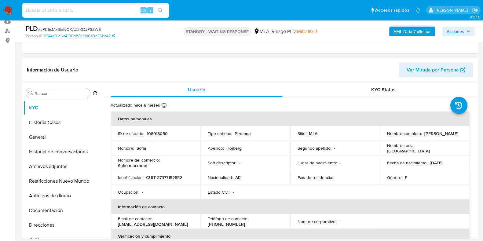
click at [74, 11] on input at bounding box center [95, 10] width 146 height 8
paste input "4ia5M0o1DzYjcJLNqYSTXBiJ"
type input "4ia5M0o1DzYjcJLNqYSTXBiJ"
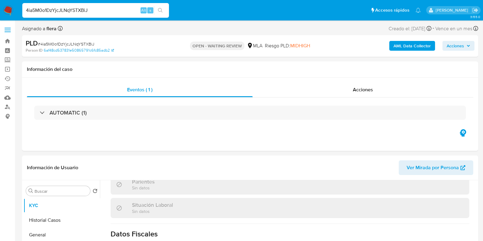
select select "10"
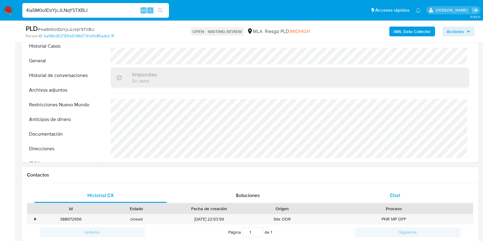
click at [389, 196] on span "Chat" at bounding box center [394, 195] width 10 height 7
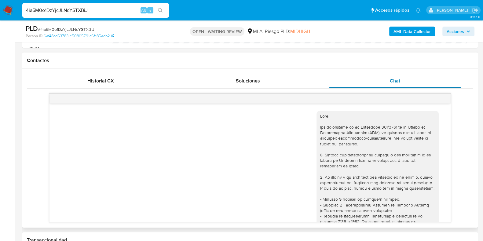
scroll to position [400, 0]
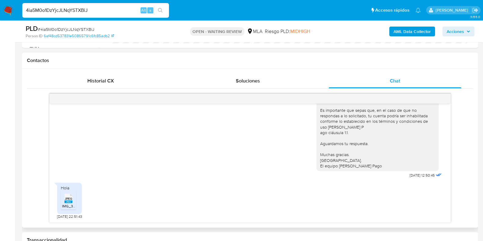
click at [69, 202] on rect at bounding box center [68, 201] width 8 height 3
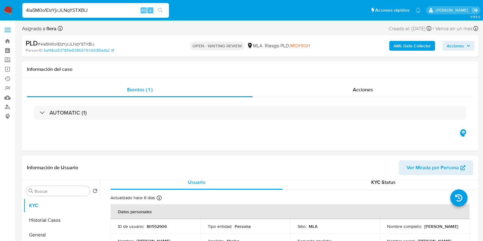
scroll to position [0, 0]
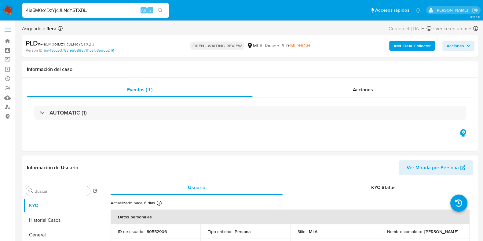
click at [157, 231] on p "80552906" at bounding box center [156, 231] width 20 height 5
copy p "80552906"
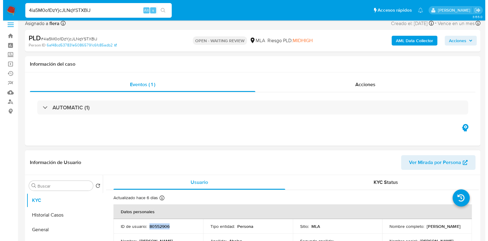
scroll to position [38, 0]
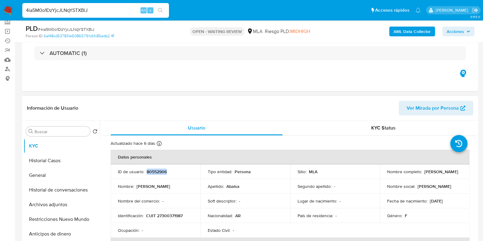
drag, startPoint x: 431, startPoint y: 174, endPoint x: 383, endPoint y: 175, distance: 47.3
click at [383, 175] on td "Nombre completo : [PERSON_NAME]" at bounding box center [424, 171] width 90 height 15
copy p "[PERSON_NAME]"
click at [407, 33] on b "AML Data Collector" at bounding box center [411, 32] width 37 height 10
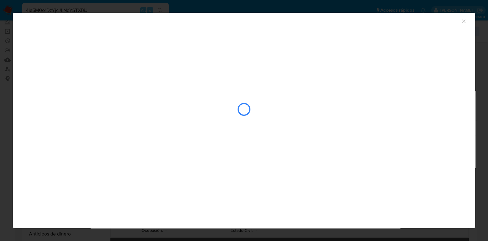
click at [276, 20] on div "AML Data Collector" at bounding box center [239, 20] width 444 height 7
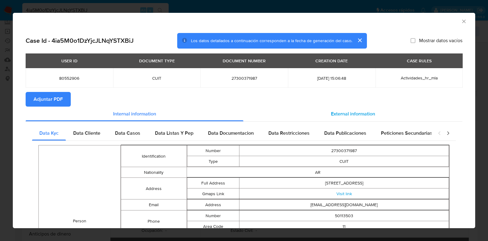
click at [349, 118] on div "External information" at bounding box center [353, 114] width 219 height 15
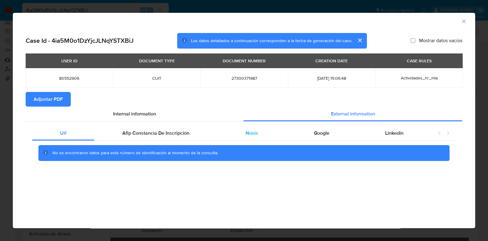
click at [248, 134] on span "Nosis" at bounding box center [252, 132] width 13 height 7
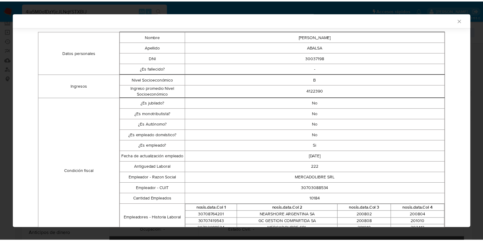
scroll to position [0, 0]
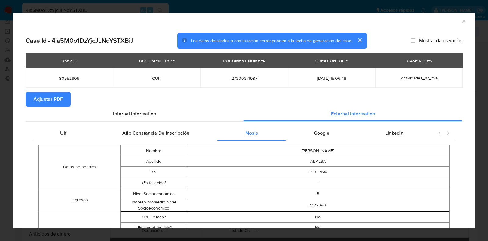
click at [62, 99] on span "Adjuntar PDF" at bounding box center [48, 98] width 29 height 13
click at [461, 23] on icon "Cerrar ventana" at bounding box center [464, 21] width 6 height 6
